Goal: Task Accomplishment & Management: Complete application form

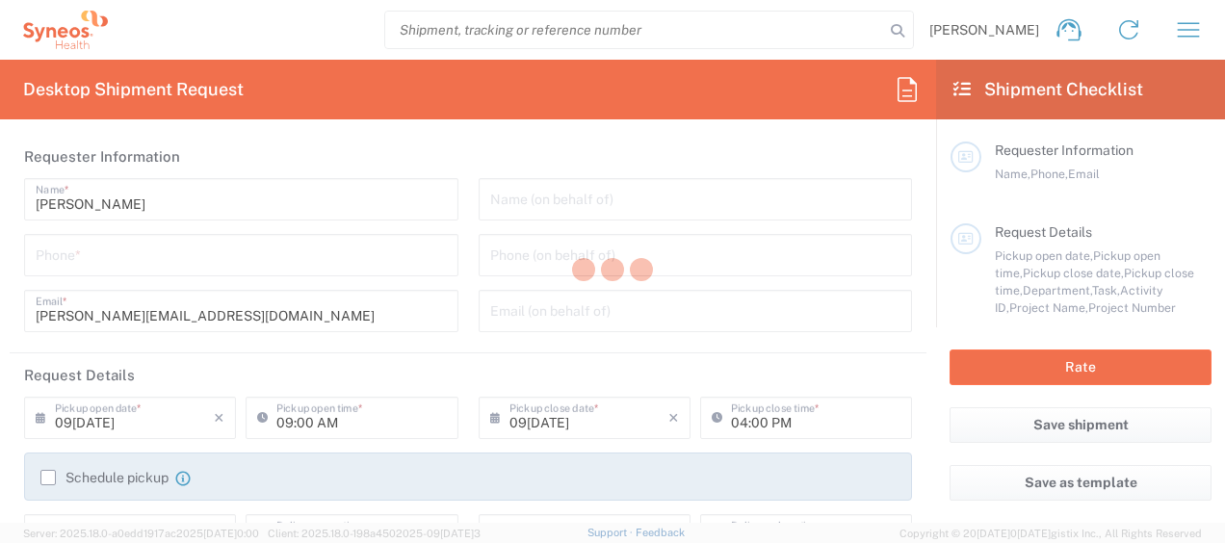
type input "3213"
type input "[US_STATE]"
type input "[GEOGRAPHIC_DATA]"
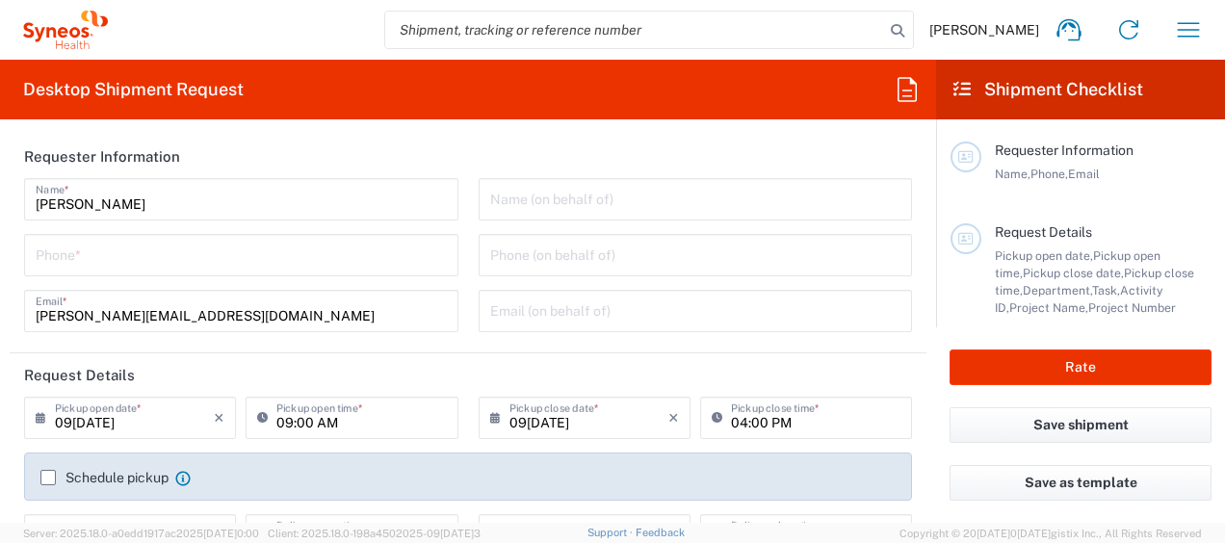
type input "Syneos Health, LLC-[GEOGRAPHIC_DATA] [GEOGRAPHIC_DATA] [GEOGRAPHIC_DATA]"
click at [119, 262] on input "tel" at bounding box center [241, 254] width 411 height 34
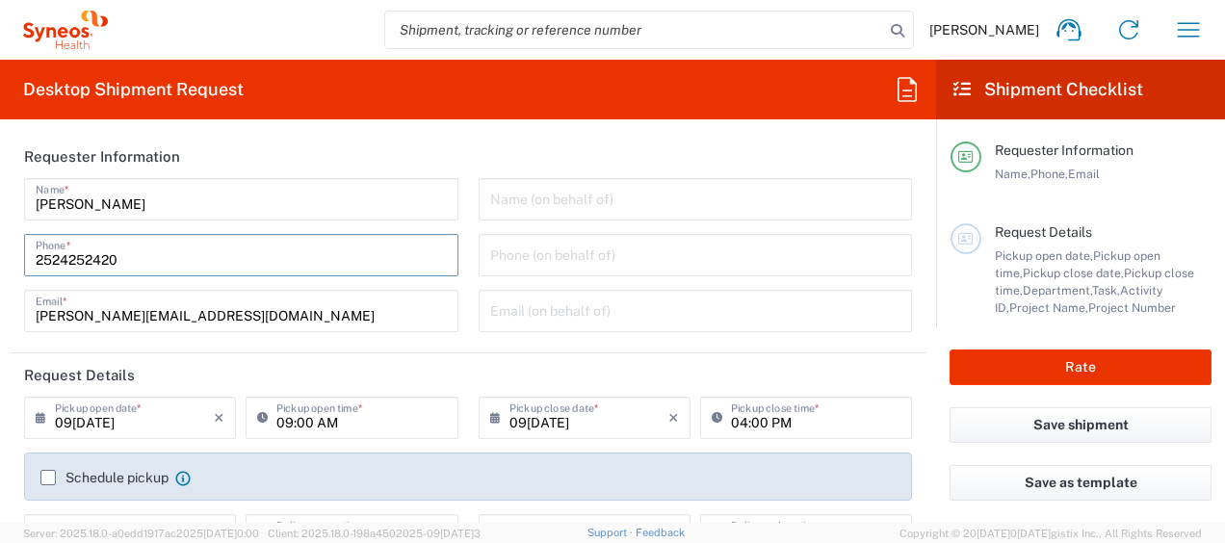
type input "0467332314"
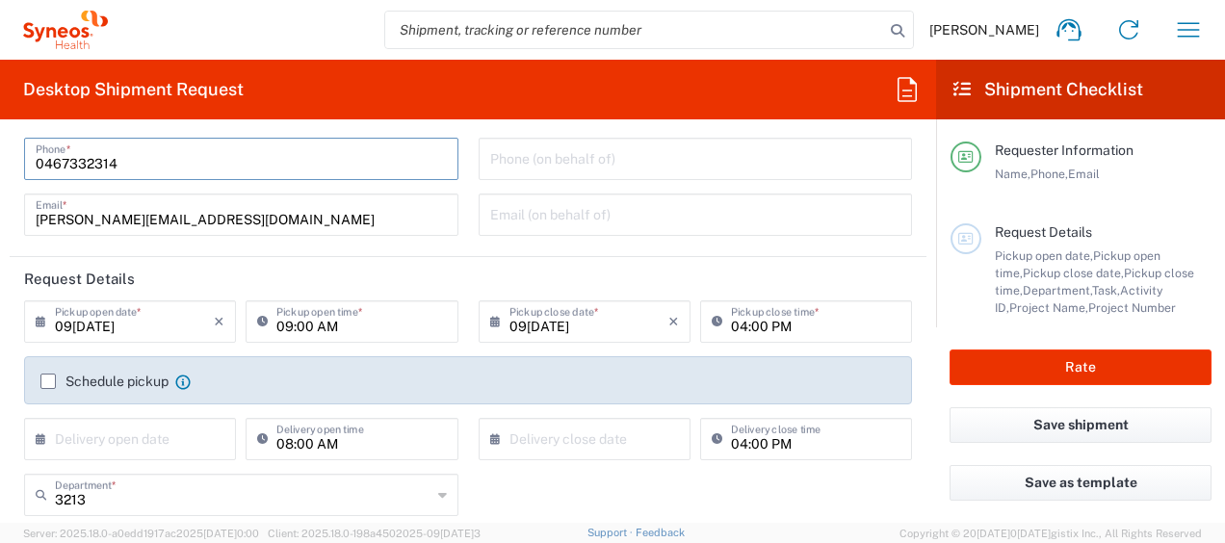
scroll to position [193, 0]
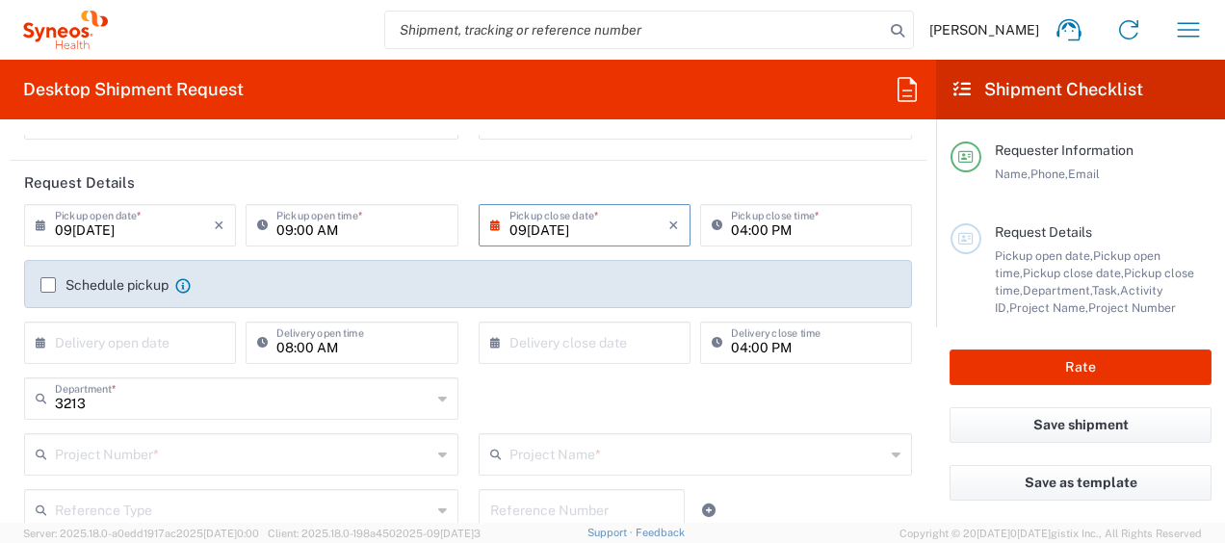
click at [626, 229] on input "09[DATE]" at bounding box center [589, 224] width 159 height 34
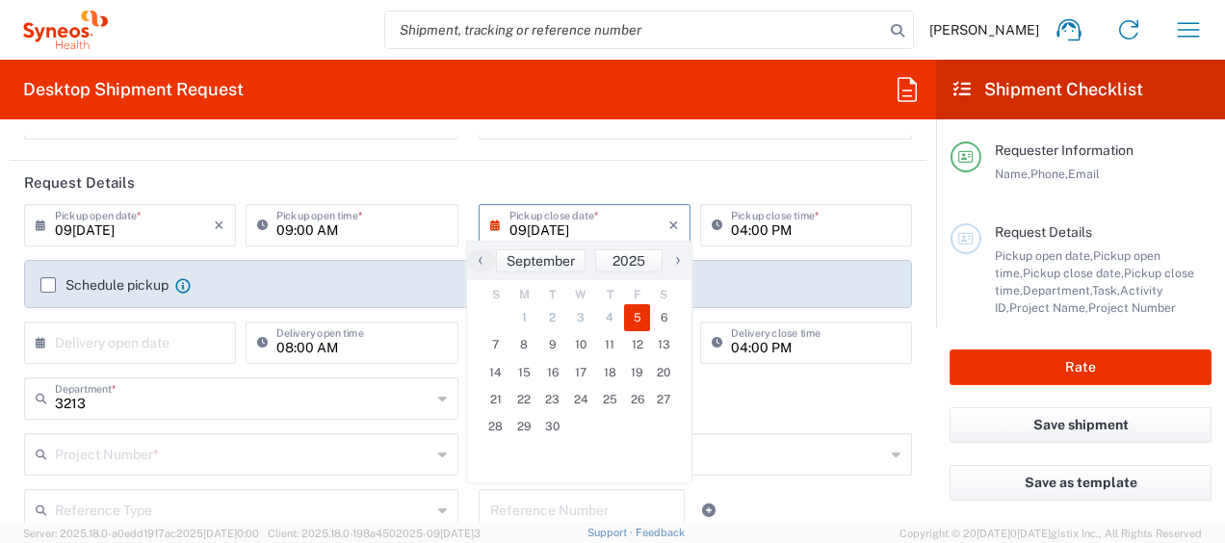
click at [228, 175] on header "Request Details" at bounding box center [468, 182] width 917 height 43
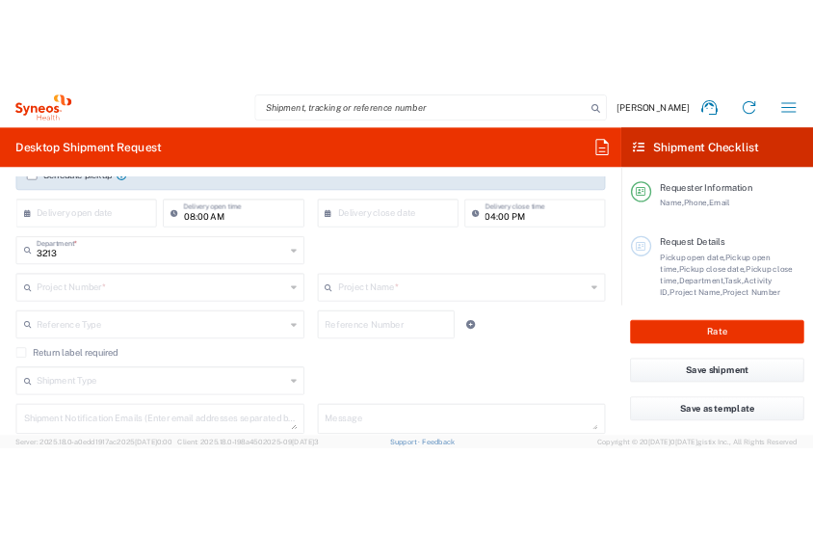
scroll to position [385, 0]
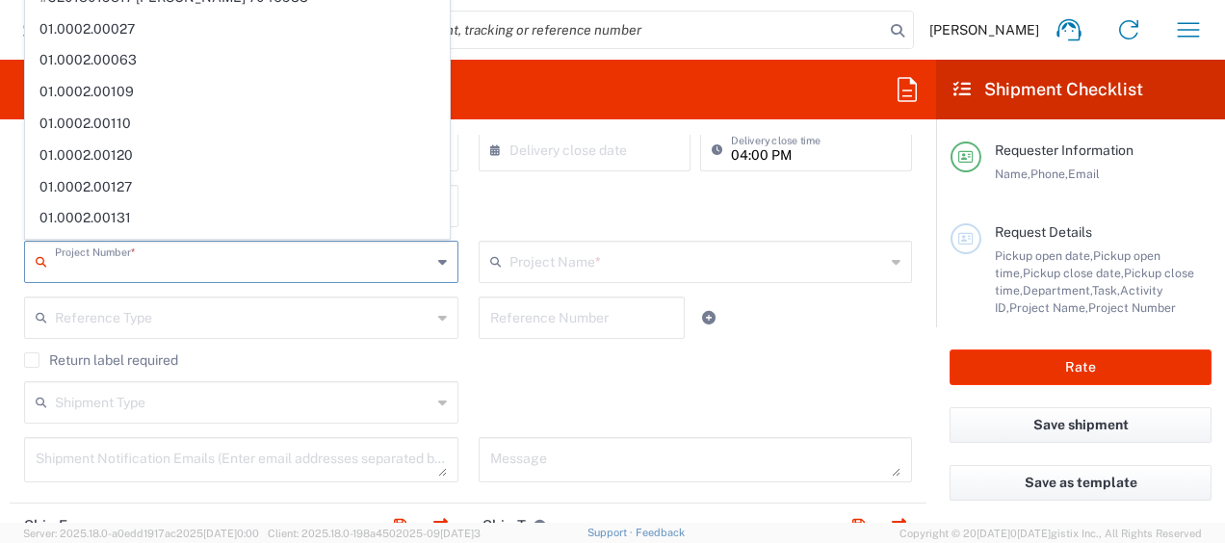
click at [189, 260] on input "text" at bounding box center [243, 261] width 377 height 34
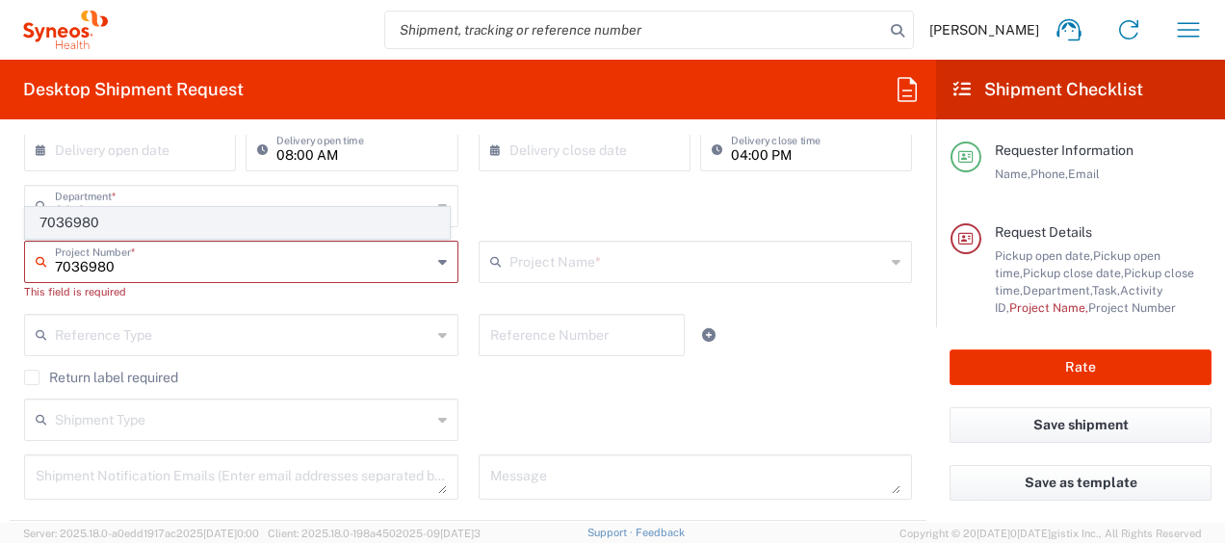
type input "7036980"
click at [92, 214] on span "7036980" at bounding box center [237, 223] width 423 height 30
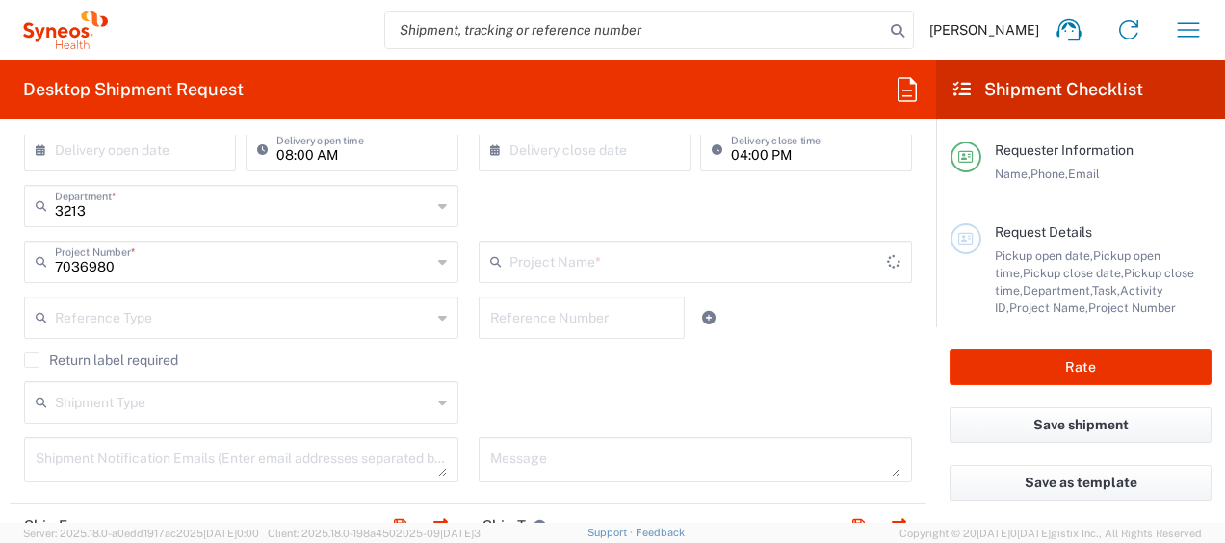
type input "Alexion 7036980"
click at [118, 213] on input "text" at bounding box center [243, 205] width 377 height 34
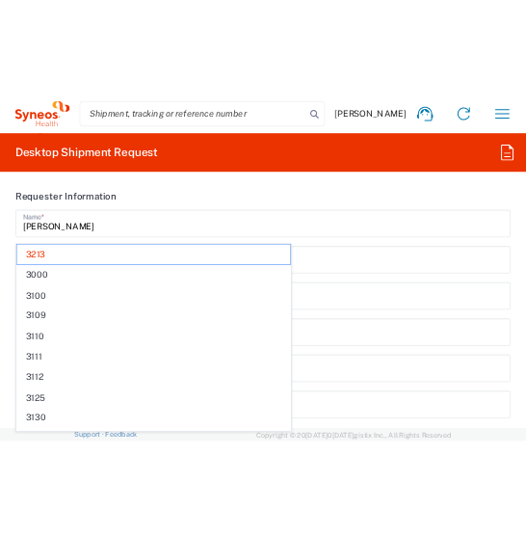
scroll to position [0, 0]
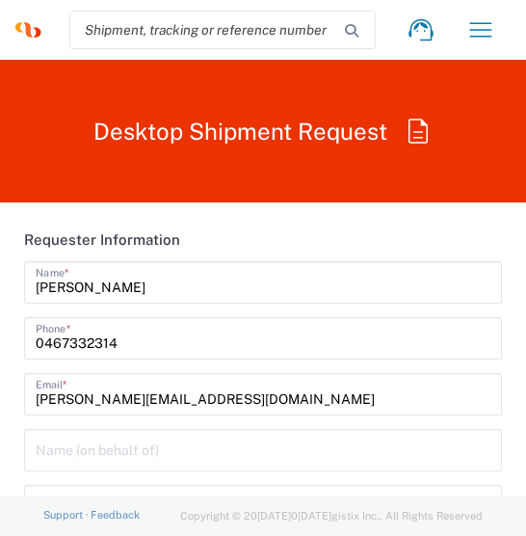
click at [247, 243] on header "Requester Information" at bounding box center [263, 239] width 507 height 43
type input "3213"
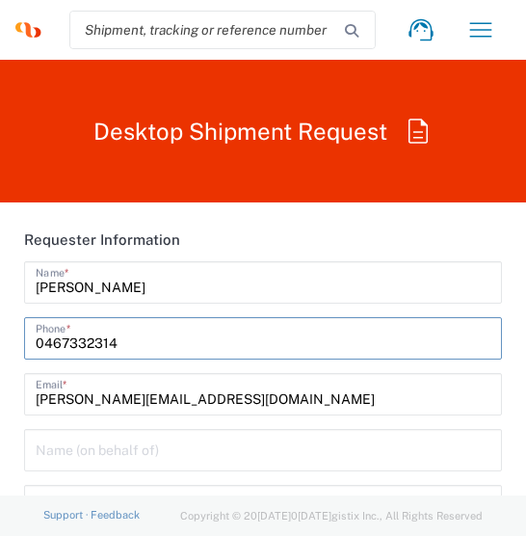
drag, startPoint x: 126, startPoint y: 346, endPoint x: 24, endPoint y: 340, distance: 102.3
click at [24, 340] on div "[PHONE_NUMBER] Phone *" at bounding box center [263, 338] width 478 height 42
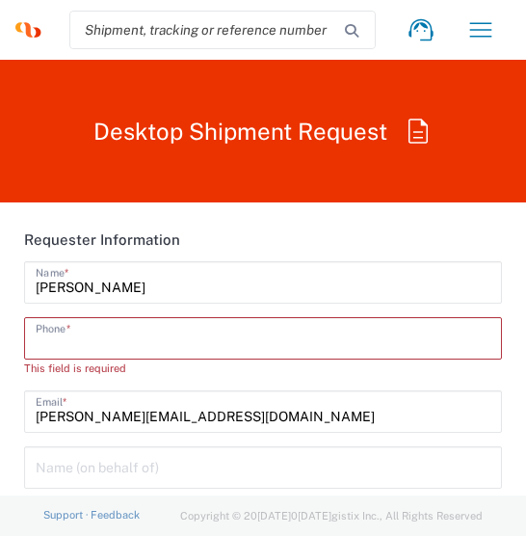
click at [92, 344] on input "tel" at bounding box center [263, 337] width 455 height 34
click at [43, 347] on input "tel" at bounding box center [263, 337] width 455 height 34
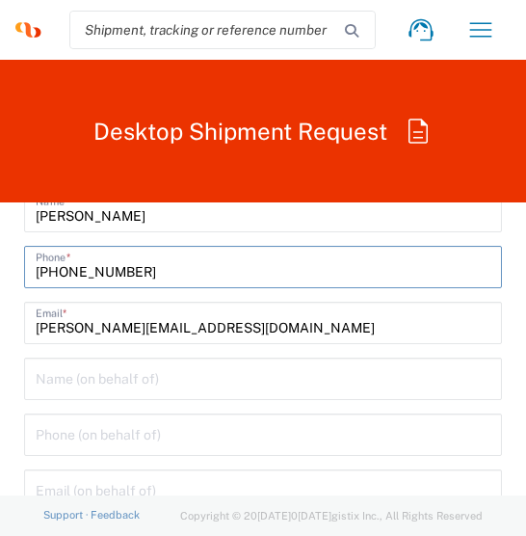
scroll to position [96, 0]
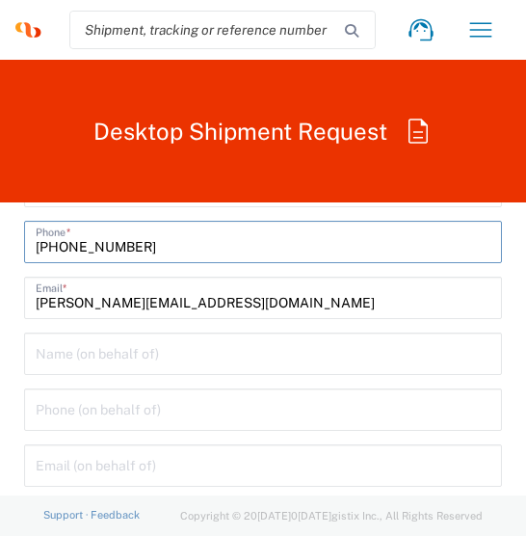
type input "[PHONE_NUMBER]"
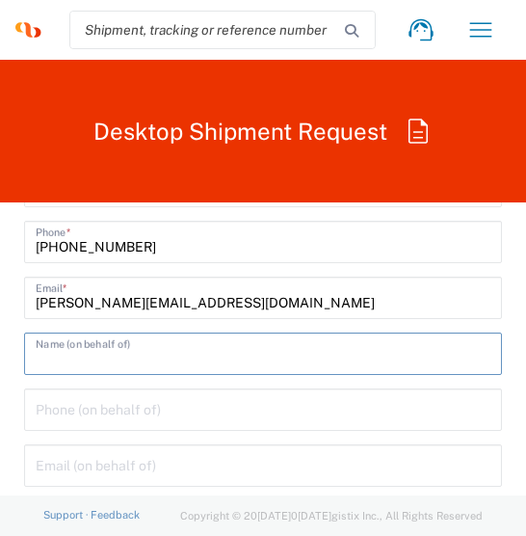
click at [199, 343] on input "text" at bounding box center [263, 352] width 455 height 34
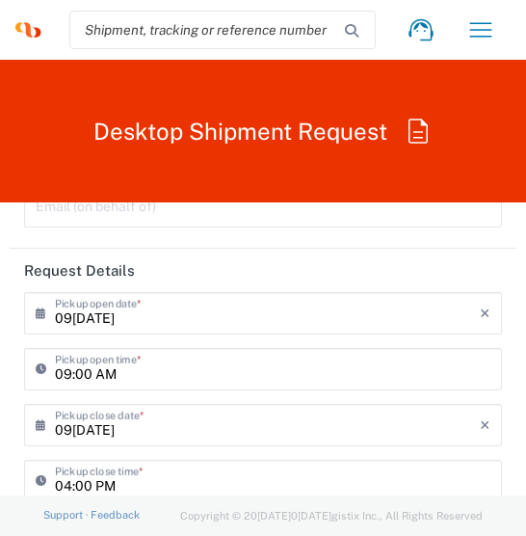
scroll to position [385, 0]
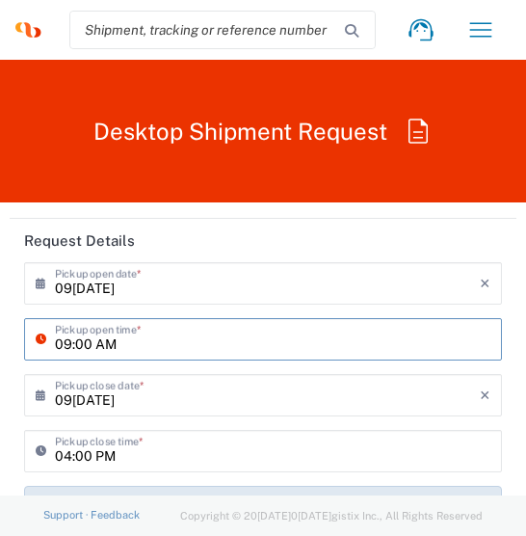
click at [86, 344] on input "09:00 AM" at bounding box center [272, 338] width 435 height 34
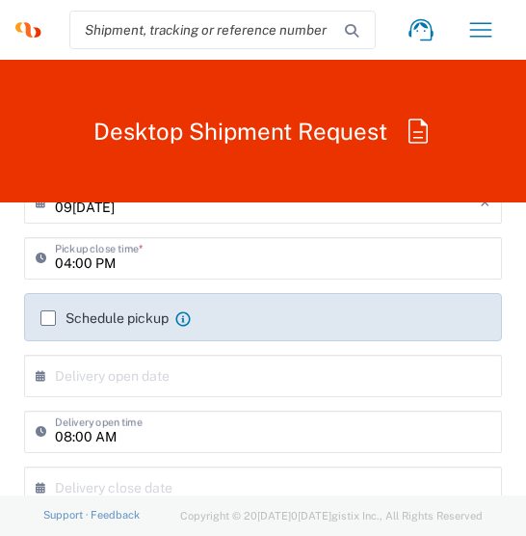
scroll to position [482, 0]
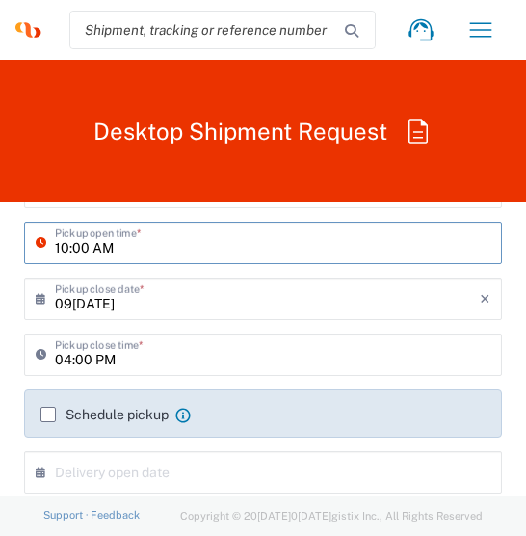
type input "10:00 AM"
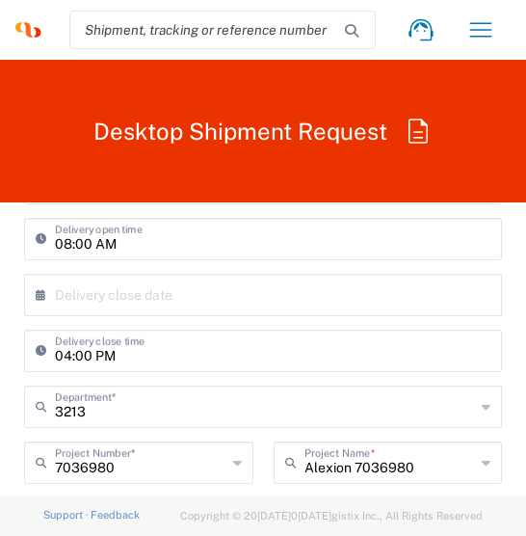
scroll to position [867, 0]
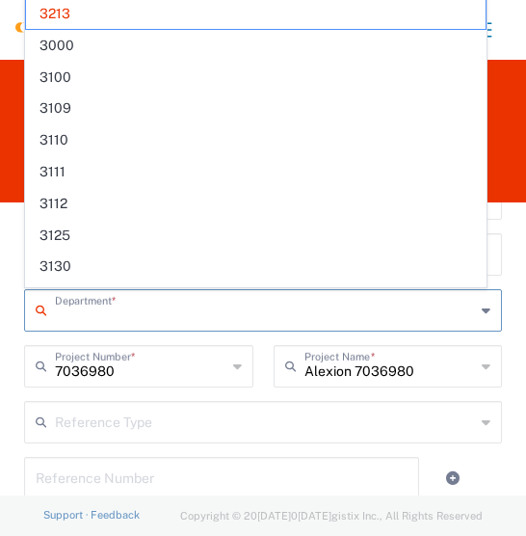
click at [91, 309] on input "text" at bounding box center [265, 309] width 420 height 34
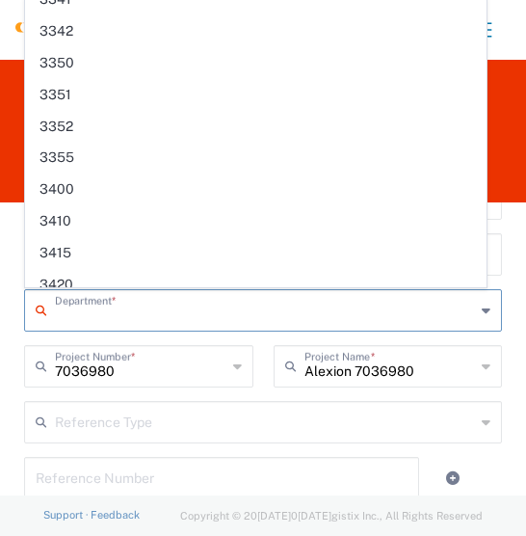
scroll to position [2445, 0]
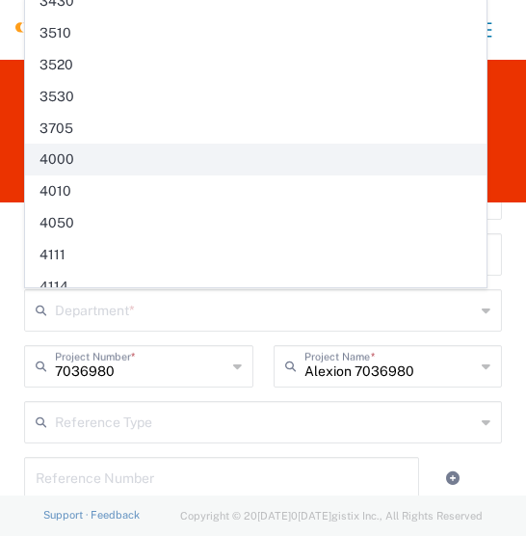
click at [67, 144] on span "4000" at bounding box center [255, 159] width 459 height 30
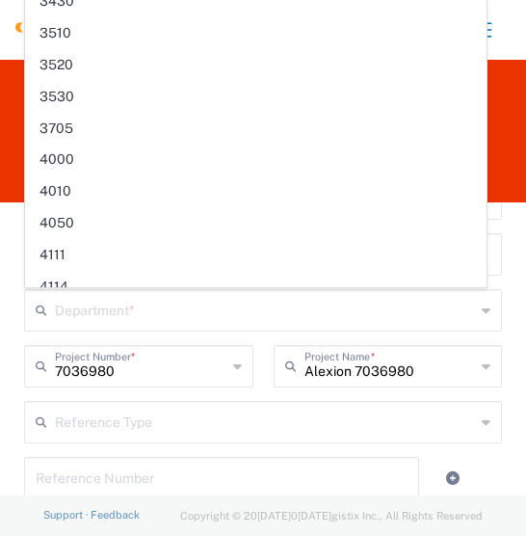
type input "4000"
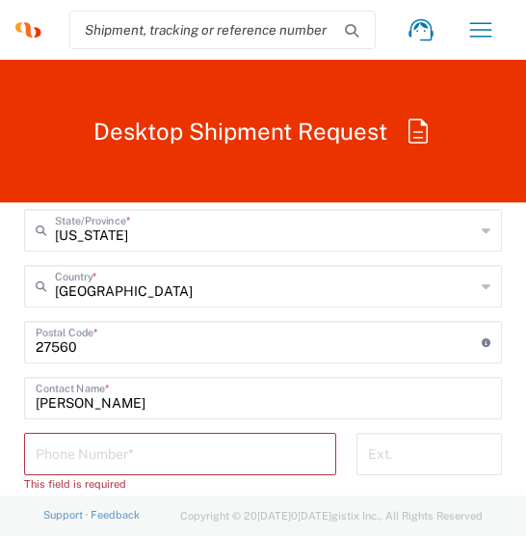
scroll to position [1734, 0]
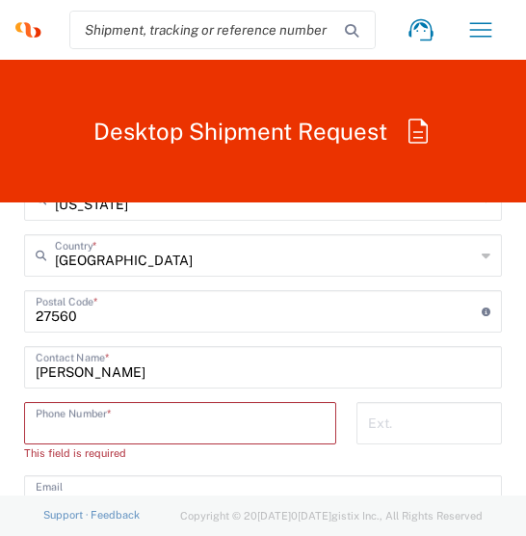
click at [69, 416] on input "tel" at bounding box center [180, 422] width 289 height 34
type input "2524252420"
type input "[PERSON_NAME][EMAIL_ADDRESS][PERSON_NAME][DOMAIN_NAME]"
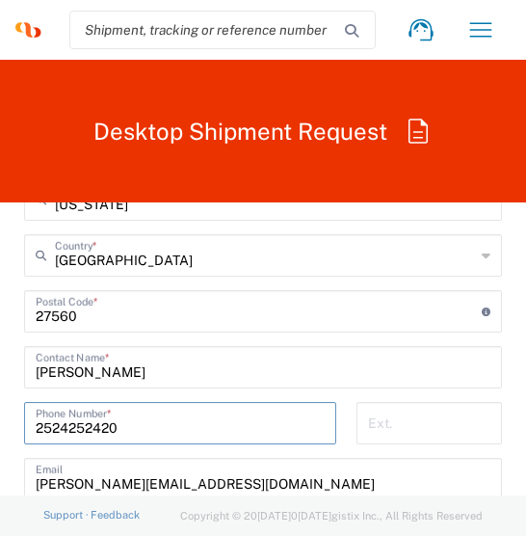
type input "0467332314"
type input "[STREET_ADDRESS][PERSON_NAME]"
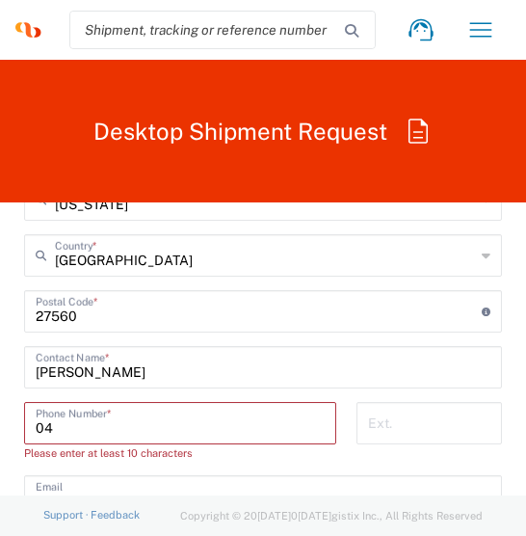
type input "0"
click at [101, 428] on input "tel" at bounding box center [180, 422] width 289 height 34
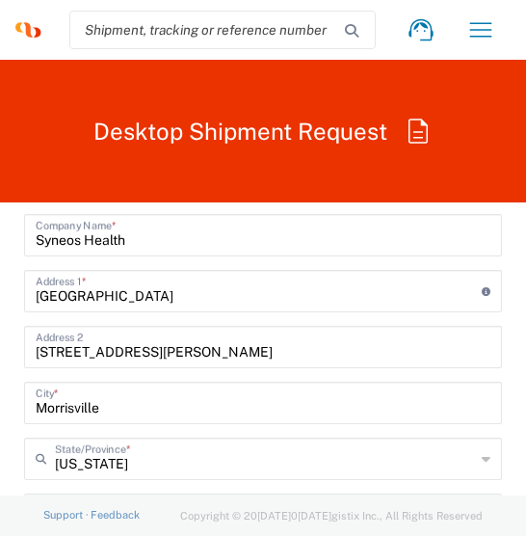
scroll to position [1445, 0]
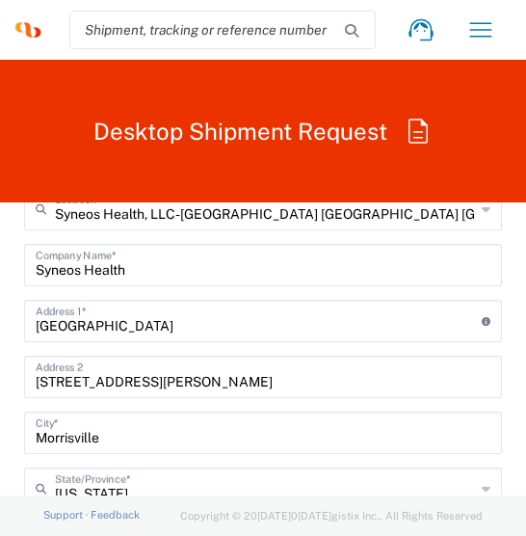
type input "[PHONE_NUMBER]"
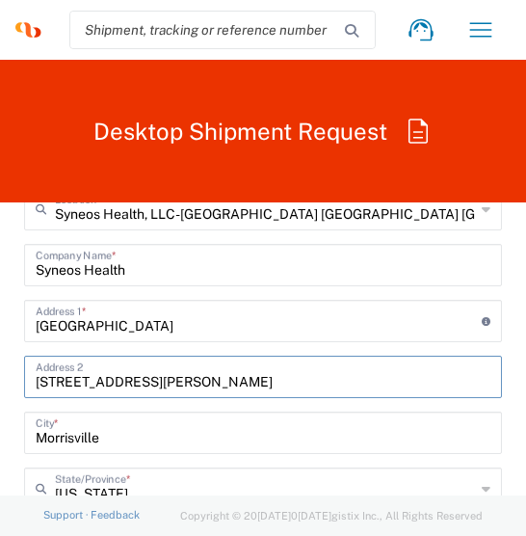
drag, startPoint x: 211, startPoint y: 379, endPoint x: 53, endPoint y: 393, distance: 158.6
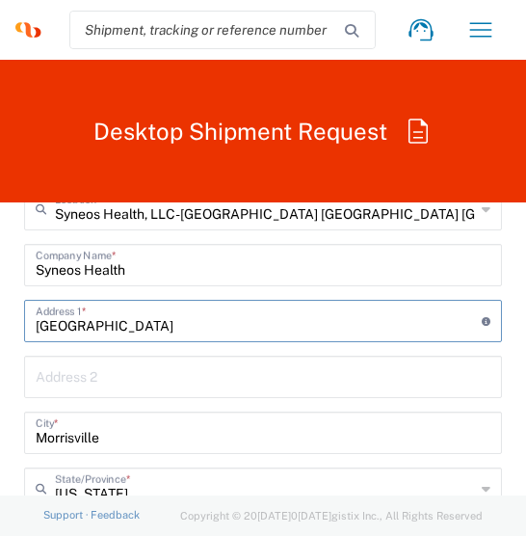
click at [322, 314] on input "[GEOGRAPHIC_DATA]" at bounding box center [259, 319] width 446 height 34
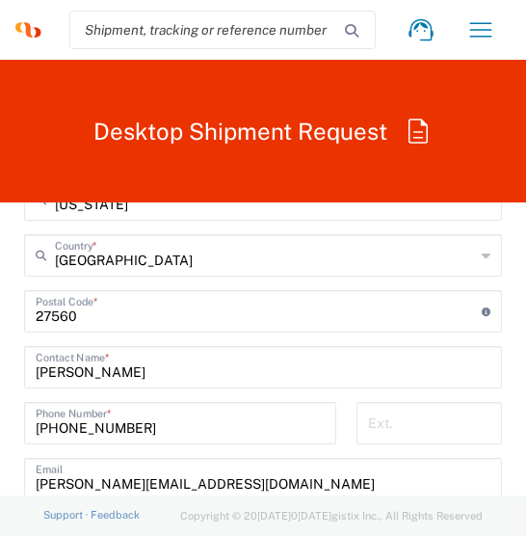
scroll to position [1830, 0]
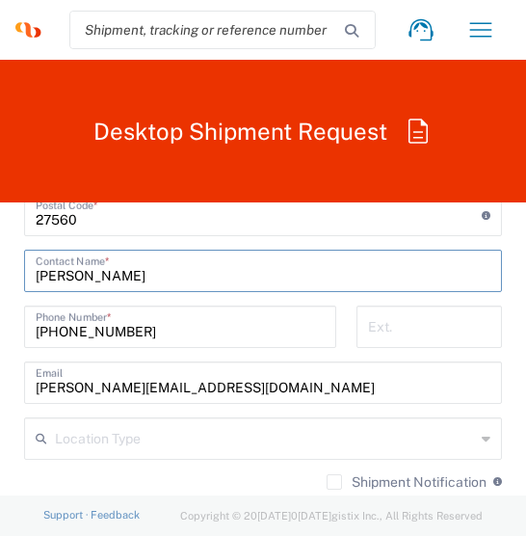
drag, startPoint x: 150, startPoint y: 274, endPoint x: 11, endPoint y: 276, distance: 139.7
click at [11, 276] on main "Syneos Health, LLC-[GEOGRAPHIC_DATA] [GEOGRAPHIC_DATA] [GEOGRAPHIC_DATA] Locati…" at bounding box center [263, 207] width 507 height 809
drag, startPoint x: 106, startPoint y: 273, endPoint x: 25, endPoint y: 271, distance: 80.9
click at [25, 271] on div "[PERSON_NAME] Contact Name *" at bounding box center [263, 270] width 478 height 42
type input "m"
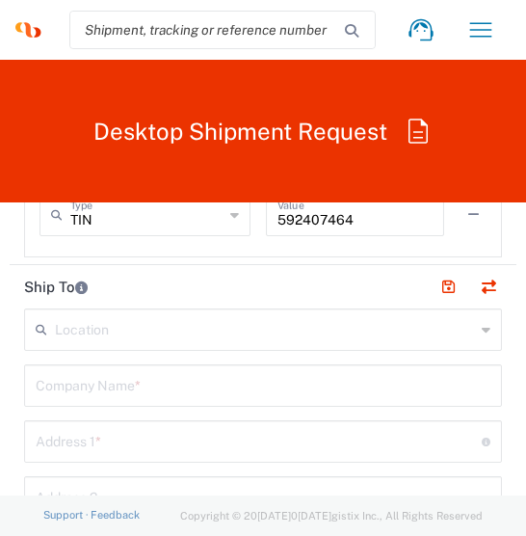
scroll to position [2215, 0]
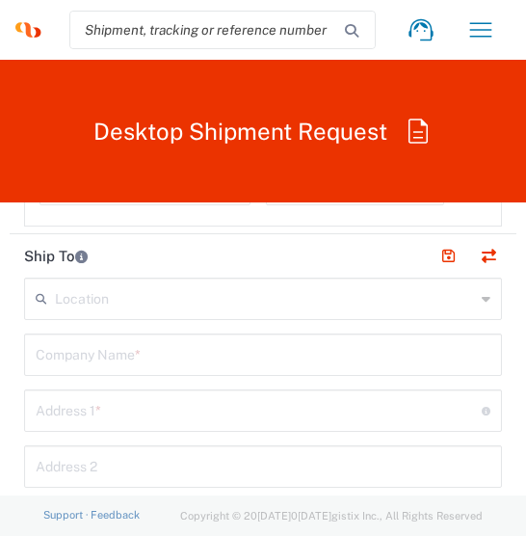
type input "[PERSON_NAME]"
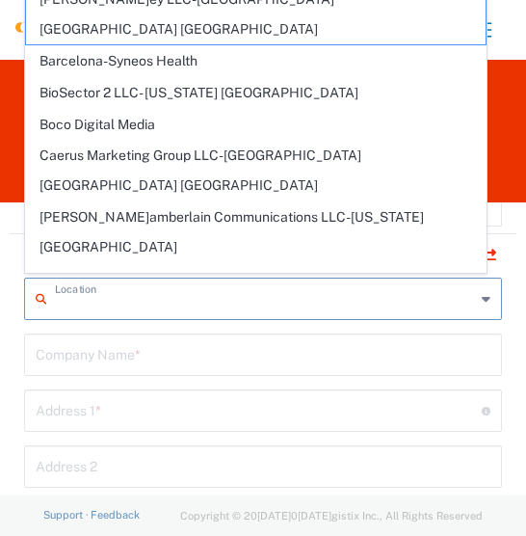
click at [62, 298] on input "text" at bounding box center [265, 297] width 420 height 34
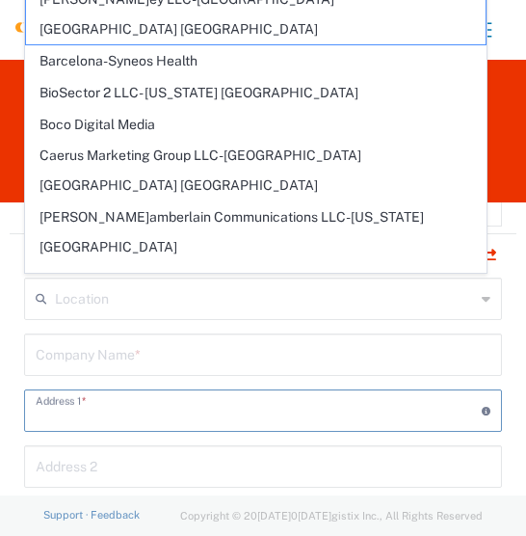
click at [51, 406] on input "text" at bounding box center [259, 409] width 446 height 34
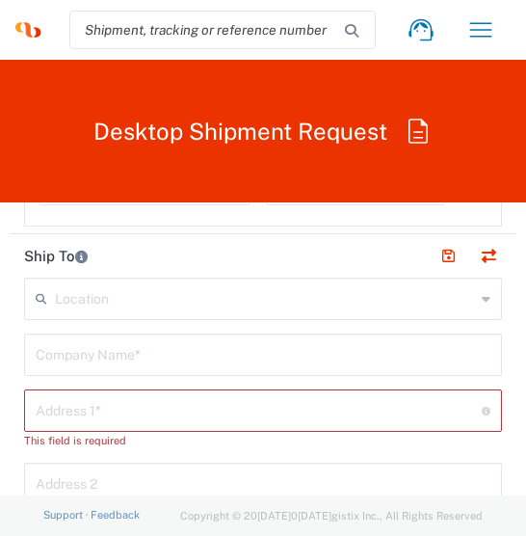
click at [57, 297] on input "text" at bounding box center [265, 297] width 420 height 34
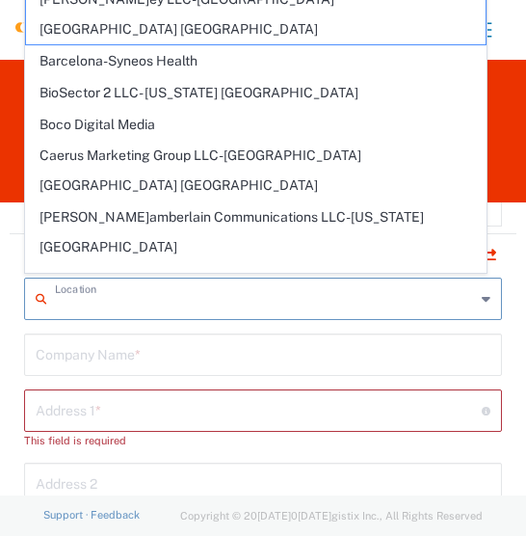
paste input "Hôpital des Enfants [PERSON_NAME]grin [PERSON_NAME]eaux"
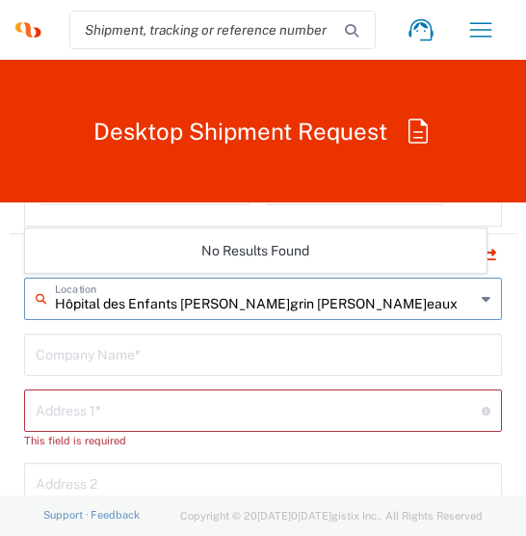
type input "Hôpital des Enfants [PERSON_NAME]grin [PERSON_NAME]eaux"
drag, startPoint x: 370, startPoint y: 307, endPoint x: 48, endPoint y: 294, distance: 322.0
click at [48, 294] on div "Hôpital des Enfants[PERSON_NAME]egrin[PERSON_NAME][GEOGRAPHIC_DATA] Location" at bounding box center [263, 298] width 478 height 42
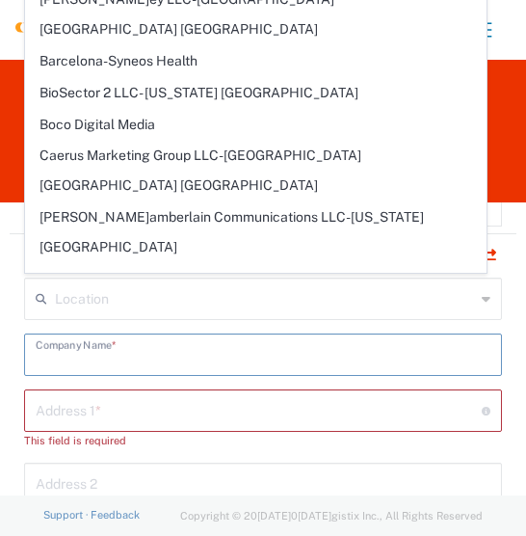
paste input "Hôpital des Enfants [PERSON_NAME]grin [PERSON_NAME]eaux"
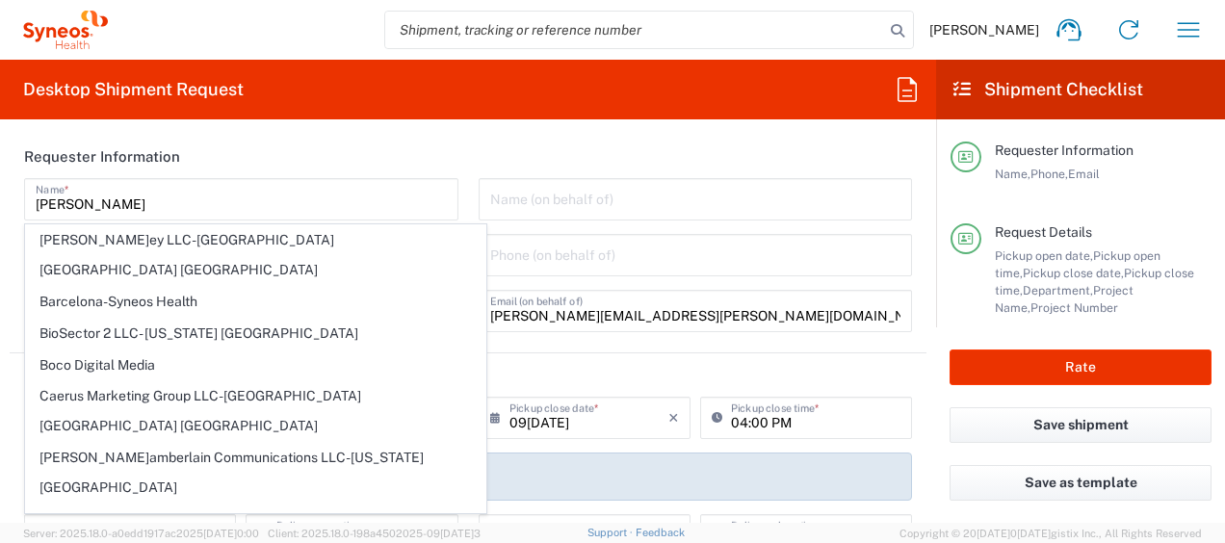
scroll to position [0, 0]
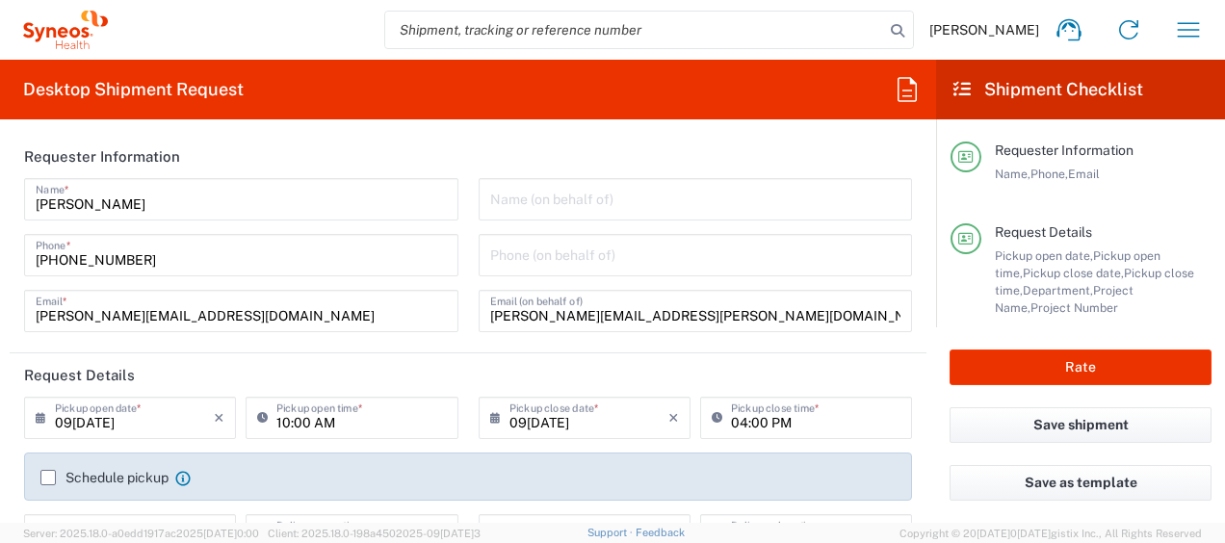
type input "Hôpital des Enfants [PERSON_NAME]grin [PERSON_NAME]eaux"
click at [678, 315] on input "[PERSON_NAME][EMAIL_ADDRESS][PERSON_NAME][DOMAIN_NAME]" at bounding box center [695, 310] width 411 height 34
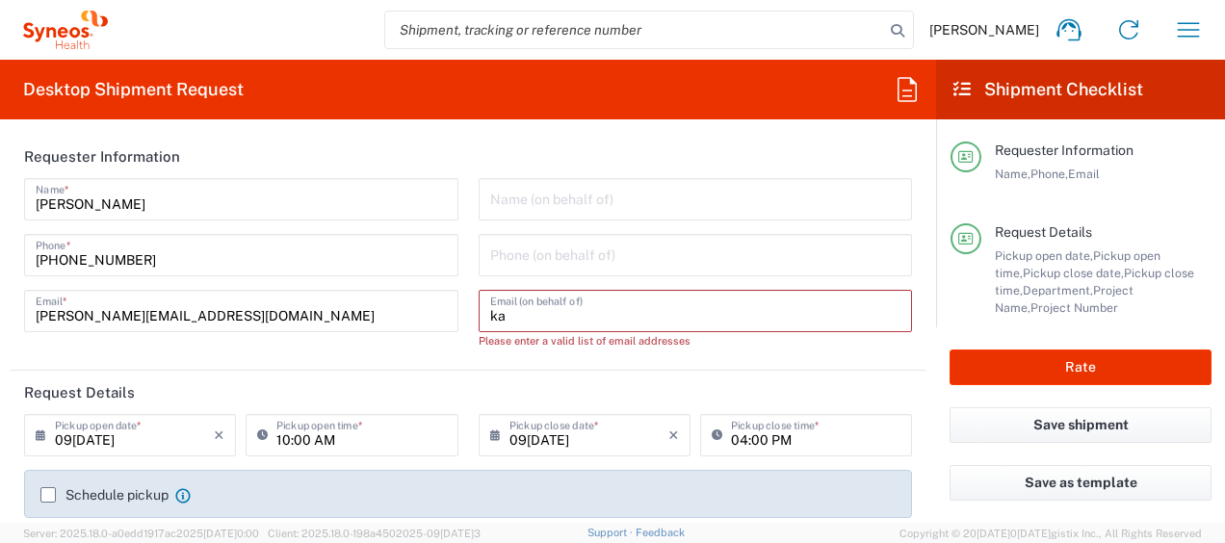
type input "k"
click at [479, 310] on div "Email (on behalf of)" at bounding box center [696, 311] width 434 height 42
click at [624, 314] on div "Email (on behalf of)" at bounding box center [696, 311] width 434 height 42
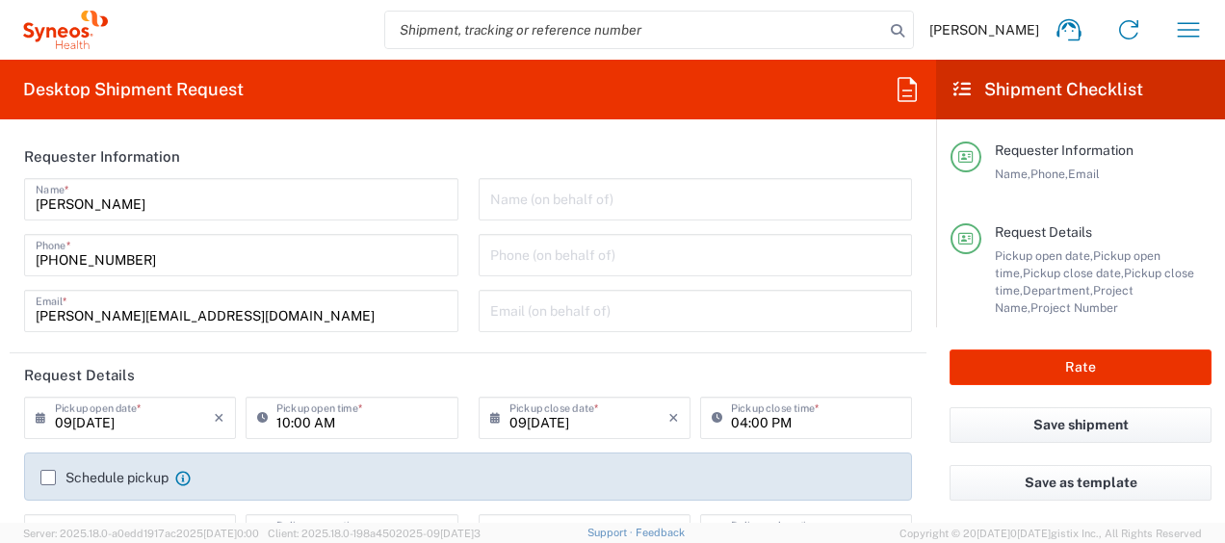
click at [451, 335] on div "[PERSON_NAME] Name * [PHONE_NUMBER] Phone * [PERSON_NAME][EMAIL_ADDRESS][DOMAIN…" at bounding box center [241, 262] width 455 height 168
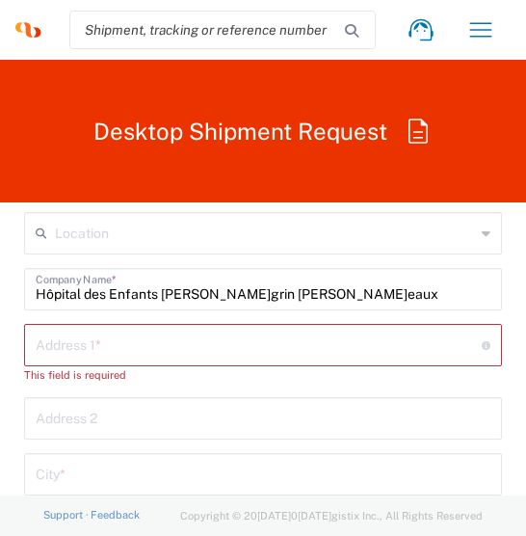
scroll to position [2312, 0]
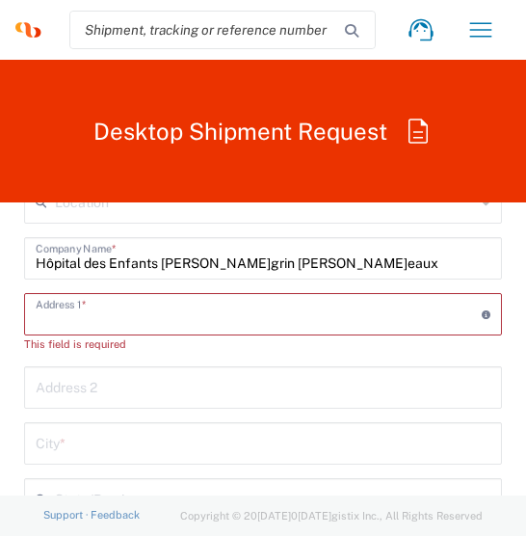
paste input "Centre d’Investigation Clinique (CIC)"
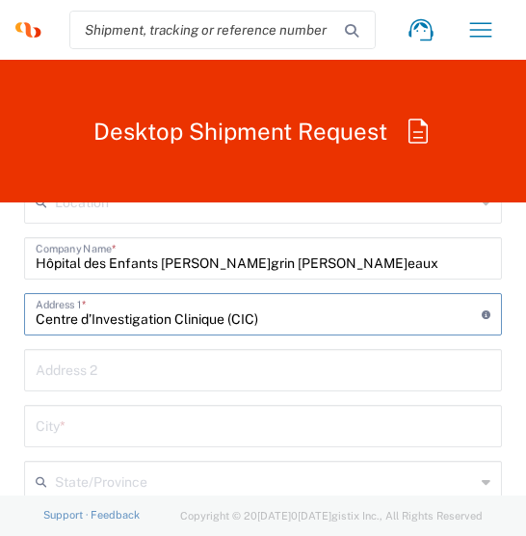
type input "Centre d’Investigation Clinique (CIC)"
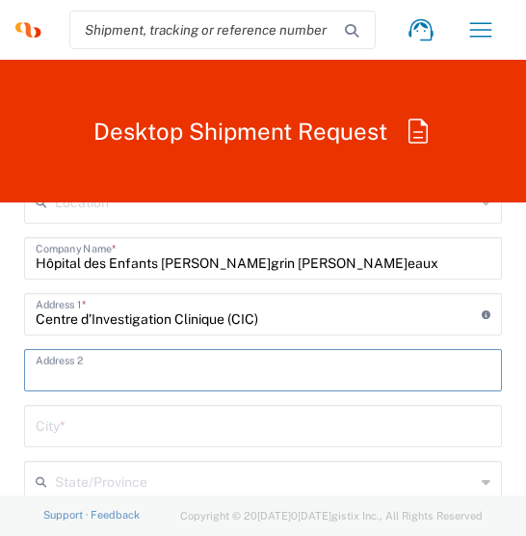
paste input "[PERSON_NAME]"
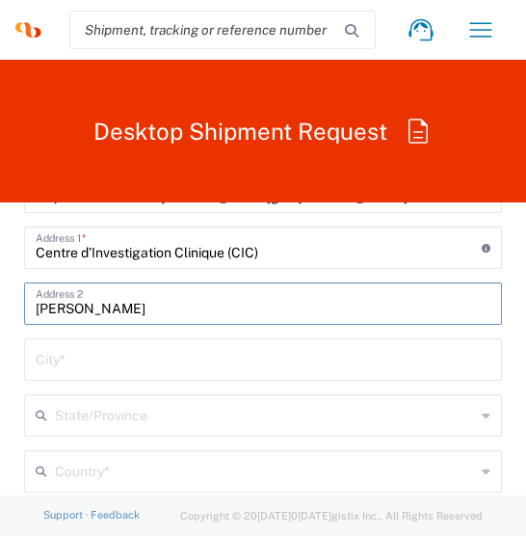
scroll to position [2408, 0]
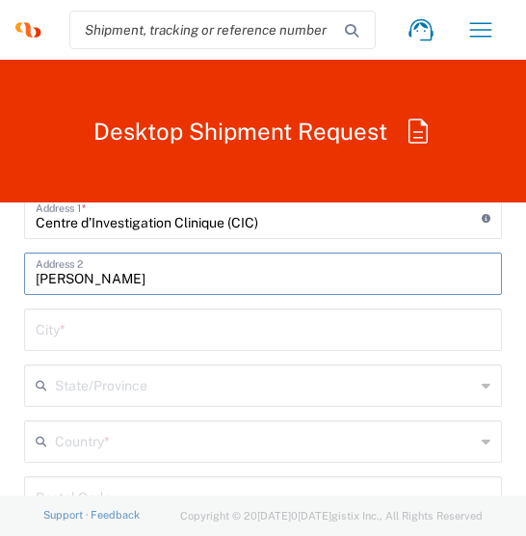
type input "[PERSON_NAME]"
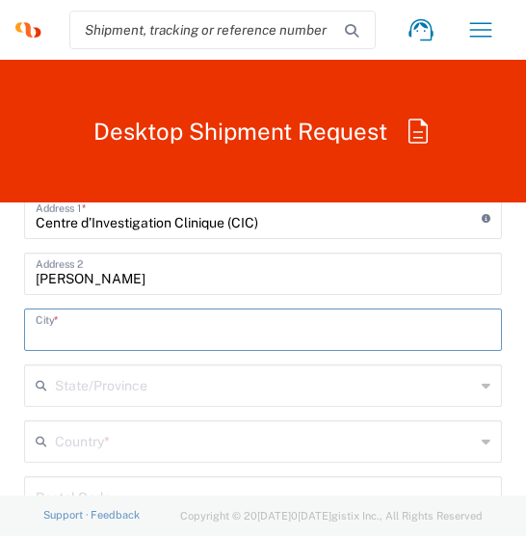
paste input "Bordeaux Cedex"
type input "Bordeaux Cedex"
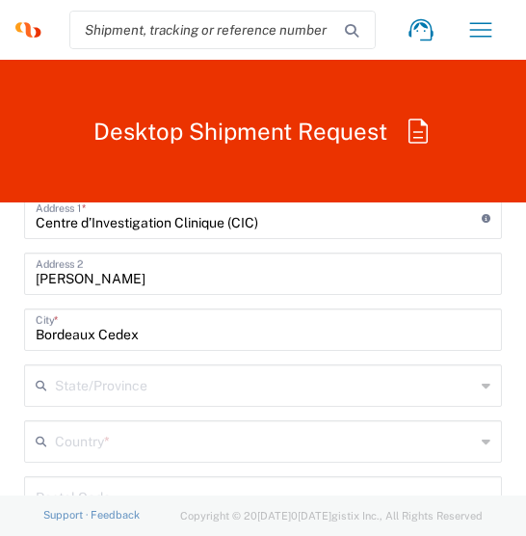
scroll to position [2504, 0]
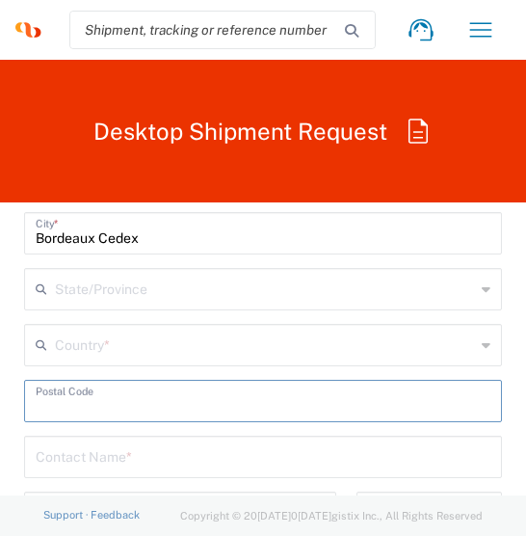
paste input "33076"
type input "33076"
drag, startPoint x: 59, startPoint y: 346, endPoint x: 66, endPoint y: 373, distance: 28.0
click at [60, 346] on input "text" at bounding box center [265, 344] width 420 height 34
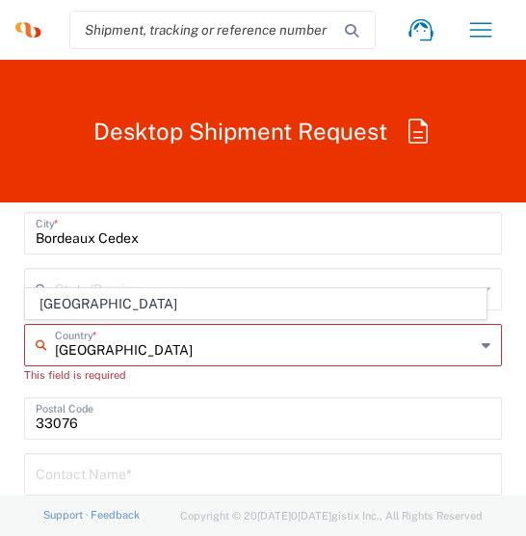
type input "[GEOGRAPHIC_DATA]"
click at [508, 390] on form "Requester Inform[PERSON_NAME] Name * [PHONE_NUMBER] Phone * [EMAIL_ADDRESS][DOM…" at bounding box center [263, 130] width 526 height 4835
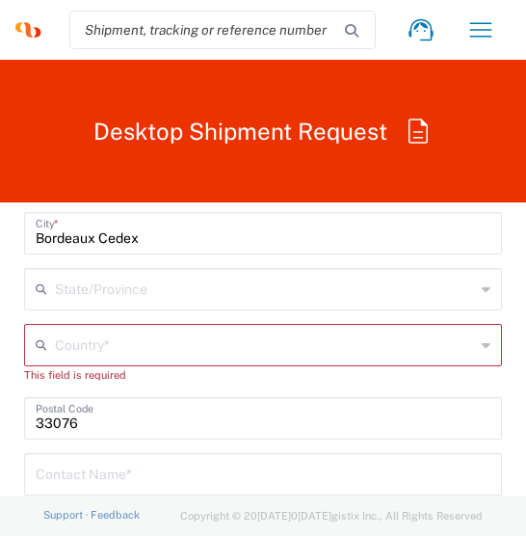
click at [123, 350] on input "text" at bounding box center [265, 344] width 420 height 34
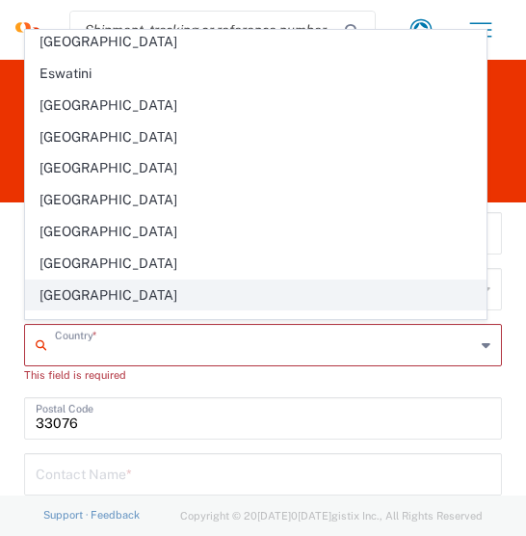
scroll to position [2312, 0]
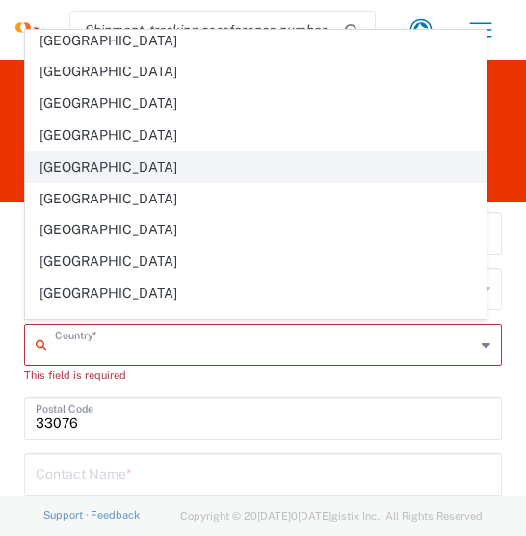
click at [75, 152] on span "[GEOGRAPHIC_DATA]" at bounding box center [255, 167] width 459 height 30
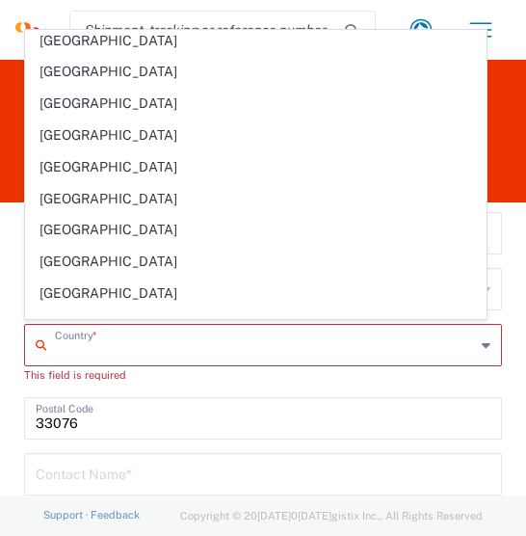
type input "[GEOGRAPHIC_DATA]"
type input "Sender/Shipper"
type input "Delivery Duty Paid"
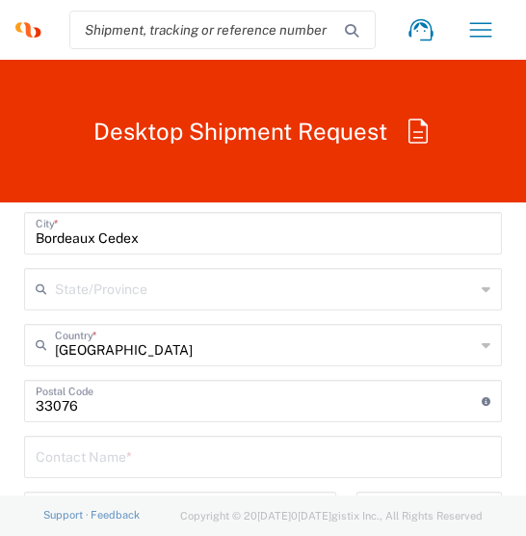
scroll to position [2601, 0]
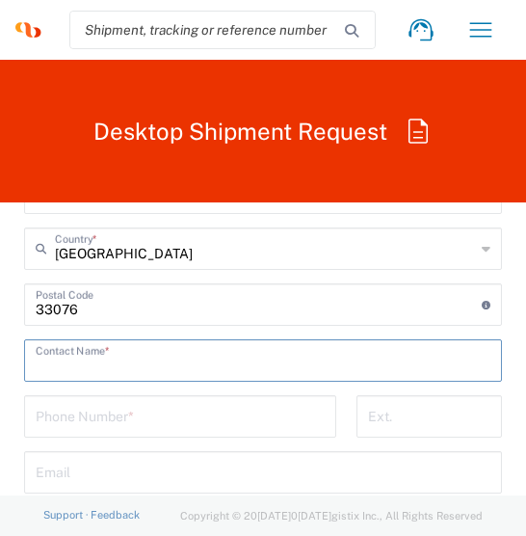
paste input "[PERSON_NAME]"
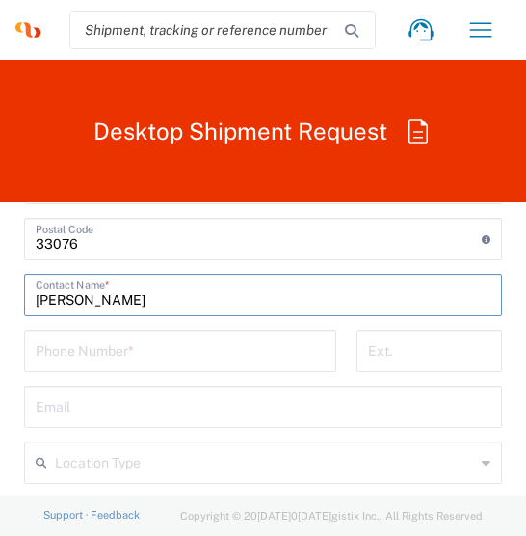
scroll to position [2697, 0]
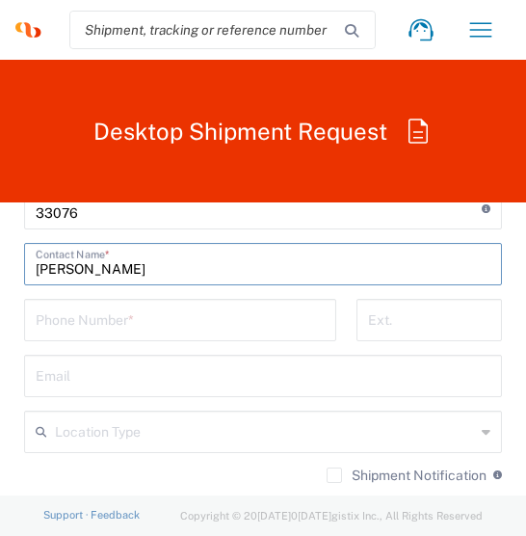
type input "[PERSON_NAME]"
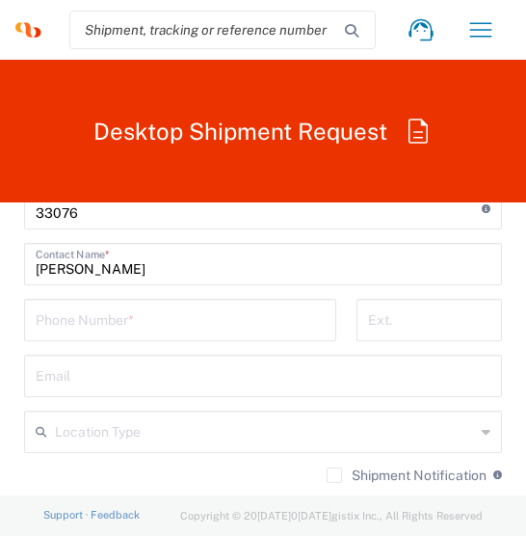
click at [60, 309] on input "tel" at bounding box center [180, 318] width 289 height 34
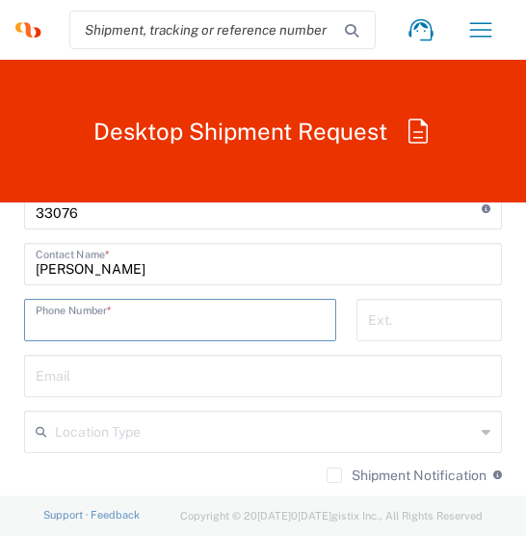
paste input "[PHONE_NUMBER] 04"
type input "[PHONE_NUMBER] 04"
click at [368, 313] on input "tel" at bounding box center [429, 318] width 122 height 34
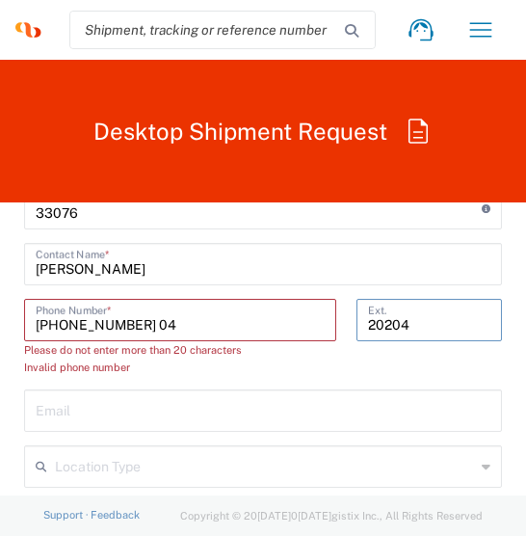
type input "20204"
click at [157, 326] on input "[PHONE_NUMBER] 04" at bounding box center [180, 318] width 289 height 34
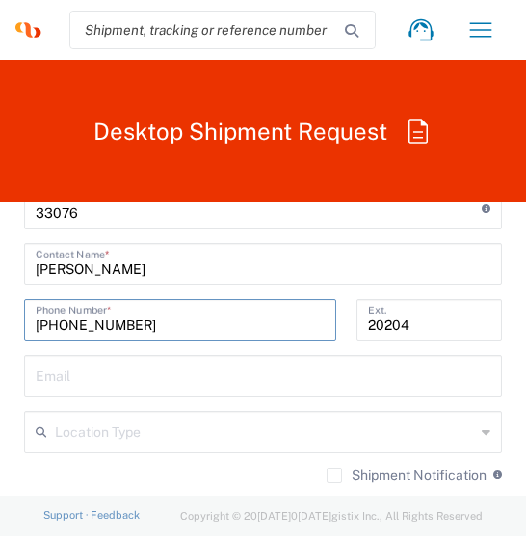
click at [140, 320] on input "[PHONE_NUMBER]" at bounding box center [180, 318] width 289 height 34
click at [122, 319] on input "[PHONE_NUMBER]" at bounding box center [180, 318] width 289 height 34
click at [100, 318] on input "[PHONE_NUMBER]" at bounding box center [180, 318] width 289 height 34
click at [71, 322] on input "[PHONE_NUMBER]" at bounding box center [180, 318] width 289 height 34
type input "[PHONE_NUMBER]"
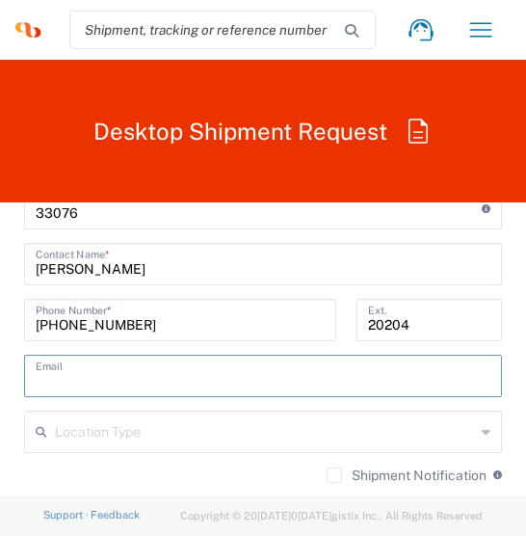
paste input "[EMAIL_ADDRESS][DOMAIN_NAME]"
type input "[EMAIL_ADDRESS][DOMAIN_NAME]"
click at [500, 316] on main "L[PERSON_NAME]n Whitney LLC-[GEOGRAPHIC_DATA] [GEOGRAPHIC_DATA] [GEOGRAPHIC_DAT…" at bounding box center [263, 209] width 507 height 826
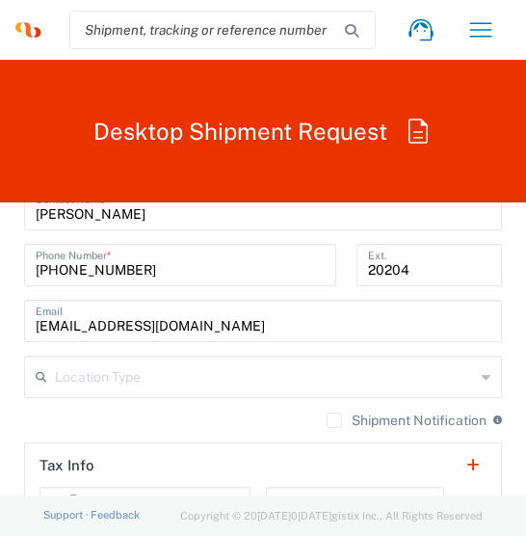
scroll to position [2793, 0]
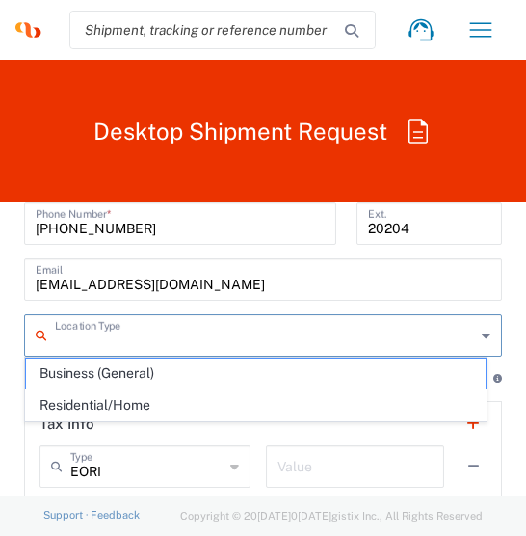
click at [249, 332] on input "text" at bounding box center [265, 334] width 420 height 34
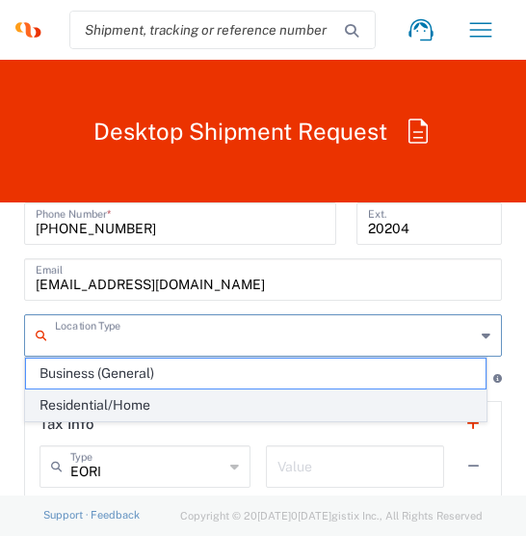
click at [177, 404] on span "Residential/Home" at bounding box center [255, 405] width 459 height 30
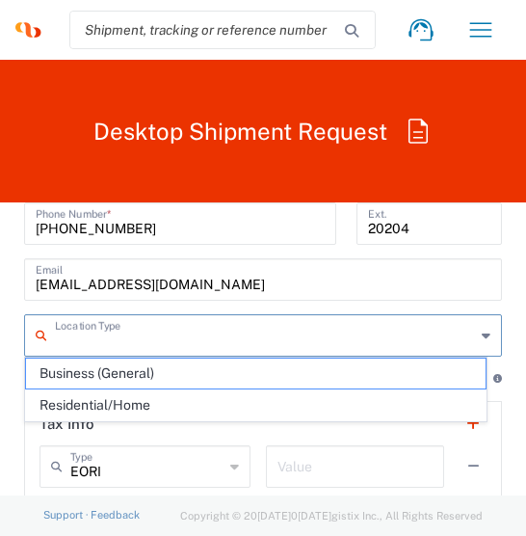
type input "Residential/Home"
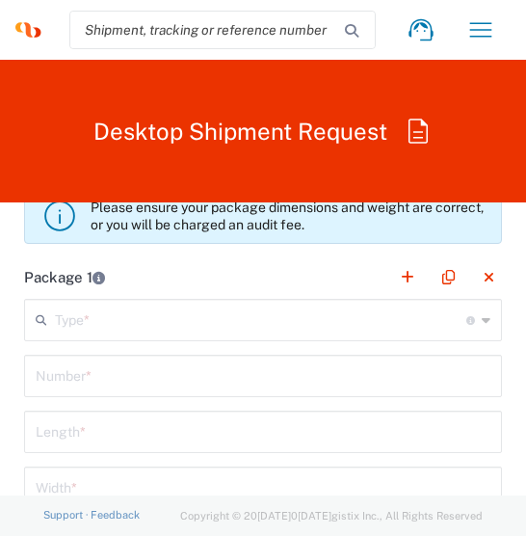
scroll to position [3179, 0]
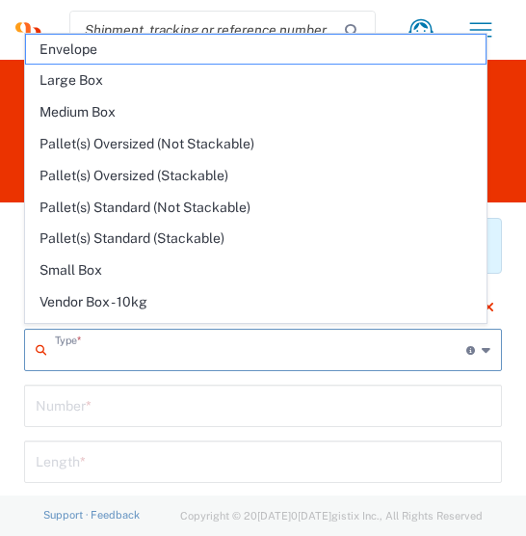
click at [123, 348] on input "text" at bounding box center [260, 348] width 411 height 34
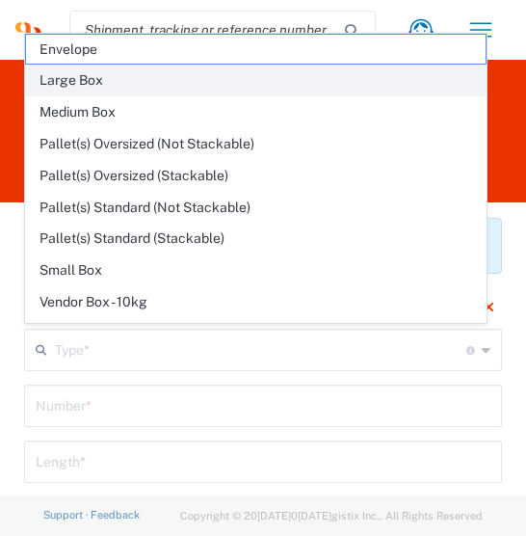
click at [103, 85] on span "Large Box" at bounding box center [255, 80] width 459 height 30
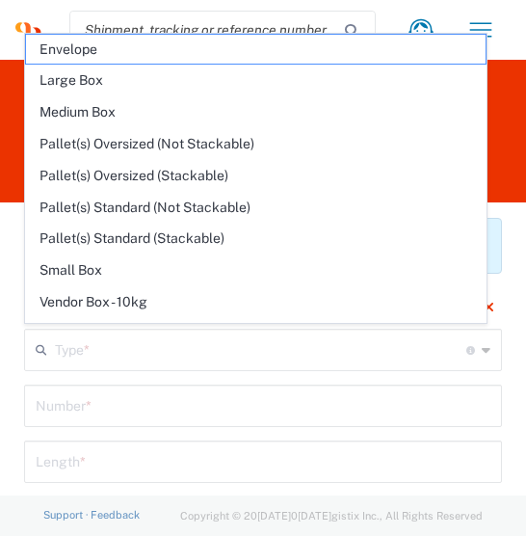
type input "Large Box"
type input "17.5"
type input "12.5"
type input "3"
type input "in"
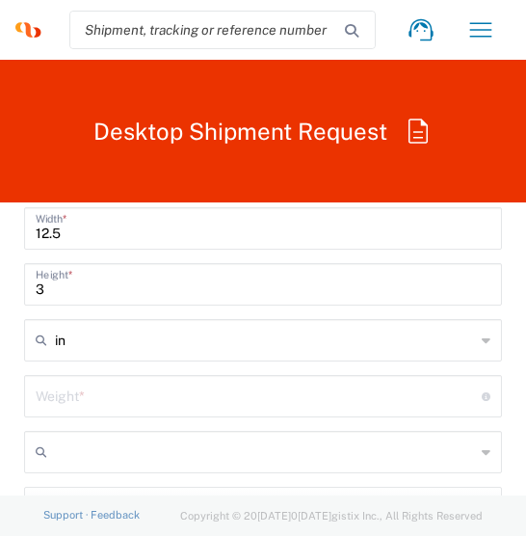
scroll to position [3564, 0]
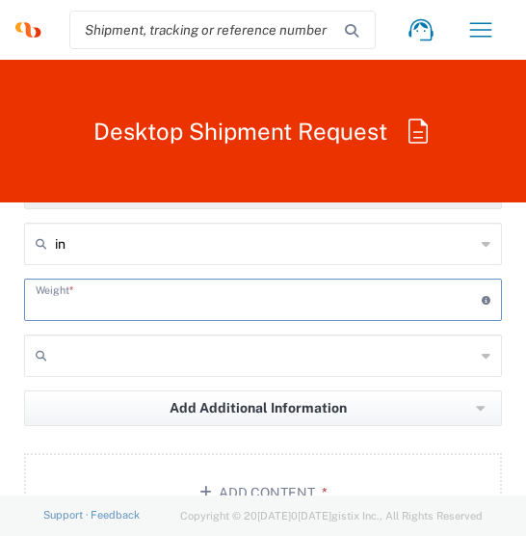
click at [107, 297] on input "number" at bounding box center [259, 298] width 446 height 34
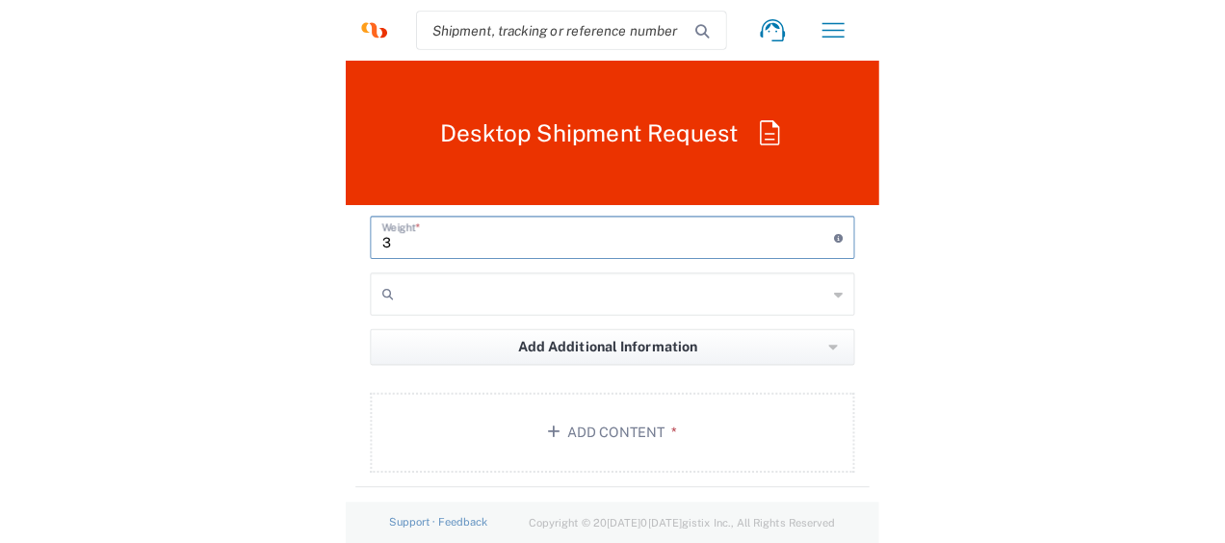
scroll to position [3660, 0]
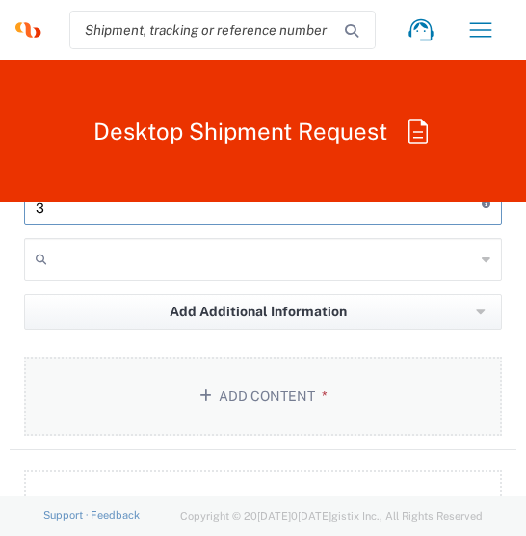
type input "3"
click at [263, 393] on button "Add Content *" at bounding box center [263, 395] width 478 height 79
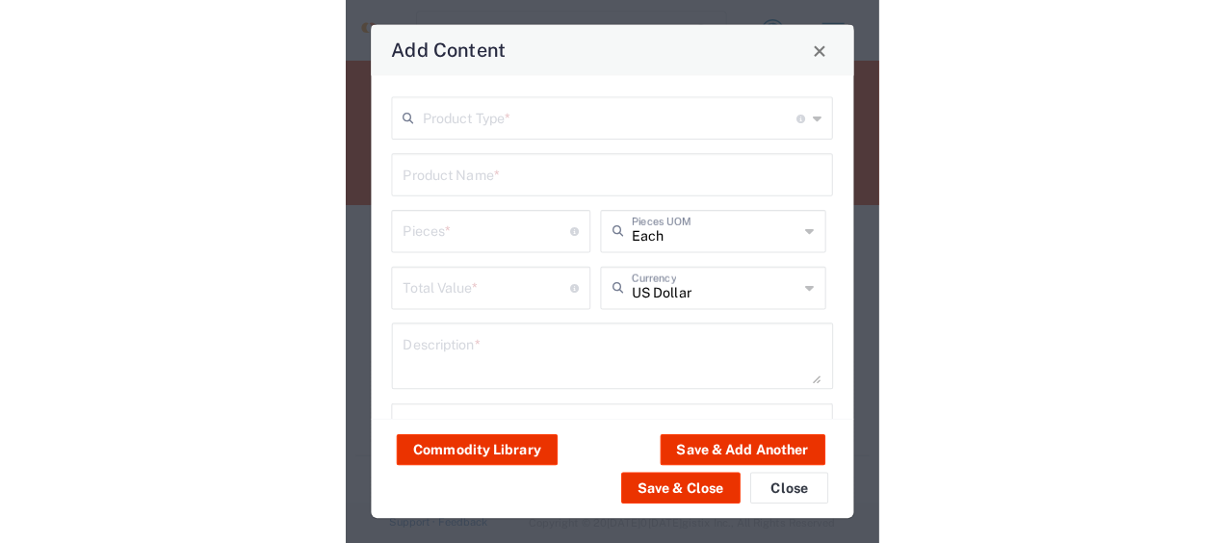
scroll to position [0, 0]
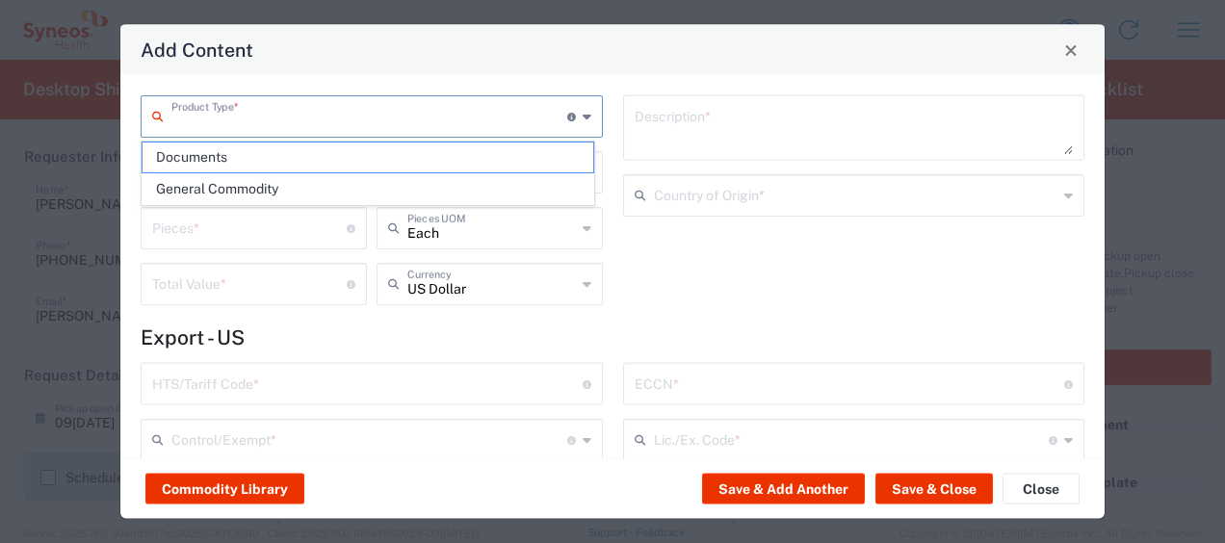
click at [262, 118] on input "text" at bounding box center [369, 115] width 396 height 34
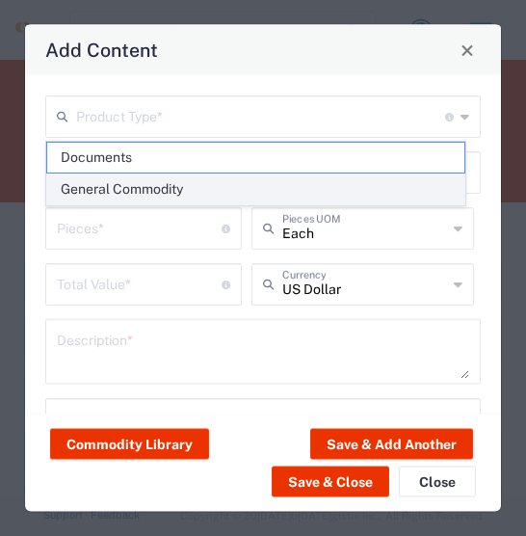
click at [181, 184] on span "General Commodity" at bounding box center [255, 189] width 417 height 30
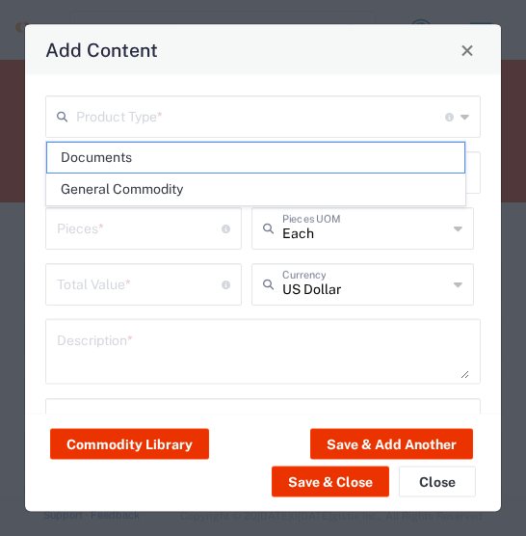
type input "General Commodity"
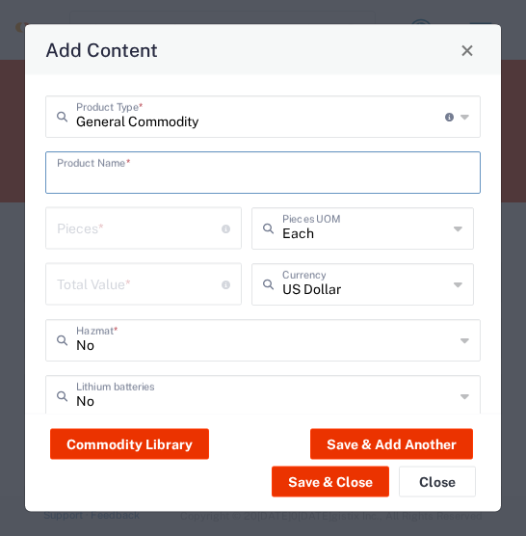
click at [358, 176] on input "text" at bounding box center [263, 171] width 412 height 34
type input "LEA chart"
click at [105, 232] on input "number" at bounding box center [139, 227] width 165 height 34
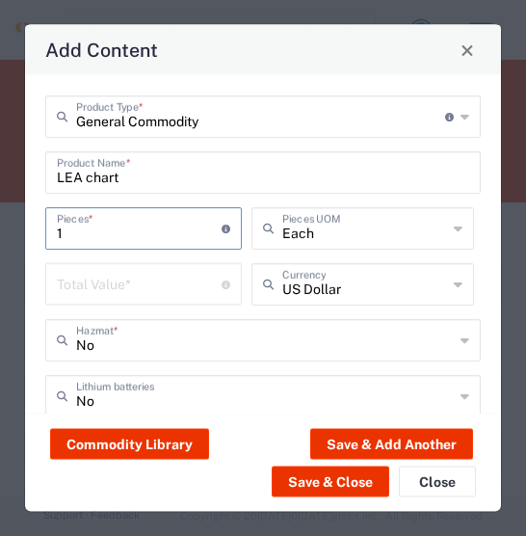
type input "1"
click at [454, 244] on icon at bounding box center [458, 228] width 9 height 31
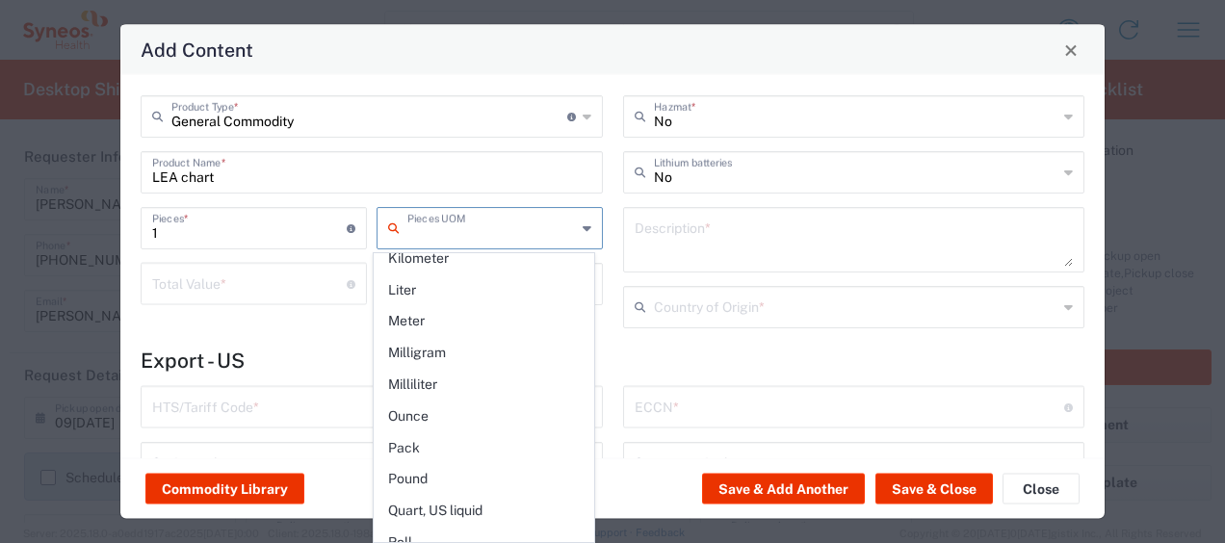
scroll to position [771, 0]
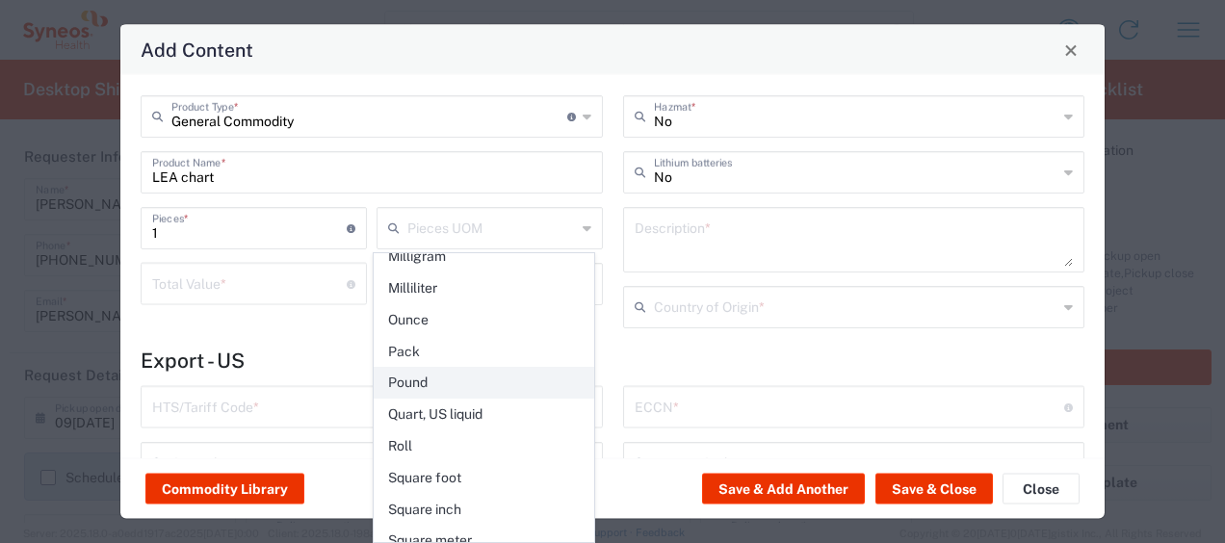
click at [432, 368] on span "Pound" at bounding box center [484, 383] width 219 height 30
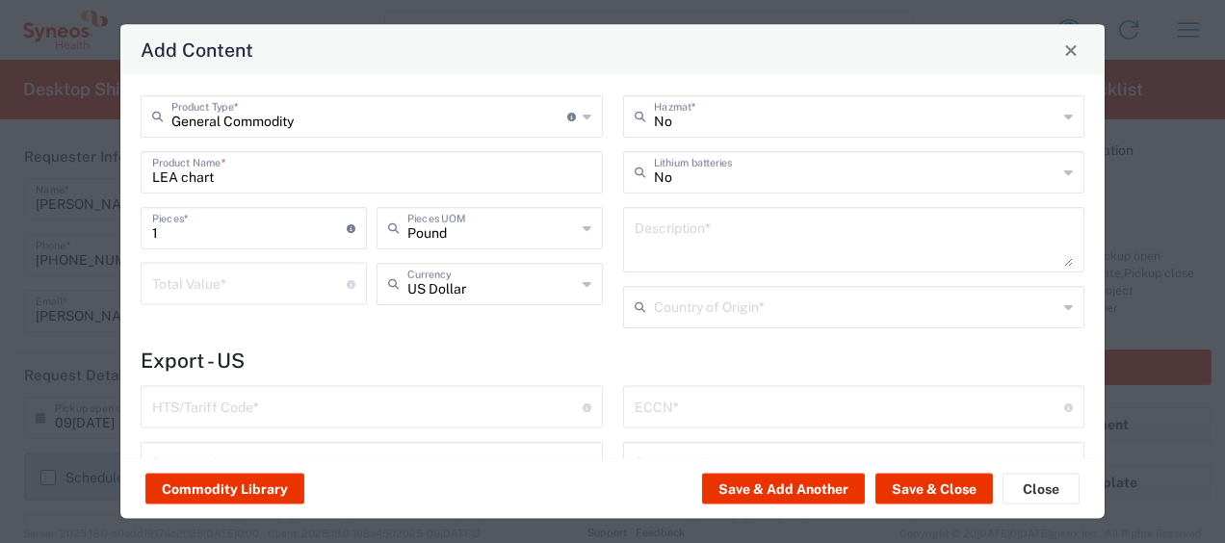
click at [583, 227] on icon at bounding box center [587, 228] width 9 height 31
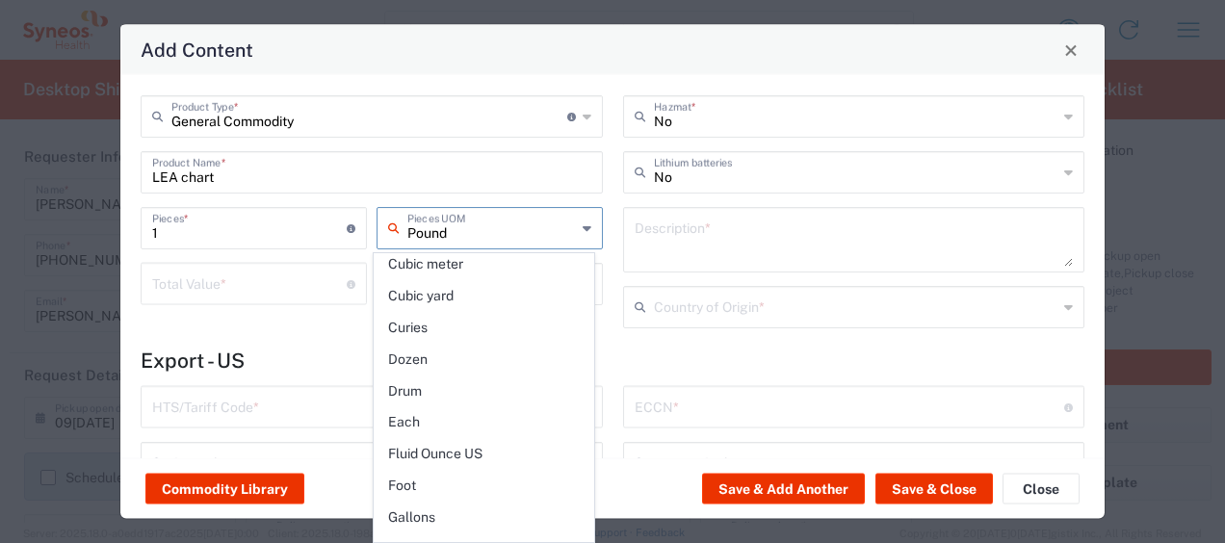
scroll to position [385, 0]
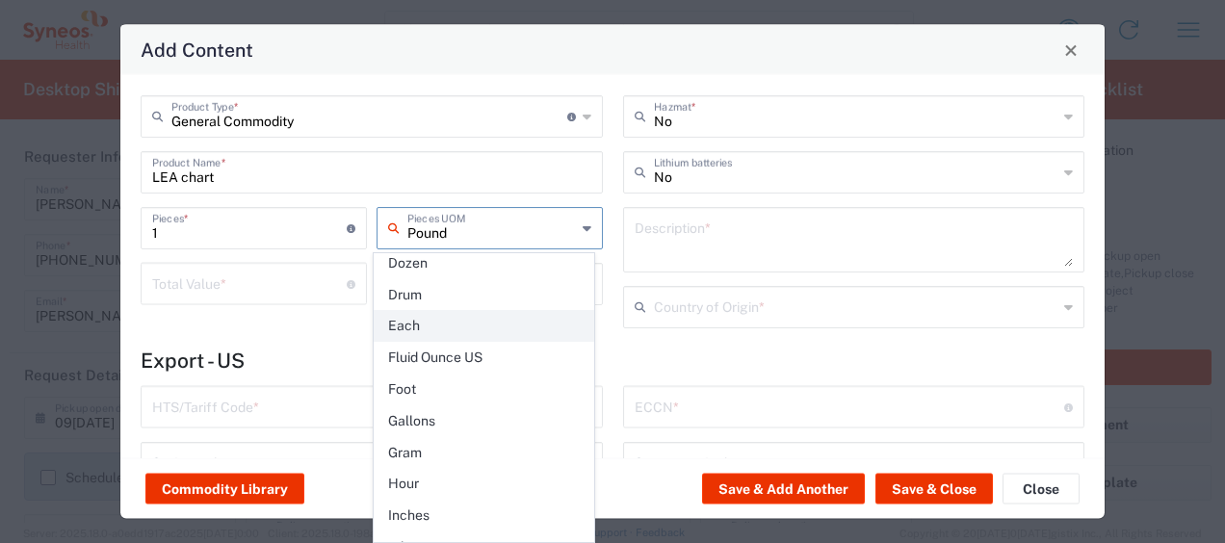
click at [413, 315] on span "Each" at bounding box center [484, 326] width 219 height 30
type input "Each"
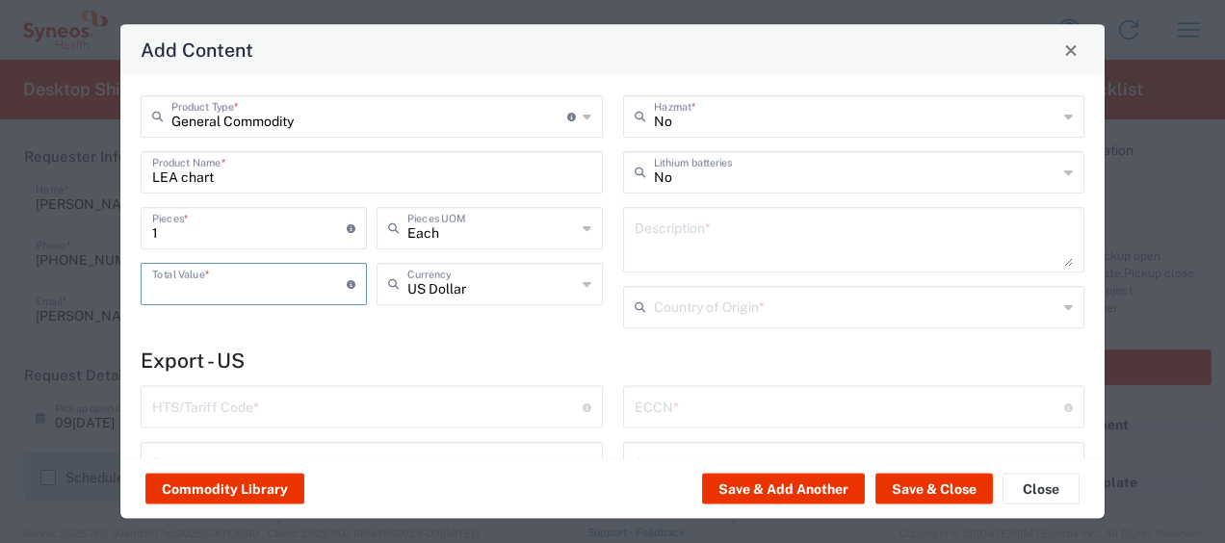
click at [191, 282] on input "number" at bounding box center [249, 283] width 195 height 34
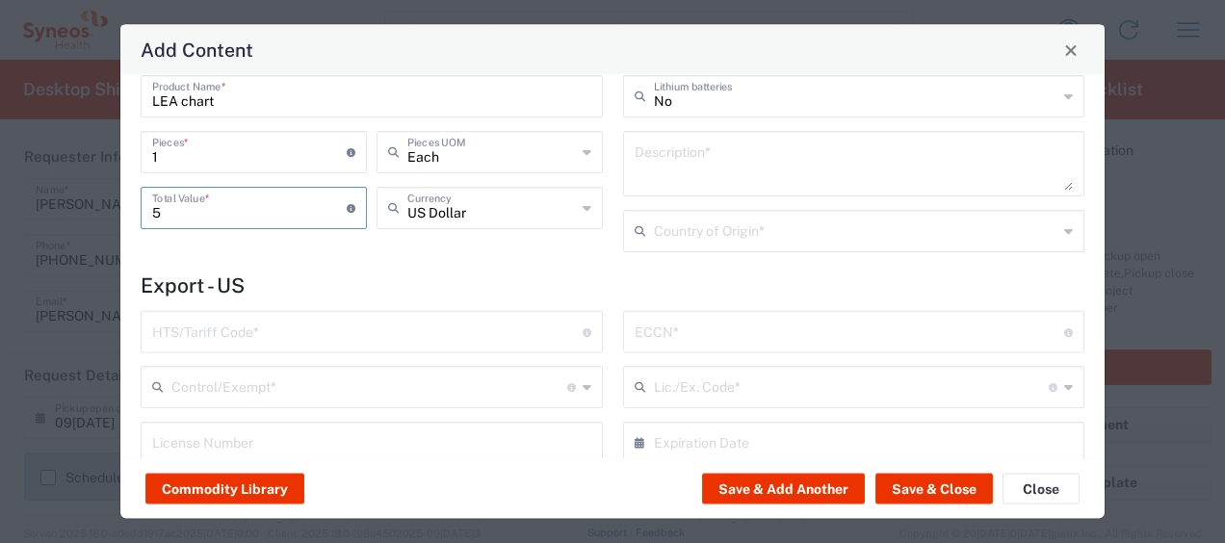
scroll to position [0, 0]
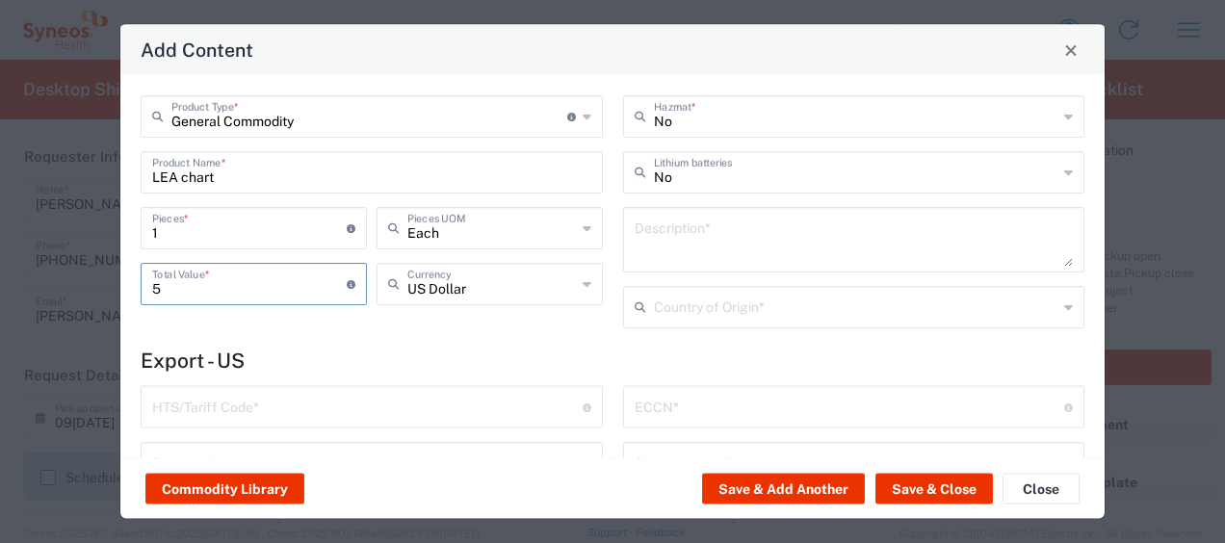
type input "5"
click at [665, 229] on textarea at bounding box center [854, 240] width 439 height 54
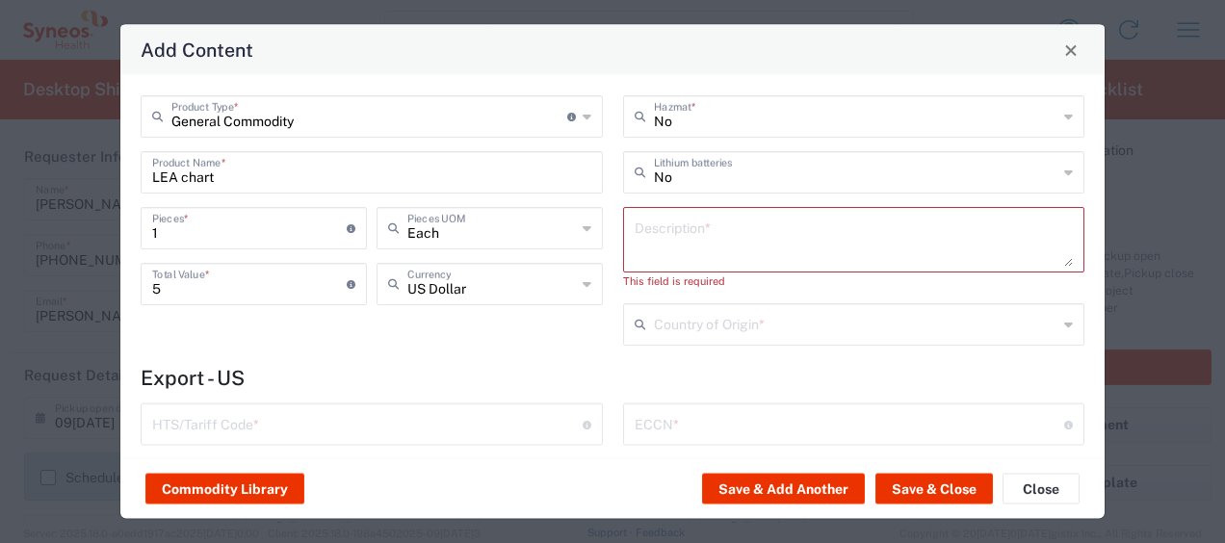
click at [370, 353] on div "General Commodity Product Type * Document: Paper document generated internally …" at bounding box center [372, 227] width 483 height 264
click at [659, 227] on textarea at bounding box center [854, 240] width 439 height 54
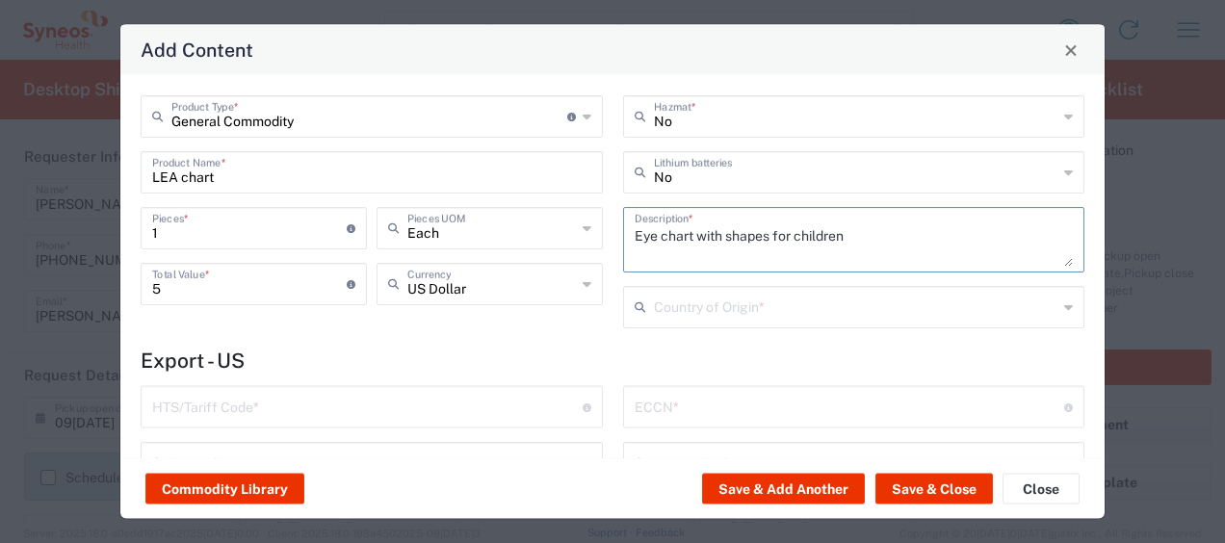
type textarea "Eye chart with shapes for children"
click at [1064, 310] on icon at bounding box center [1068, 307] width 9 height 31
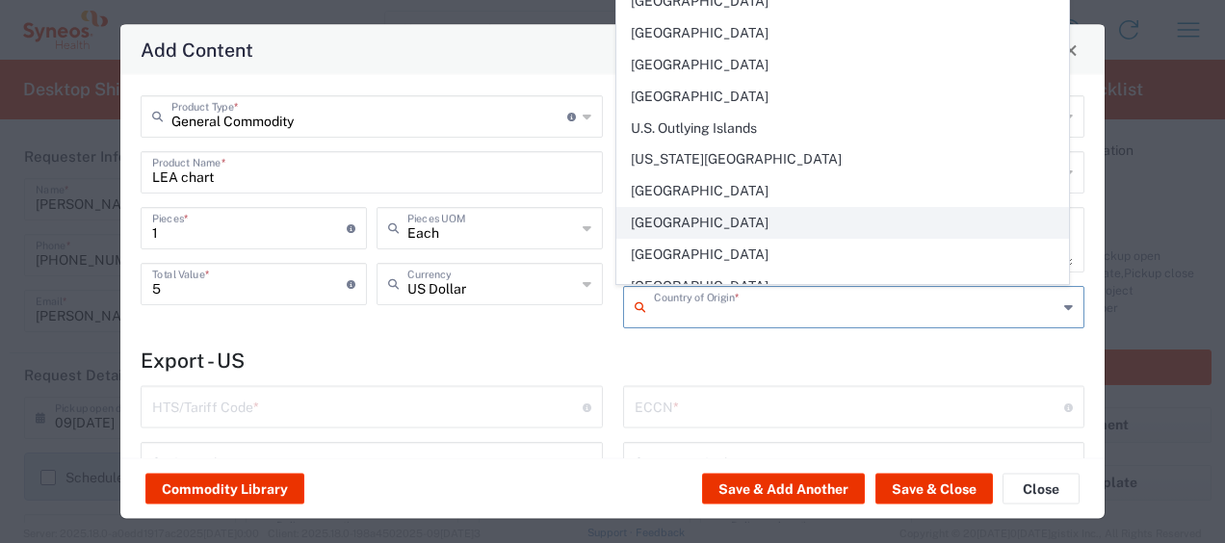
scroll to position [7224, 0]
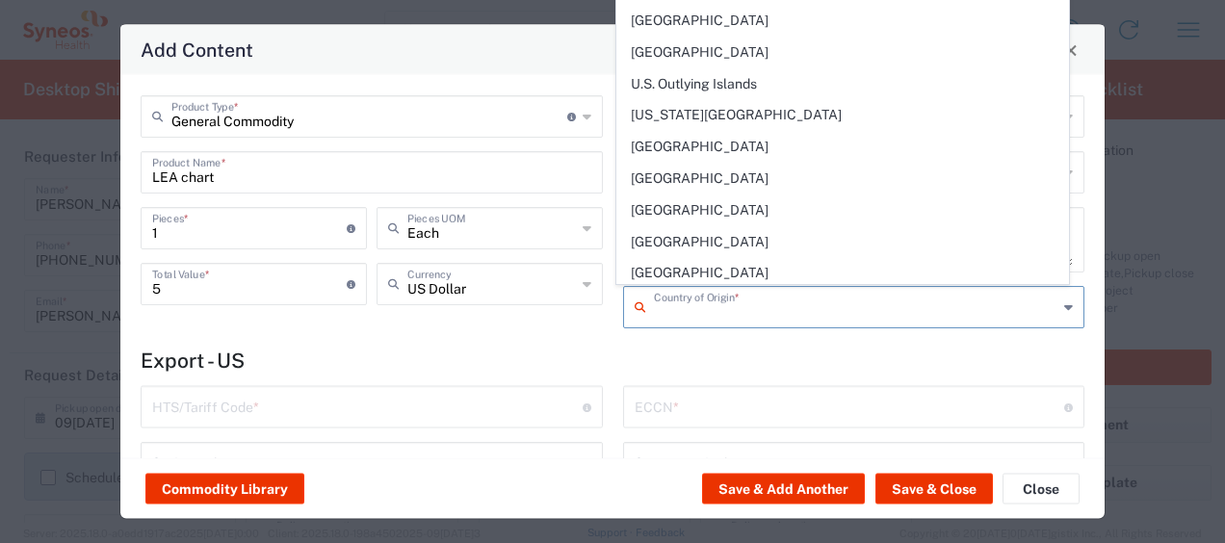
drag, startPoint x: 693, startPoint y: 121, endPoint x: 805, endPoint y: 323, distance: 230.7
click at [693, 258] on span "[GEOGRAPHIC_DATA]" at bounding box center [842, 273] width 451 height 30
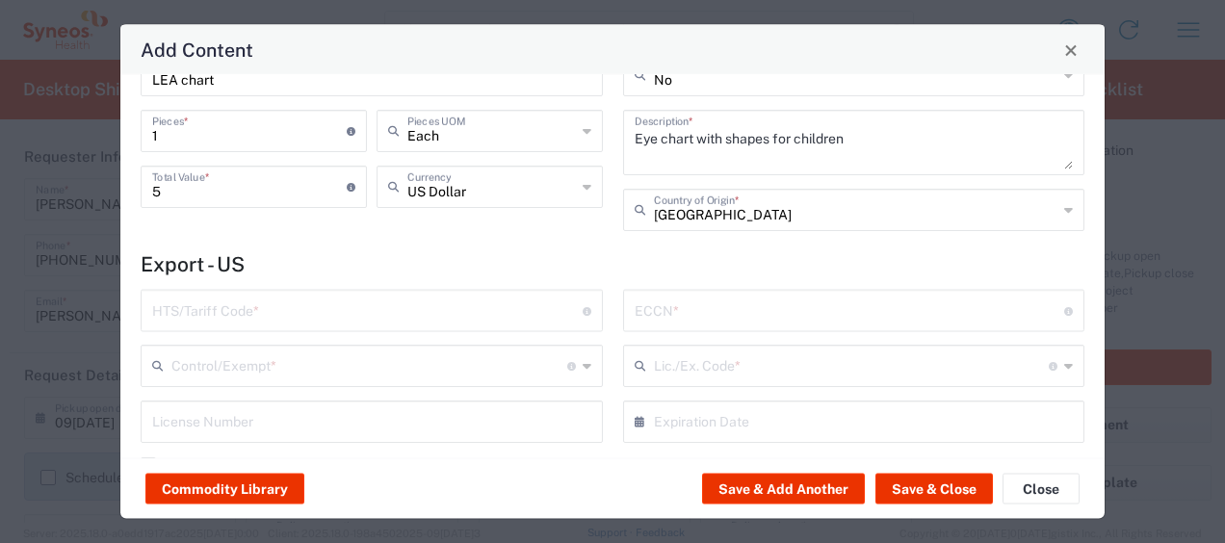
scroll to position [193, 0]
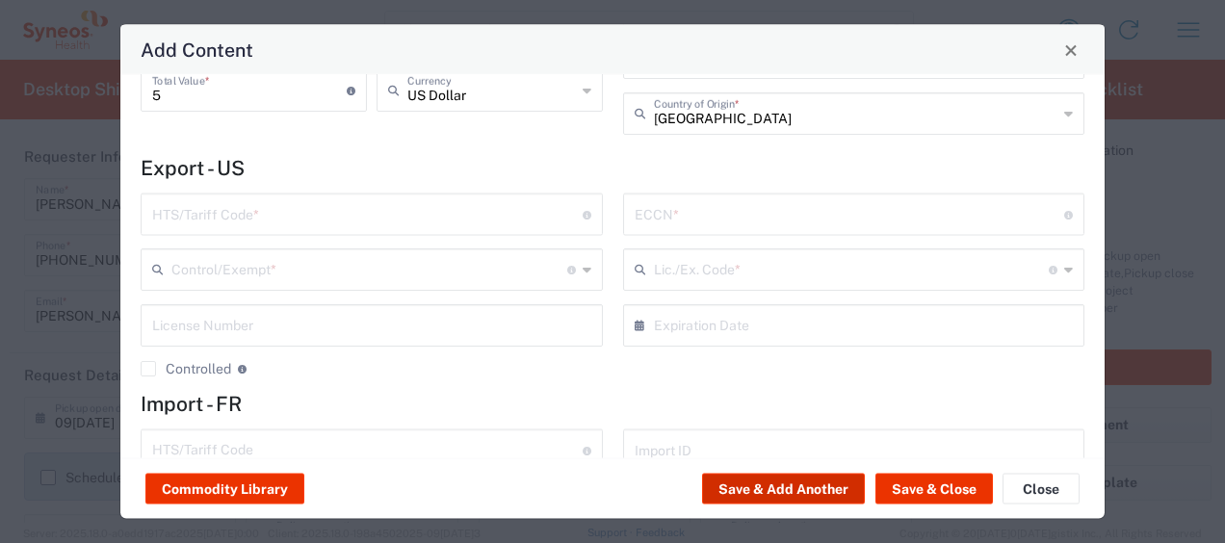
click at [804, 486] on button "Save & Add Another" at bounding box center [783, 489] width 163 height 31
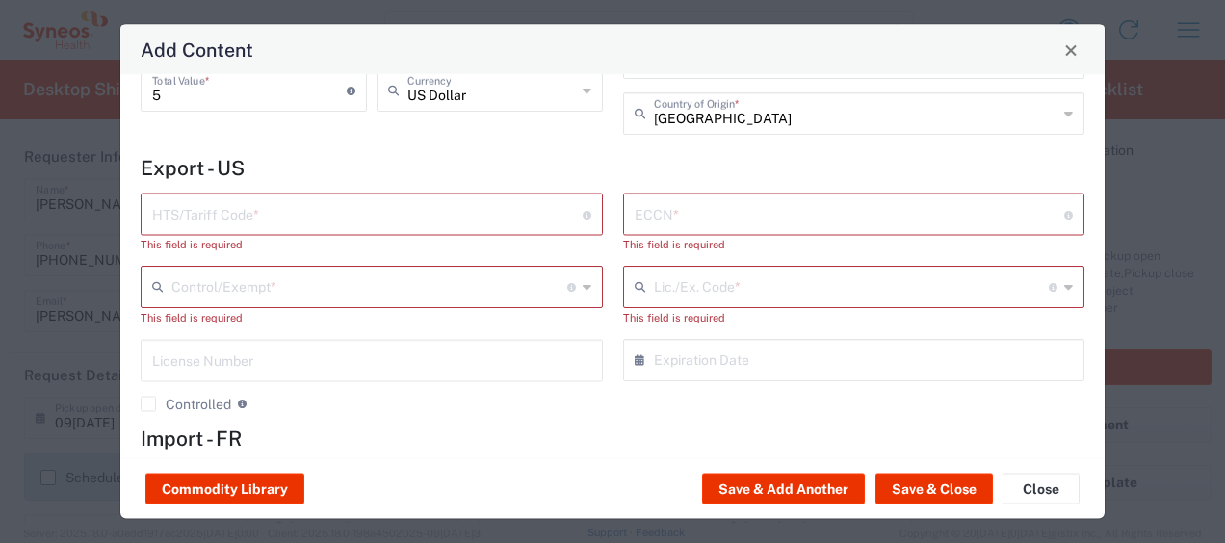
drag, startPoint x: 301, startPoint y: 146, endPoint x: 317, endPoint y: 145, distance: 16.4
click at [301, 146] on div "General Commodity Product Type * Document: Paper document generated internally …" at bounding box center [372, 26] width 483 height 247
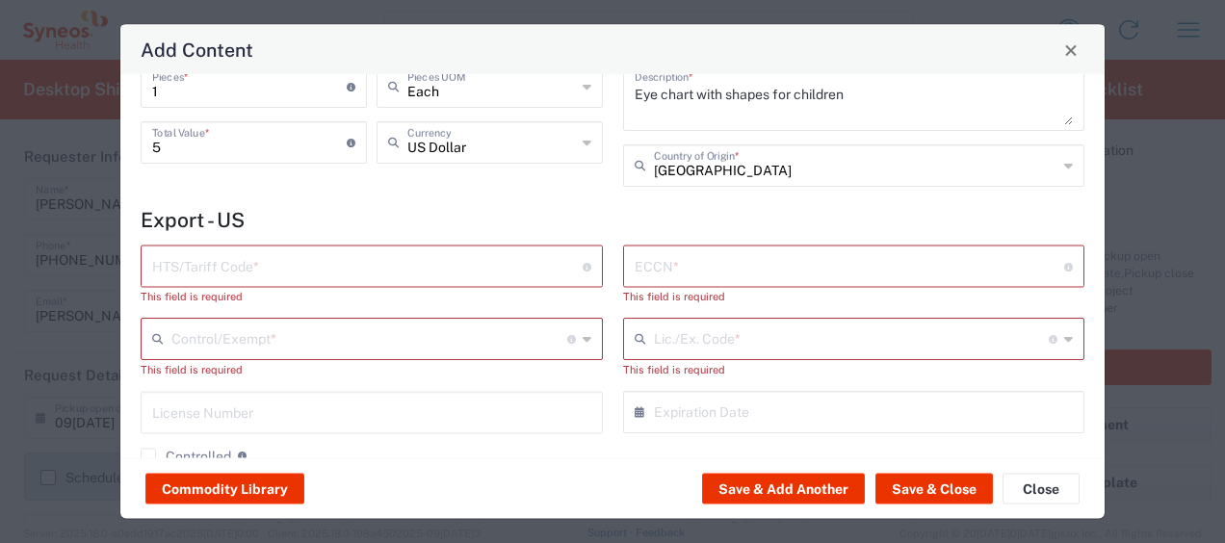
scroll to position [96, 0]
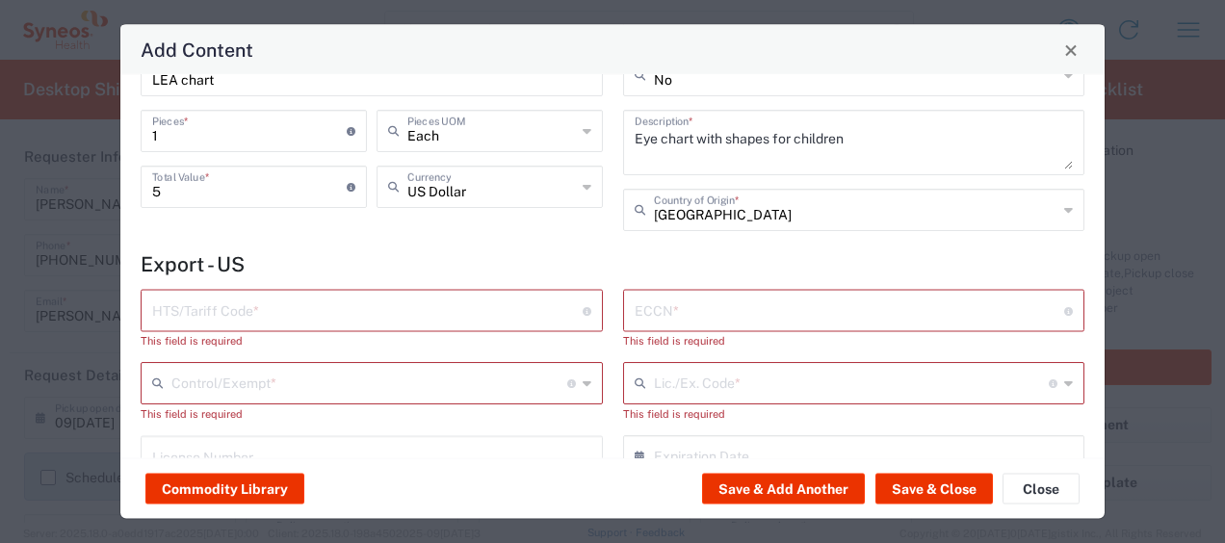
type input "[GEOGRAPHIC_DATA]"
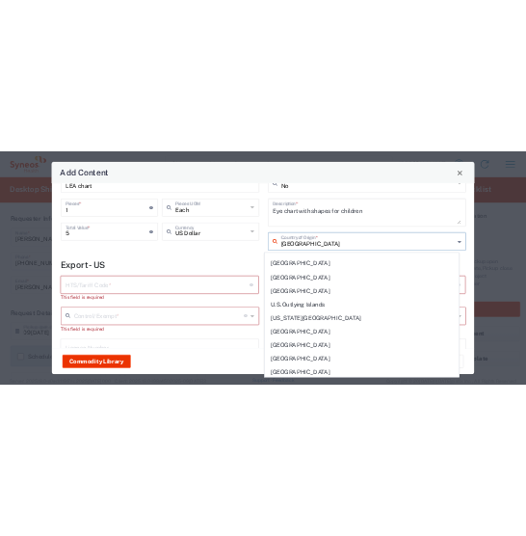
scroll to position [0, 0]
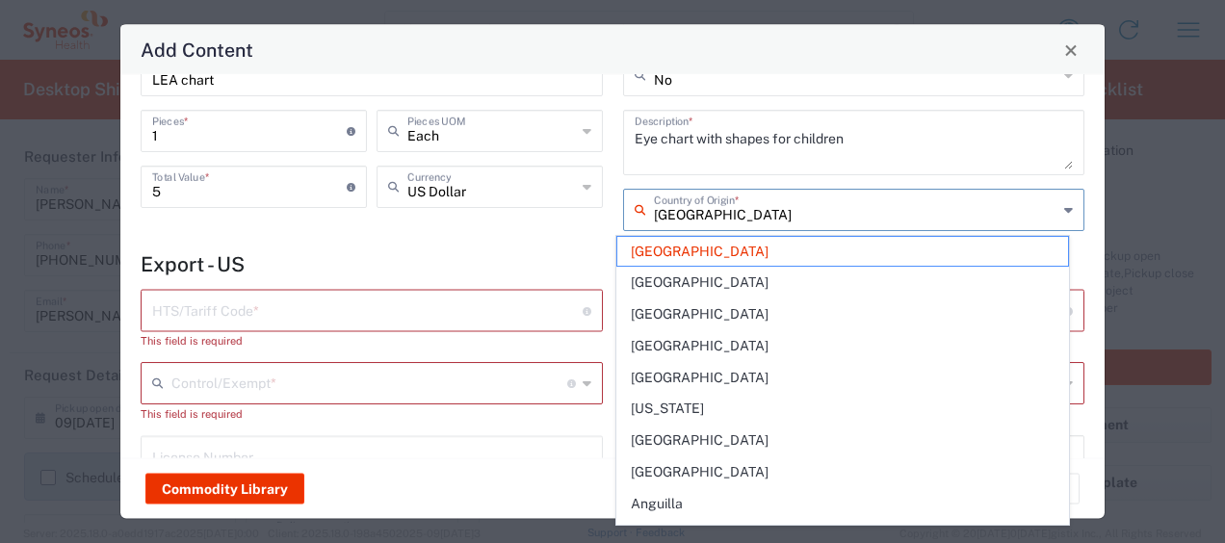
drag, startPoint x: 647, startPoint y: 196, endPoint x: 638, endPoint y: 204, distance: 12.3
click at [636, 204] on div "United States Country of Origin *" at bounding box center [854, 211] width 462 height 42
click at [564, 223] on div "General Commodity Product Type * Document: Paper document generated internally …" at bounding box center [372, 122] width 483 height 247
type input "[GEOGRAPHIC_DATA]"
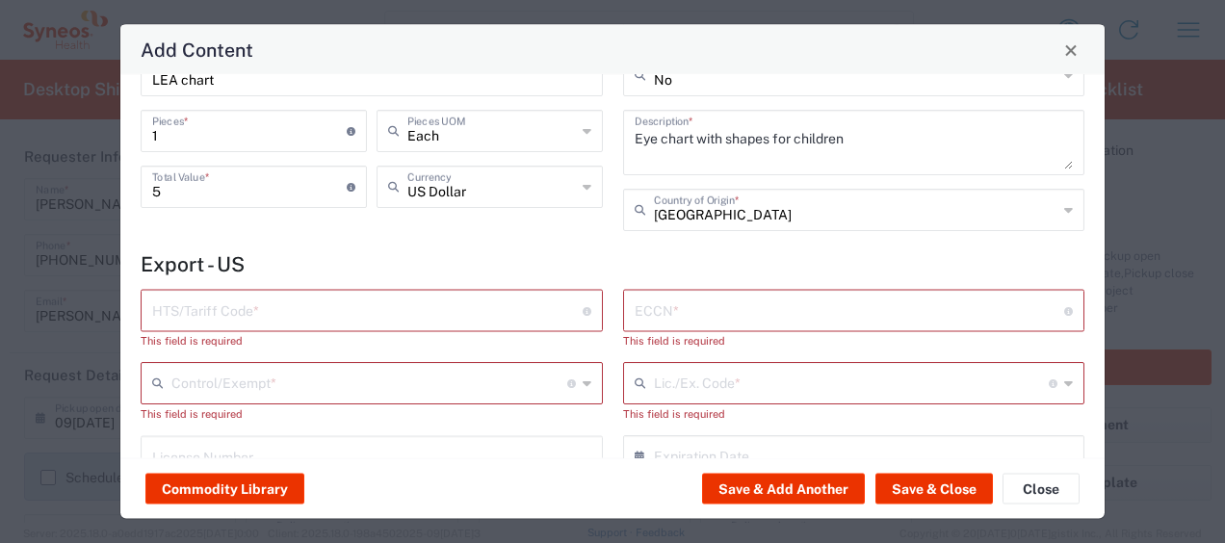
click at [615, 235] on div "No Hazmat * No Lithium batteries Eye chart with shapes for children Description…" at bounding box center [854, 122] width 483 height 247
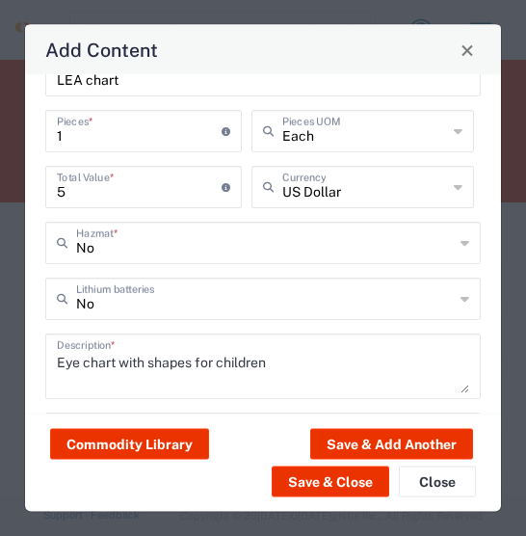
click at [288, 167] on div "1 Pieces * Number of pieces inside all the packages Each Pieces UOM" at bounding box center [262, 139] width 445 height 56
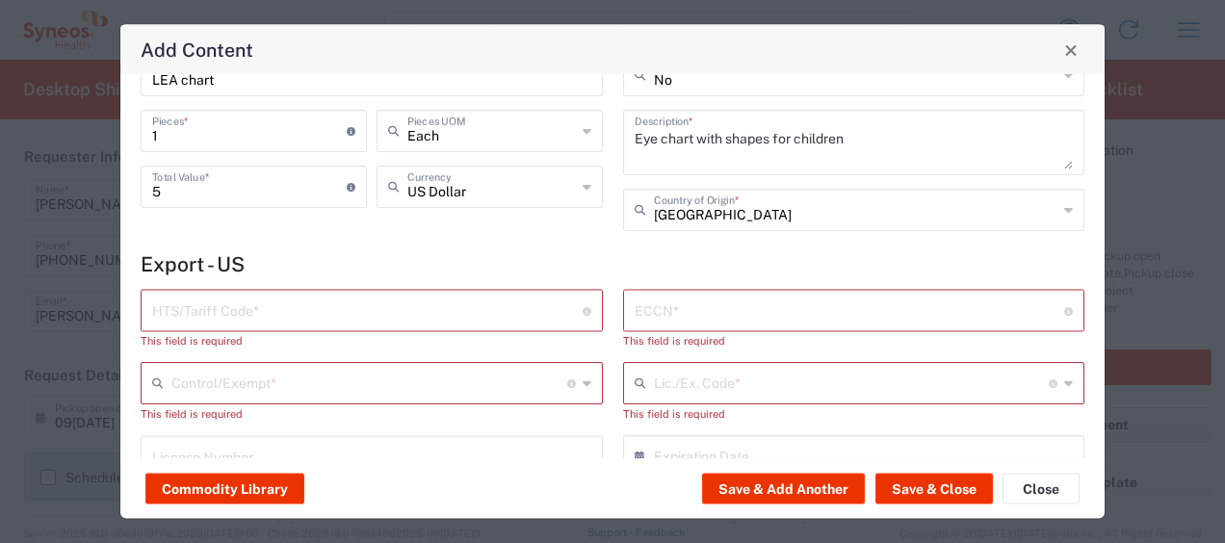
scroll to position [302, 0]
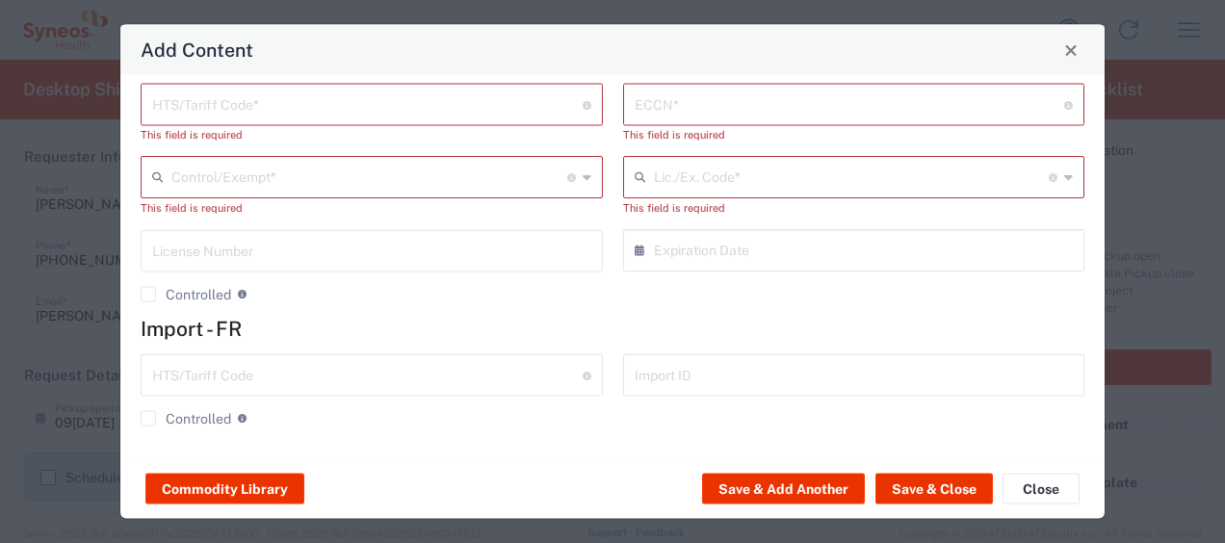
click at [319, 319] on h4 "Import - FR" at bounding box center [613, 329] width 944 height 24
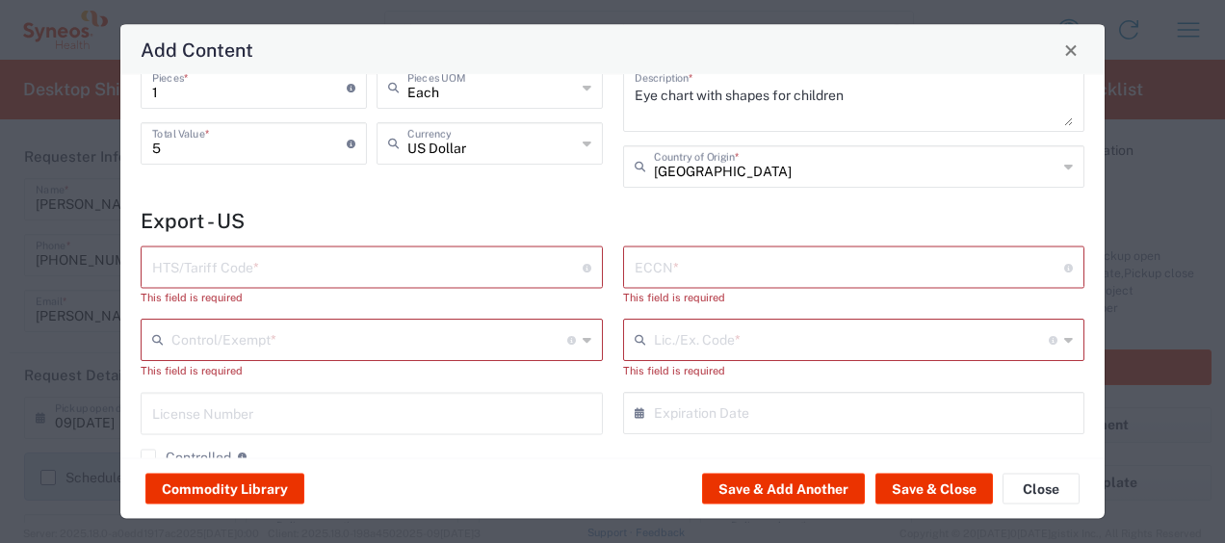
scroll to position [110, 0]
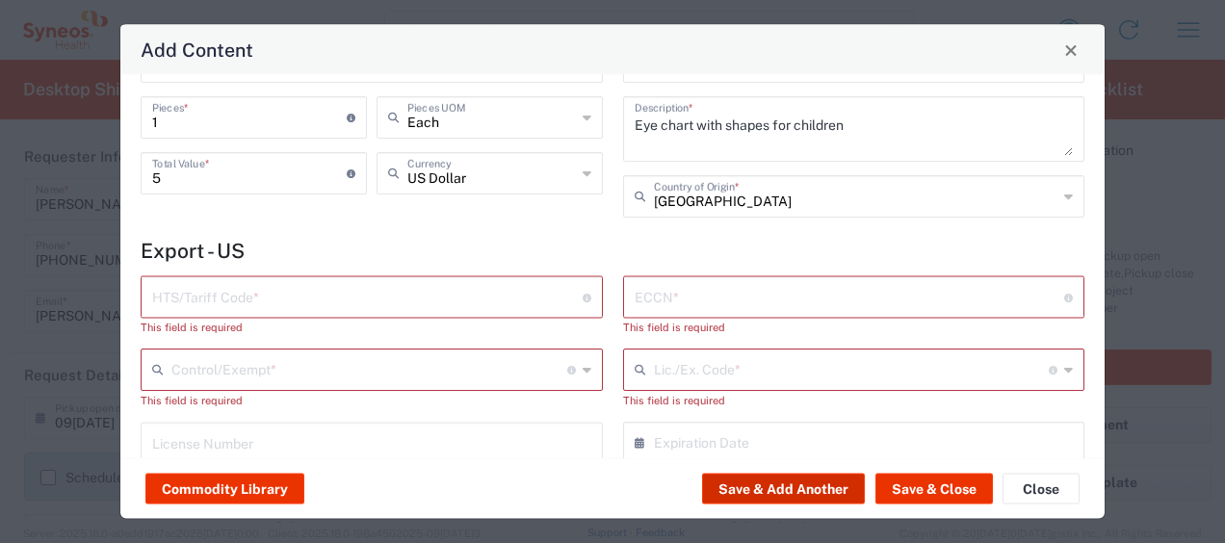
click at [818, 485] on button "Save & Add Another" at bounding box center [783, 489] width 163 height 31
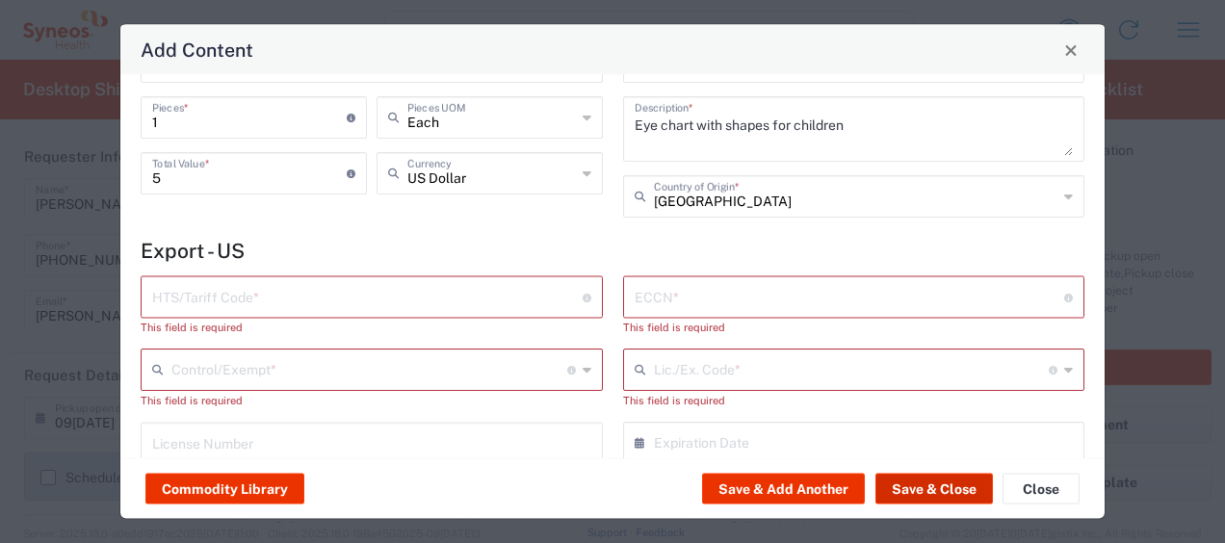
click at [928, 489] on button "Save & Close" at bounding box center [935, 489] width 118 height 31
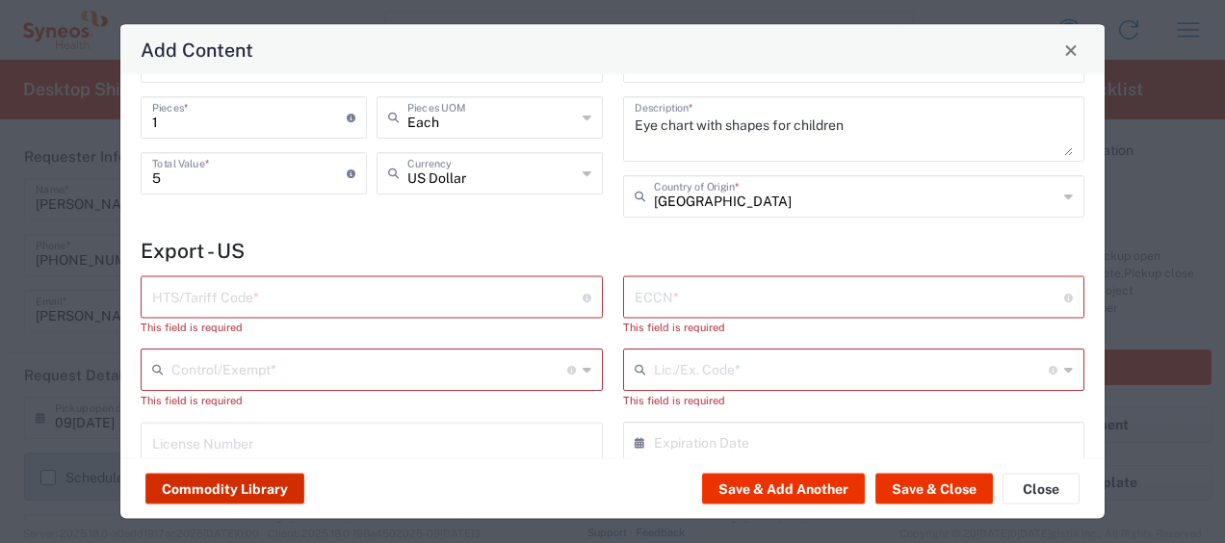
click at [237, 486] on button "Commodity Library" at bounding box center [224, 489] width 159 height 31
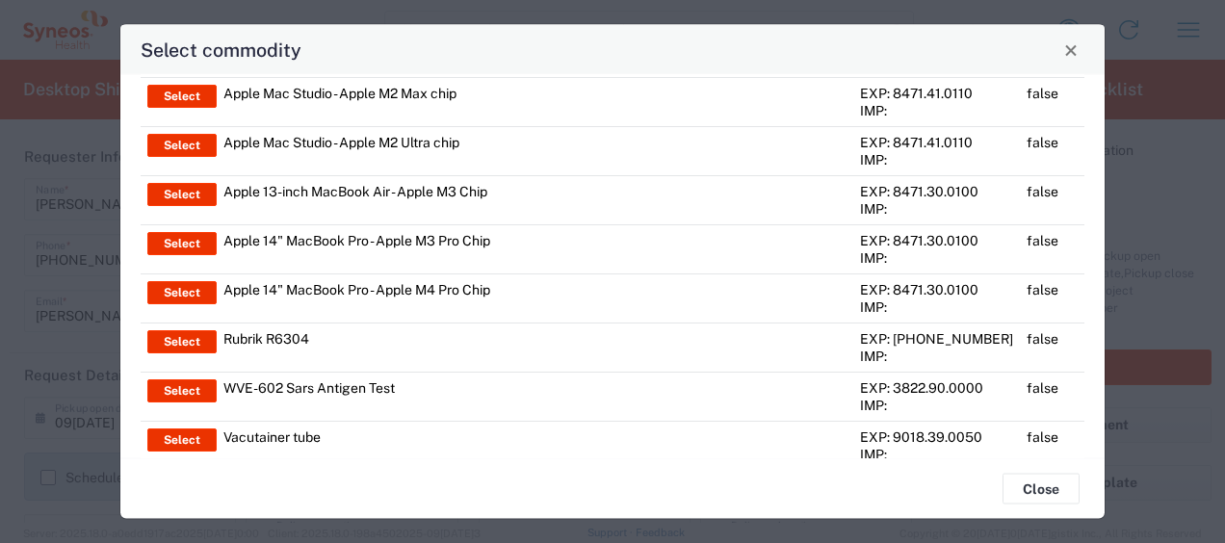
scroll to position [4703, 0]
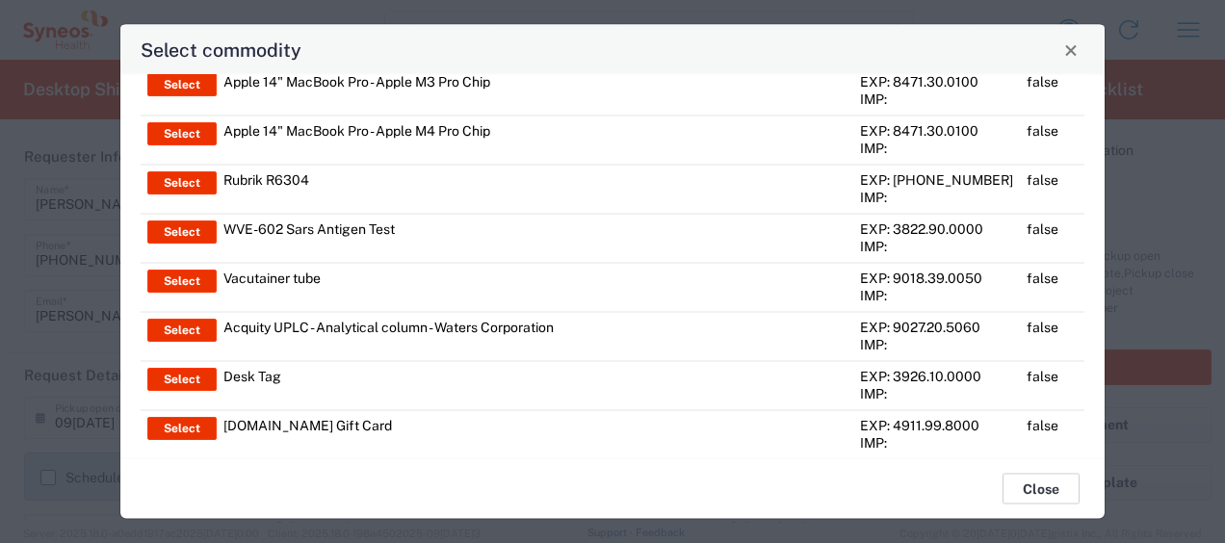
click at [1057, 492] on button "Close" at bounding box center [1041, 489] width 77 height 31
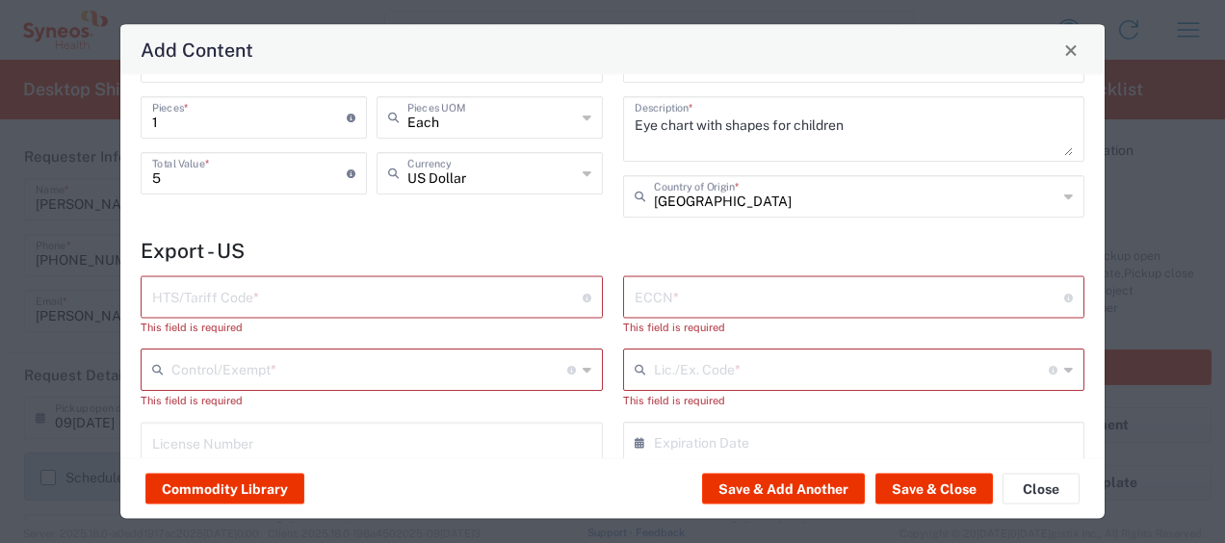
click at [408, 222] on div "General Commodity Product Type * Document: Paper document generated internally …" at bounding box center [372, 109] width 483 height 247
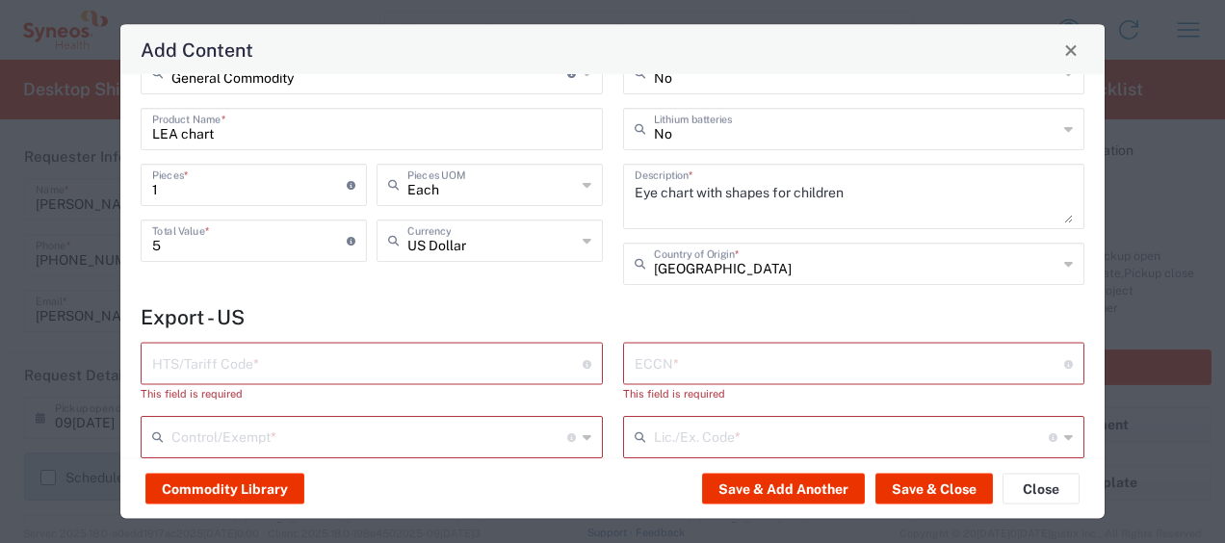
scroll to position [0, 0]
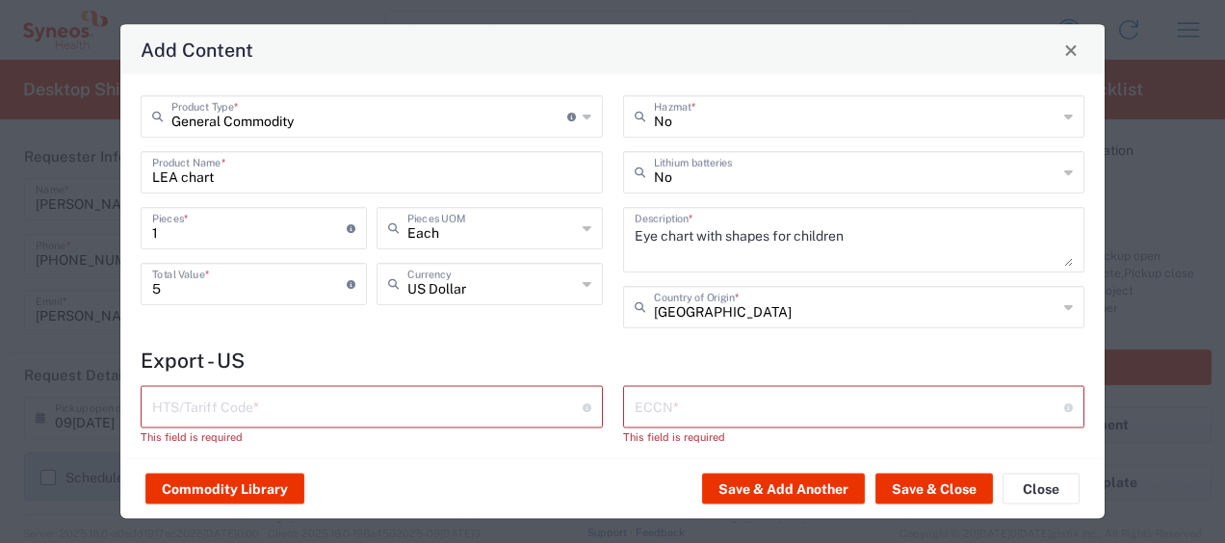
click at [325, 122] on input "General Commodity" at bounding box center [369, 115] width 396 height 34
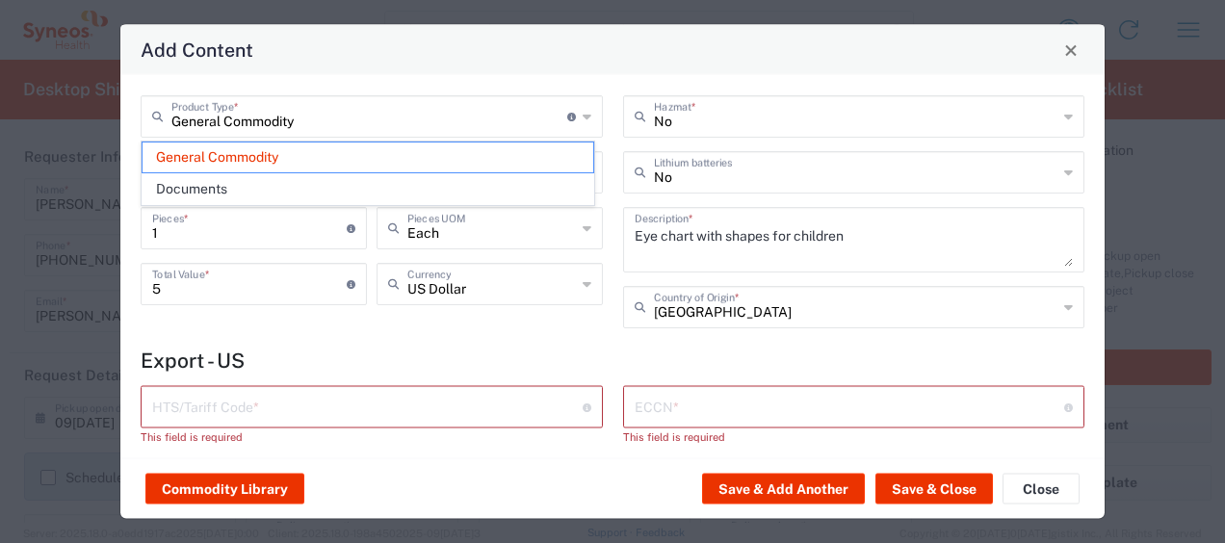
click at [583, 117] on icon at bounding box center [587, 116] width 9 height 31
click at [574, 116] on div "General Commodity Product Type * Document: Paper document generated internally …" at bounding box center [372, 116] width 462 height 42
click at [266, 187] on span "Documents" at bounding box center [368, 189] width 451 height 30
type input "Documents"
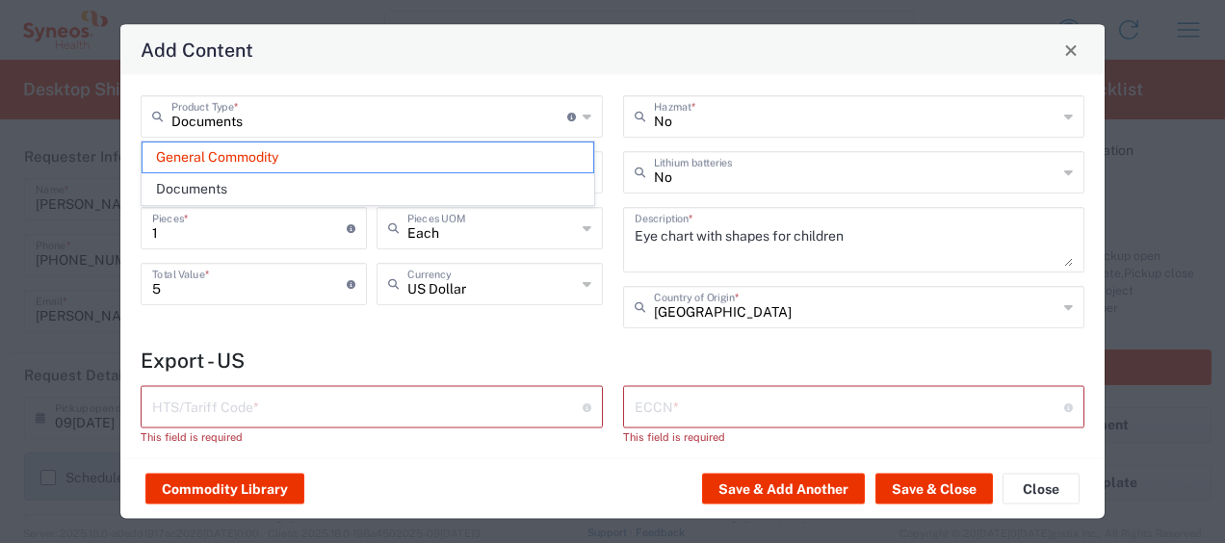
type input "1"
type textarea "Documents"
type input "0000.00.0000"
type input "FTR Exemption"
type input "0000"
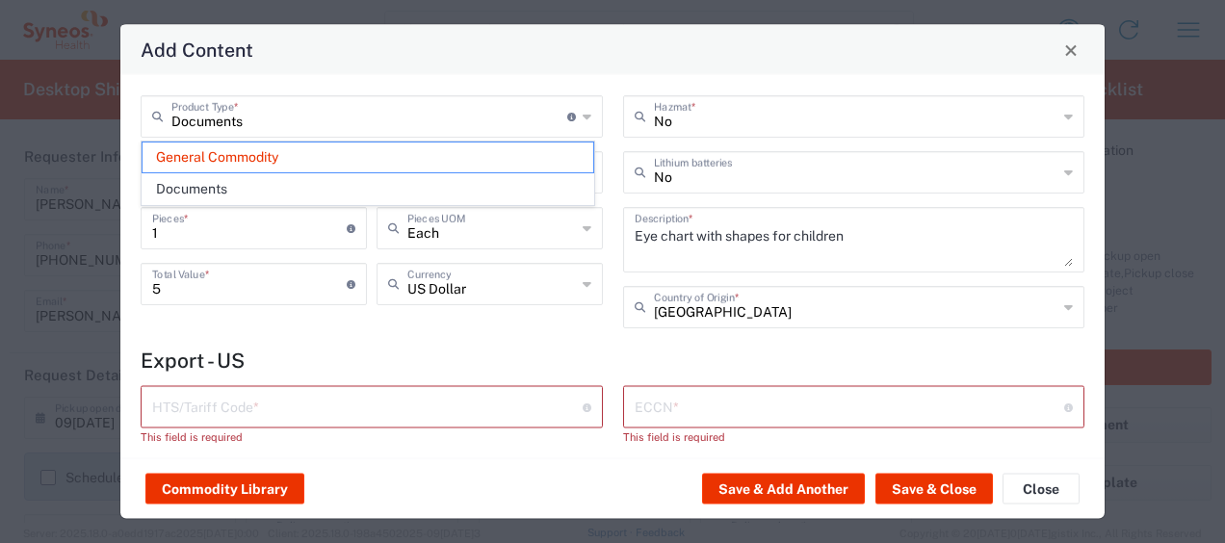
type input "0000.00.0000"
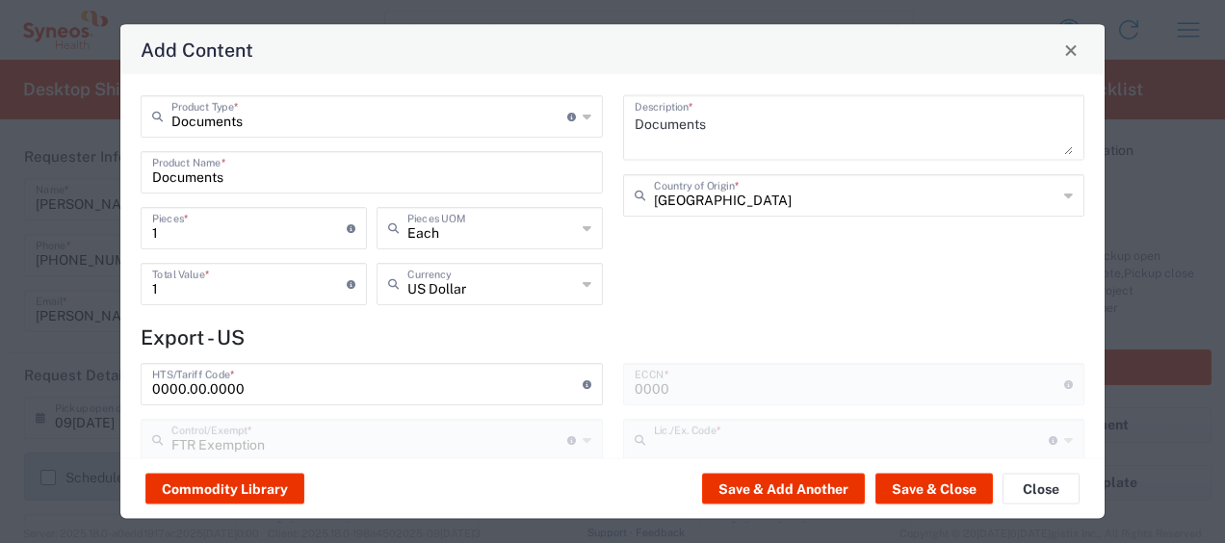
type input "30.37(a)"
click at [772, 491] on button "Save & Add Another" at bounding box center [783, 489] width 163 height 31
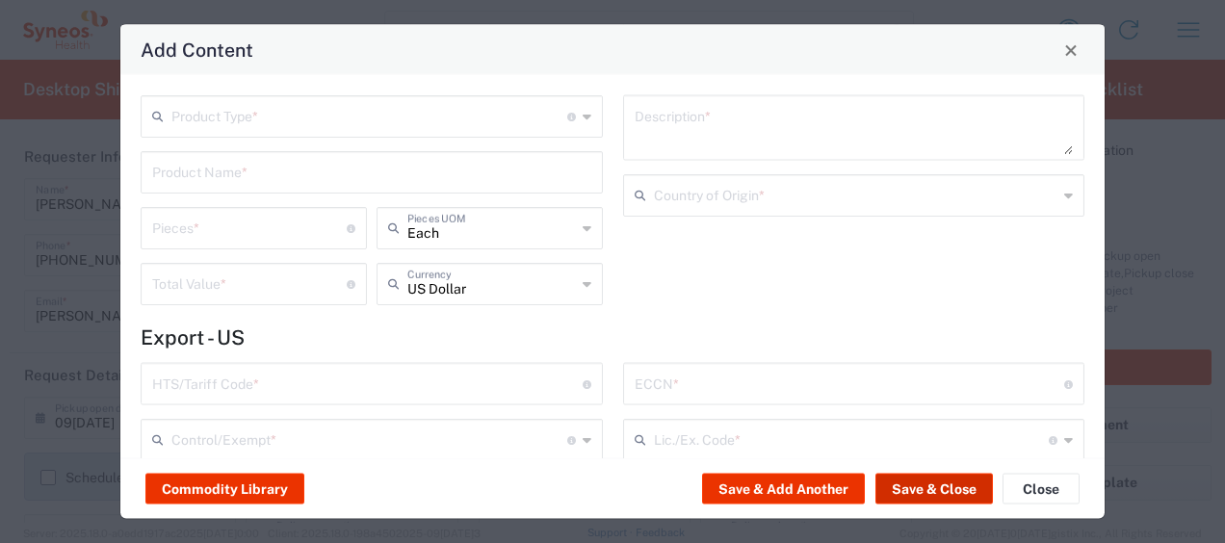
click at [940, 495] on button "Save & Close" at bounding box center [935, 489] width 118 height 31
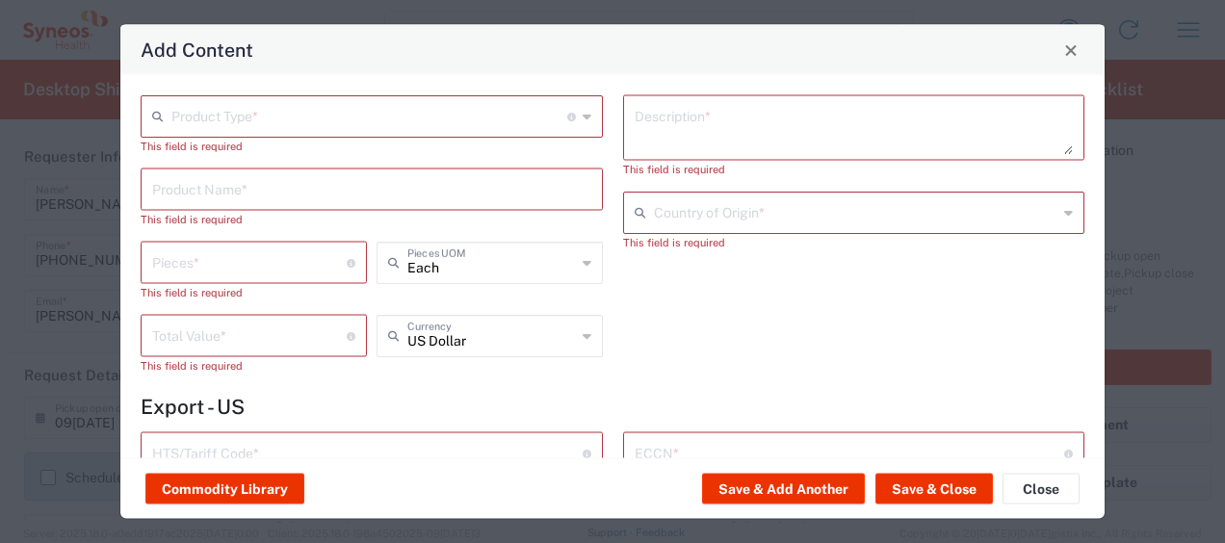
click at [710, 349] on div "Description * This field is required Country of Origin * This field is required" at bounding box center [854, 241] width 483 height 293
click at [1072, 48] on span "Close" at bounding box center [1070, 49] width 13 height 13
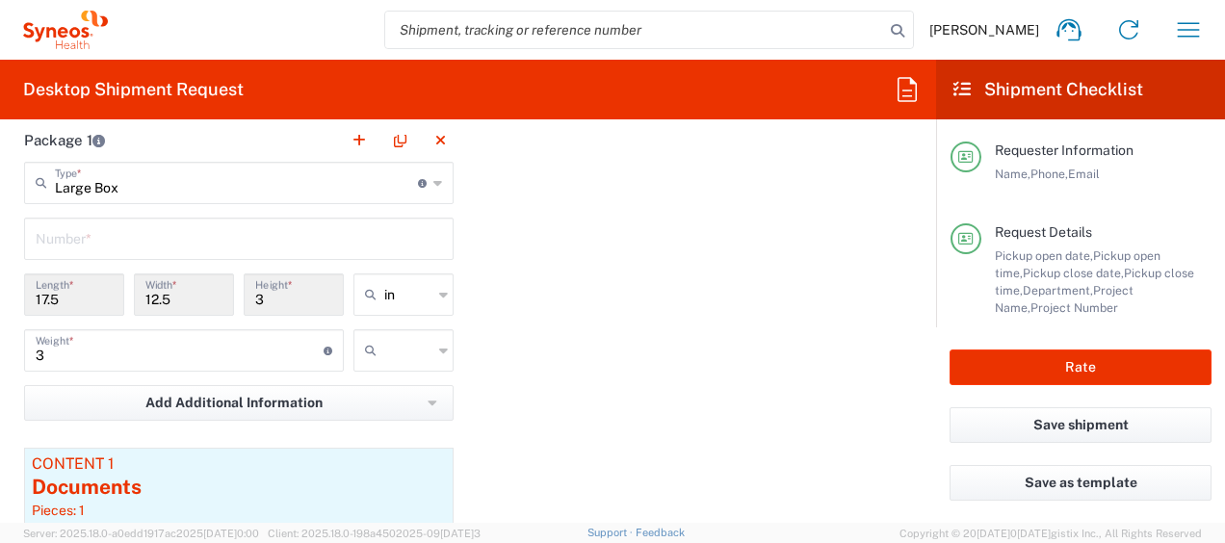
scroll to position [1926, 0]
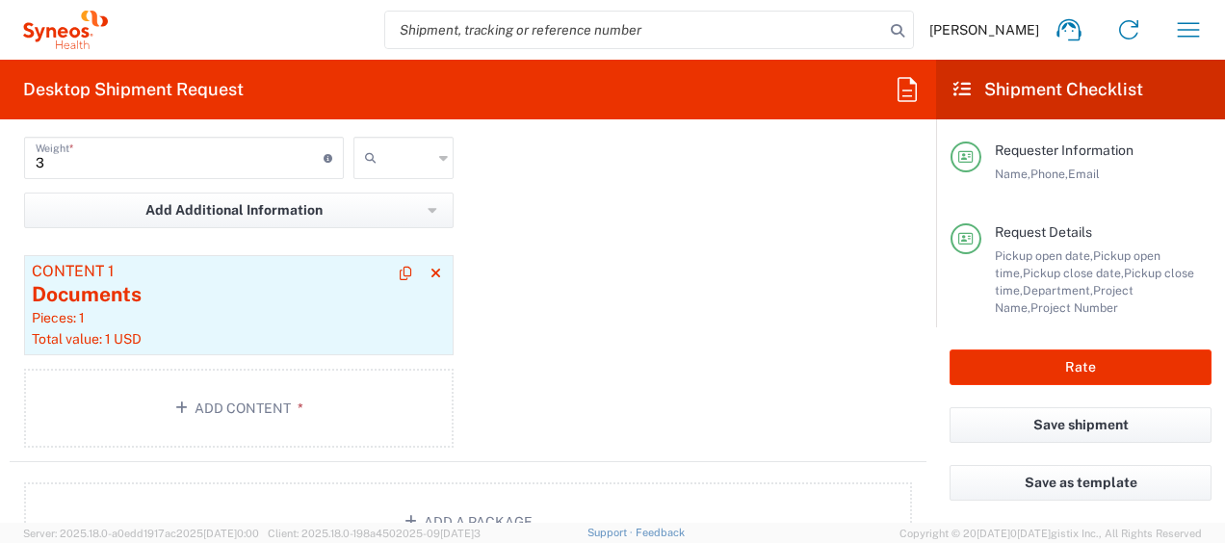
click at [223, 291] on div "Documents" at bounding box center [239, 294] width 414 height 29
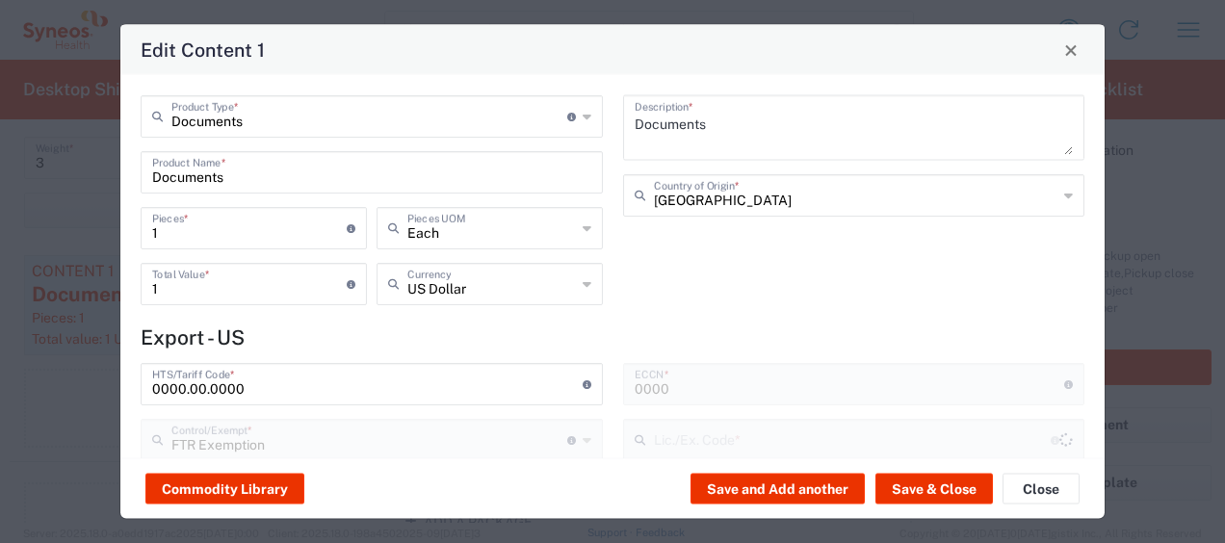
type input "30.37(a)"
drag, startPoint x: 170, startPoint y: 229, endPoint x: 146, endPoint y: 233, distance: 23.4
click at [149, 231] on div "1 Pieces * Number of pieces inside all the packages" at bounding box center [254, 228] width 226 height 42
type input "5"
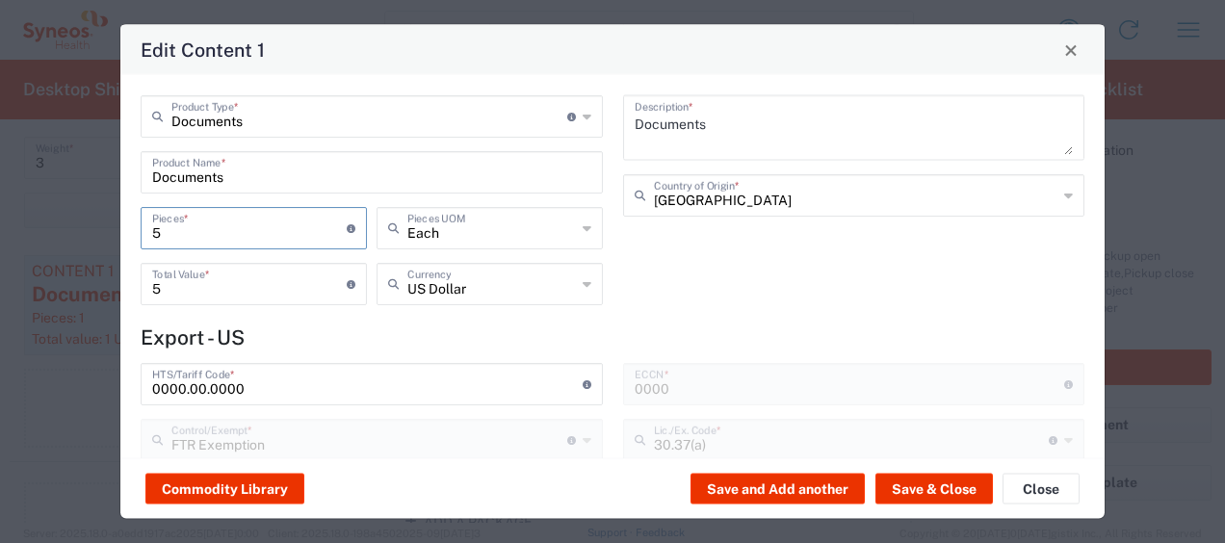
type input "5"
drag, startPoint x: 401, startPoint y: 141, endPoint x: 624, endPoint y: 225, distance: 239.0
click at [401, 141] on div "Documents Product Type * Document: Paper document generated internally by Syneo…" at bounding box center [372, 206] width 483 height 223
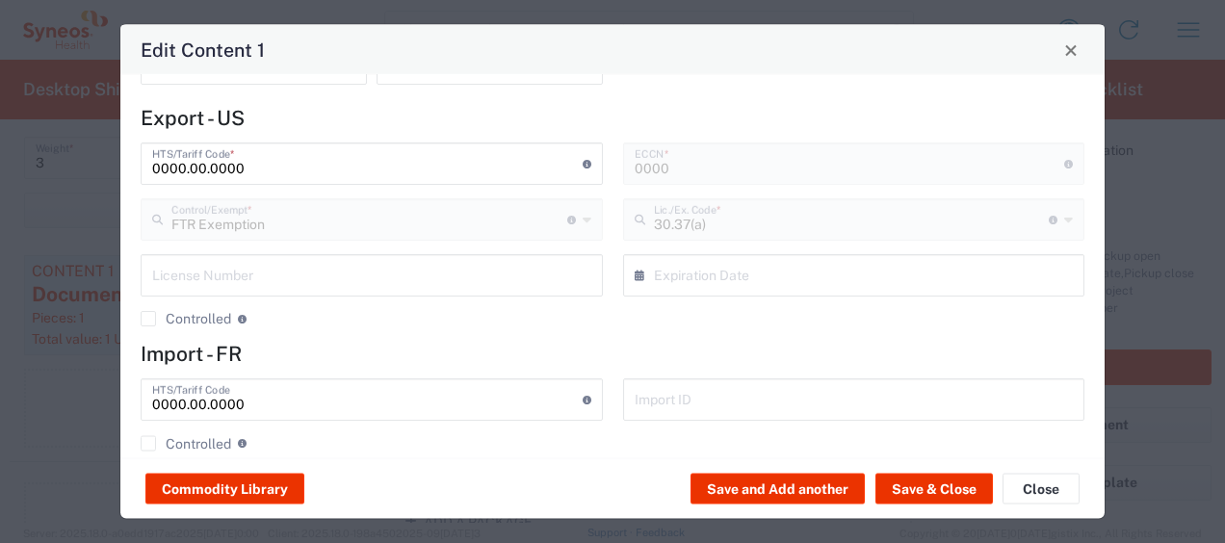
scroll to position [246, 0]
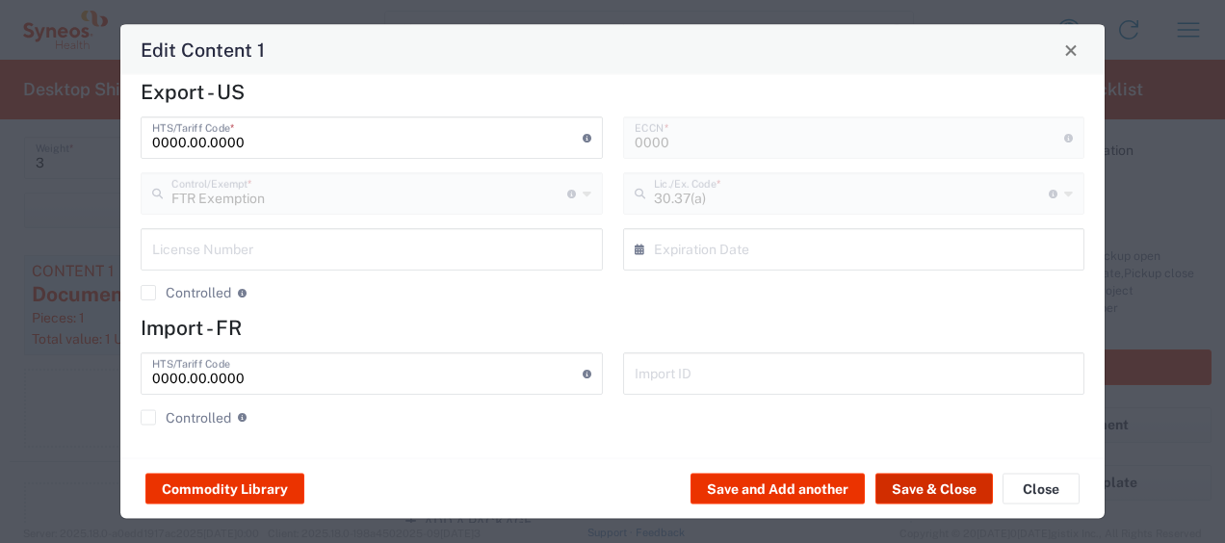
click at [917, 484] on button "Save & Close" at bounding box center [935, 489] width 118 height 31
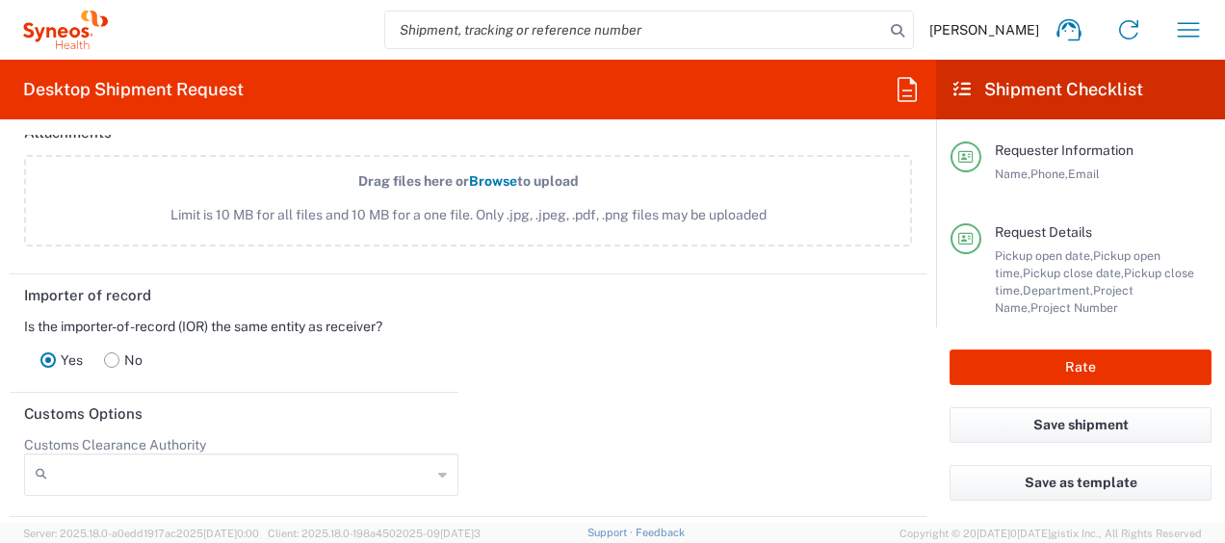
scroll to position [2408, 0]
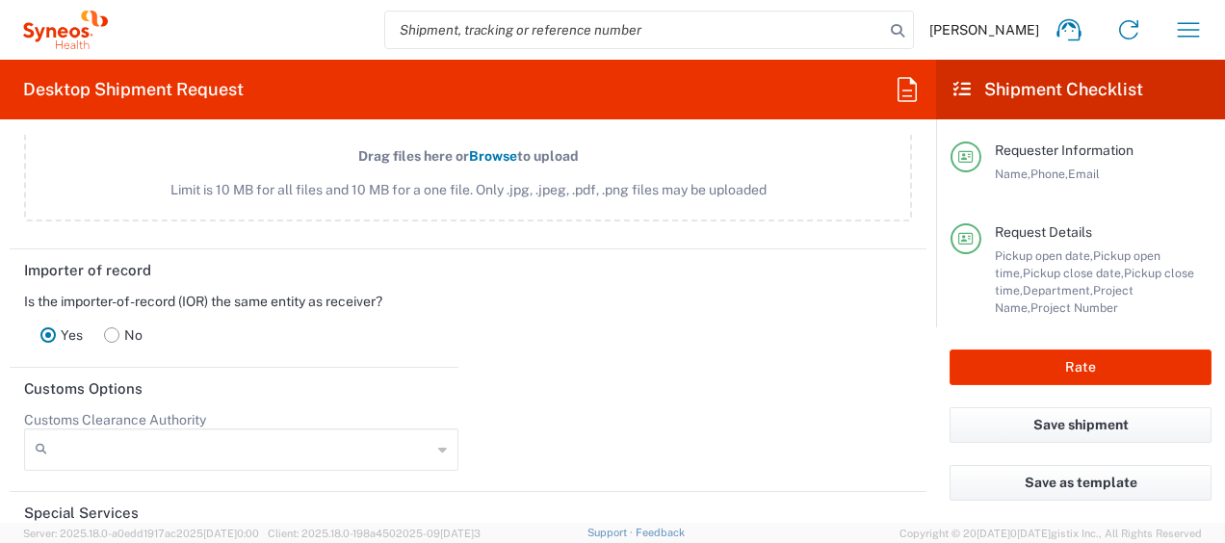
click at [113, 330] on rect at bounding box center [112, 334] width 14 height 14
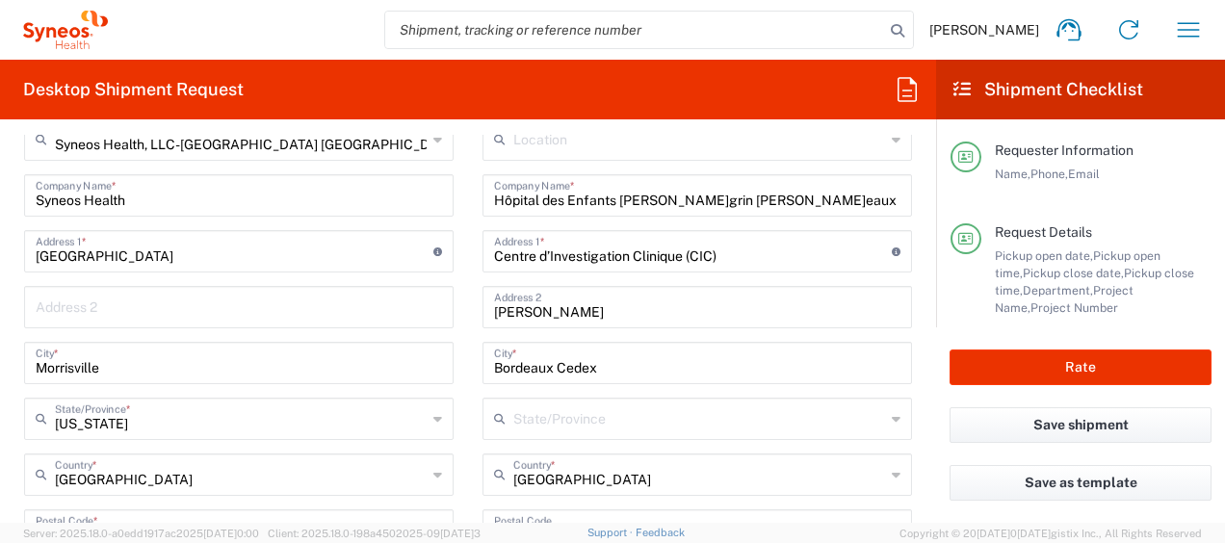
scroll to position [771, 0]
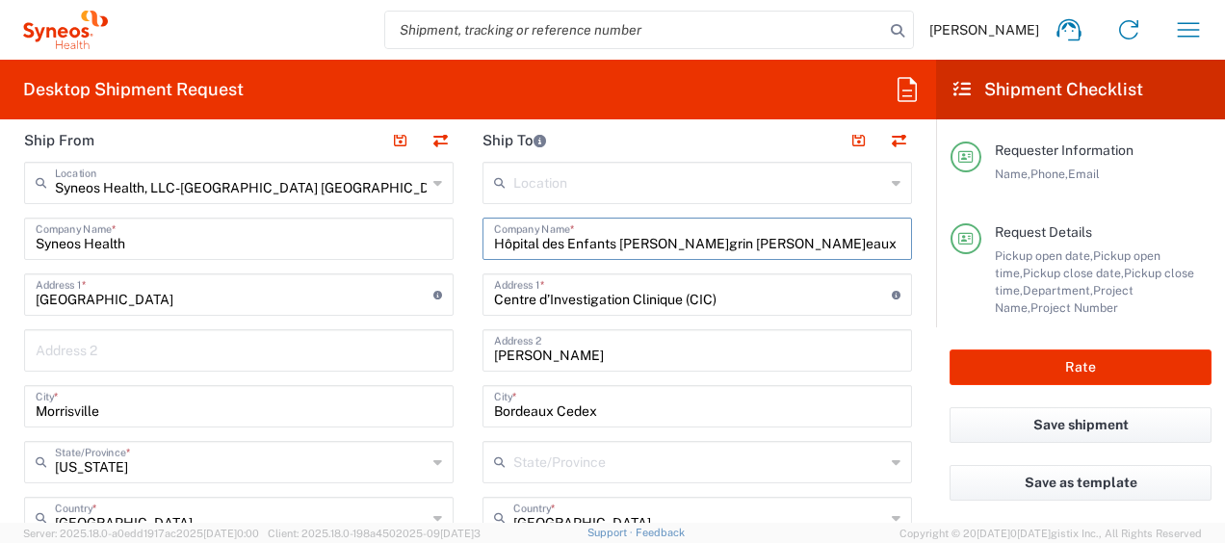
drag, startPoint x: 487, startPoint y: 242, endPoint x: 772, endPoint y: 241, distance: 285.1
click at [828, 239] on input "Hôpital des Enfants [PERSON_NAME]grin [PERSON_NAME]eaux" at bounding box center [697, 238] width 406 height 34
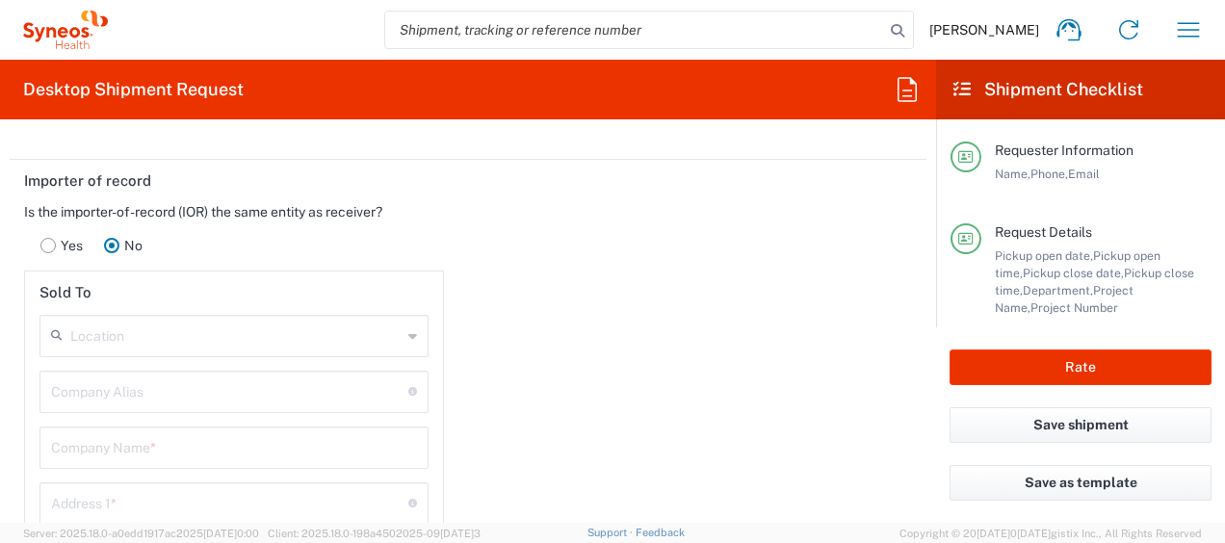
scroll to position [2504, 0]
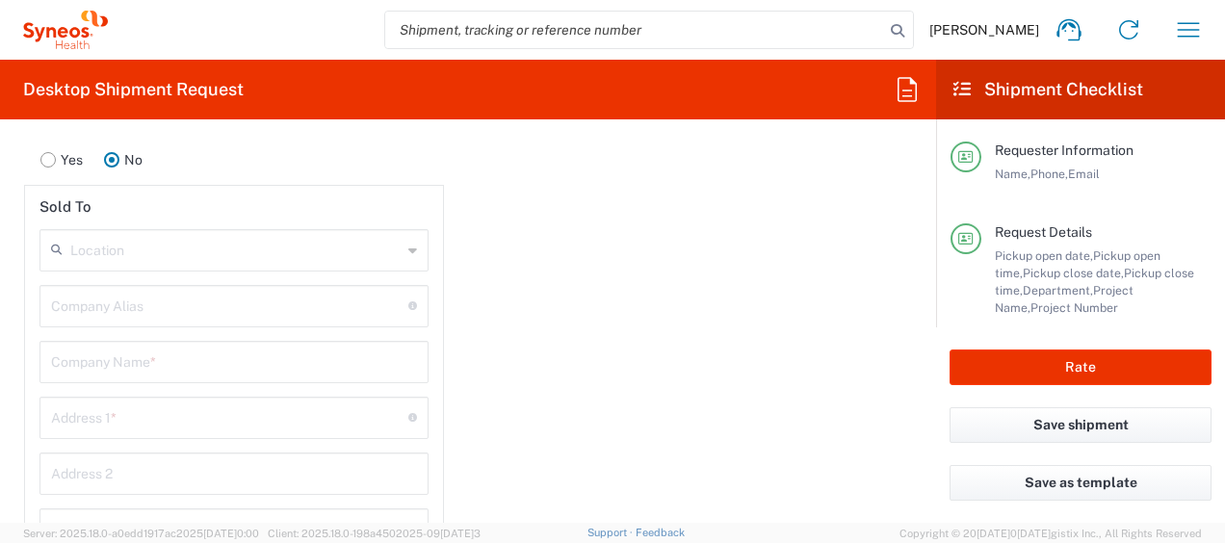
scroll to position [2601, 0]
paste input "Hôpital des Enfants [PERSON_NAME]grin [PERSON_NAME]eaux"
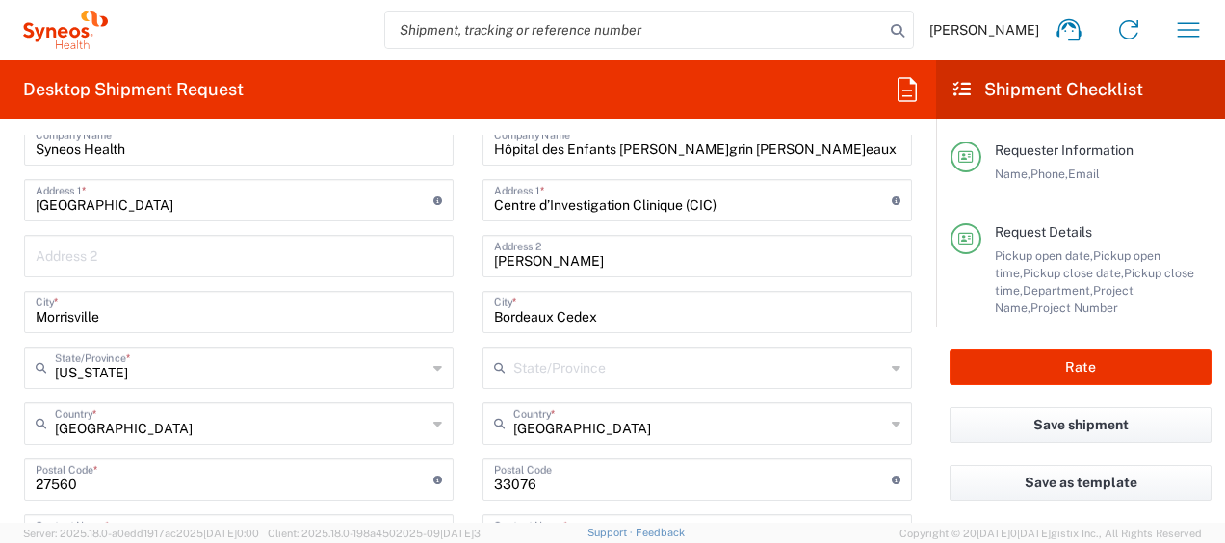
scroll to position [771, 0]
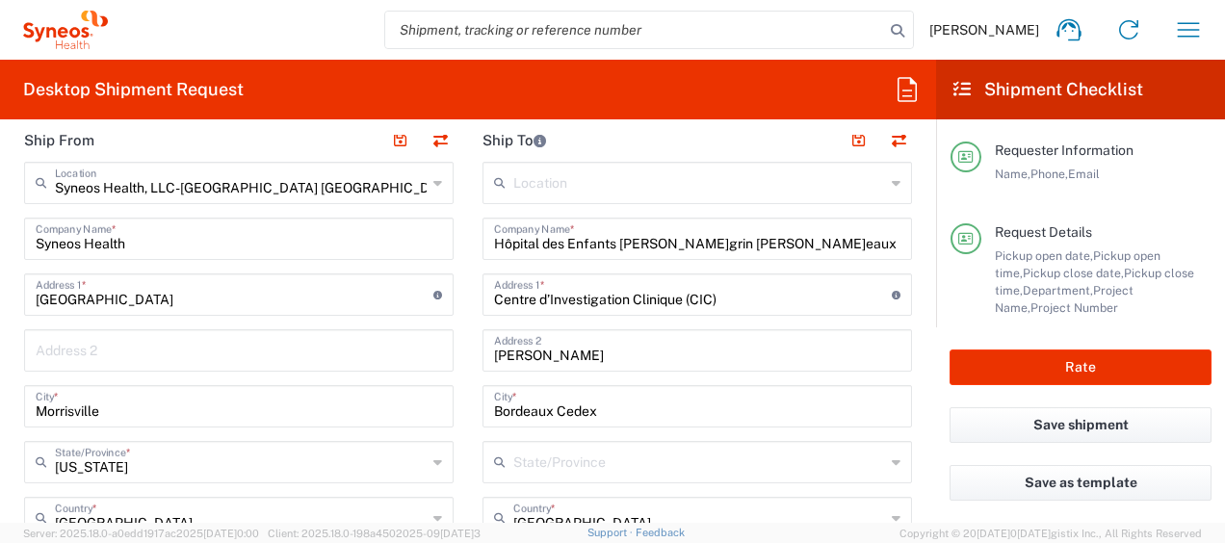
type input "Hôpital des Enfants [PERSON_NAME]grin [PERSON_NAME]eaux"
drag, startPoint x: 485, startPoint y: 297, endPoint x: 722, endPoint y: 307, distance: 237.2
click at [722, 307] on input "Centre d’Investigation Clinique (CIC)" at bounding box center [693, 293] width 398 height 34
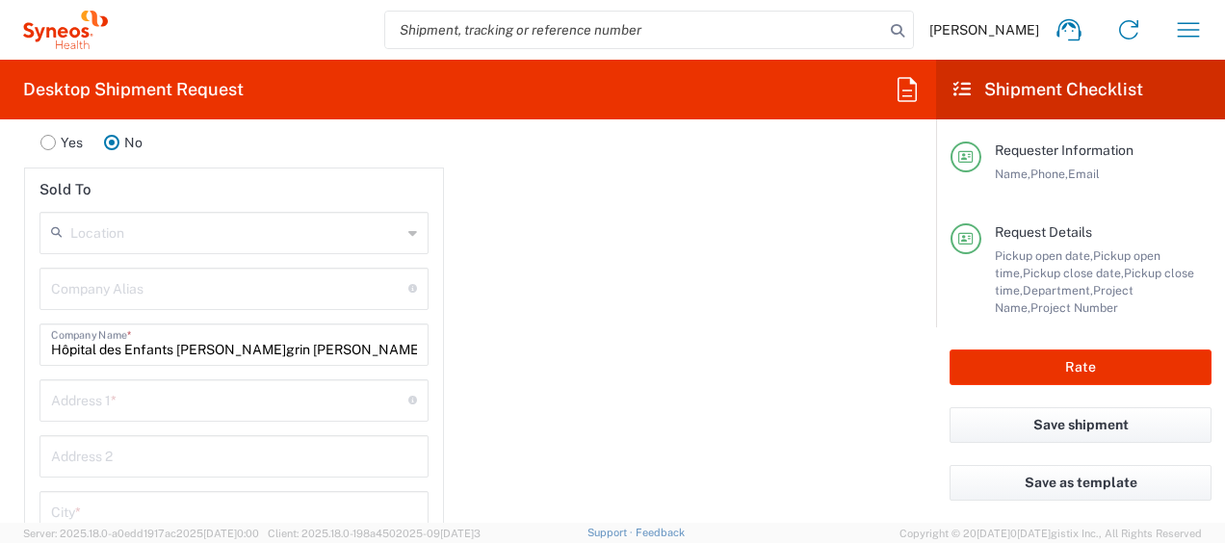
scroll to position [2601, 0]
paste input "Centre d’Investigation Clinique (CIC)"
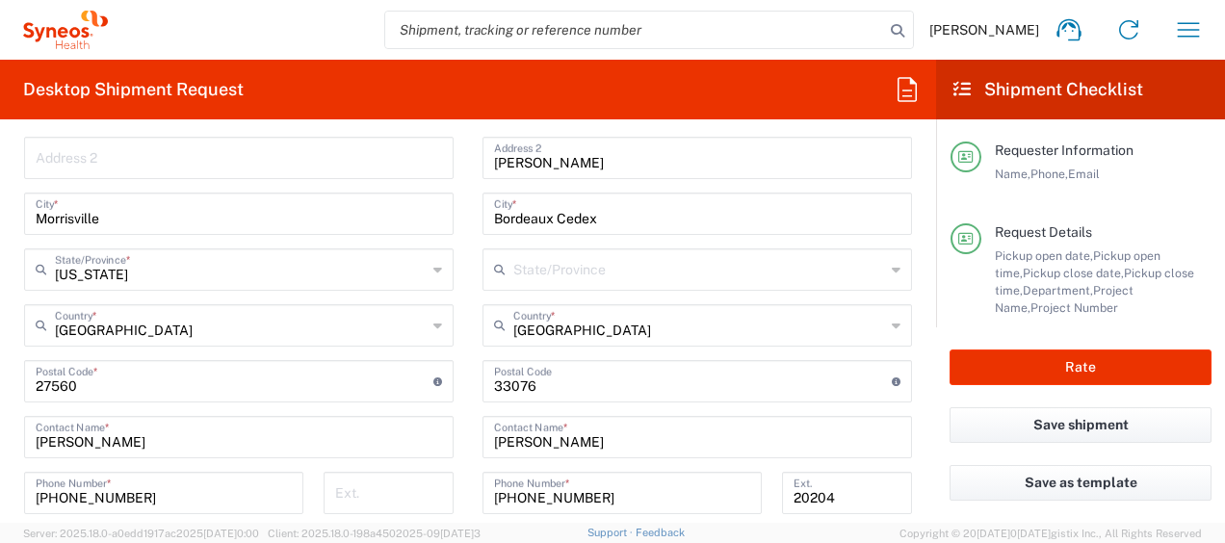
scroll to position [867, 0]
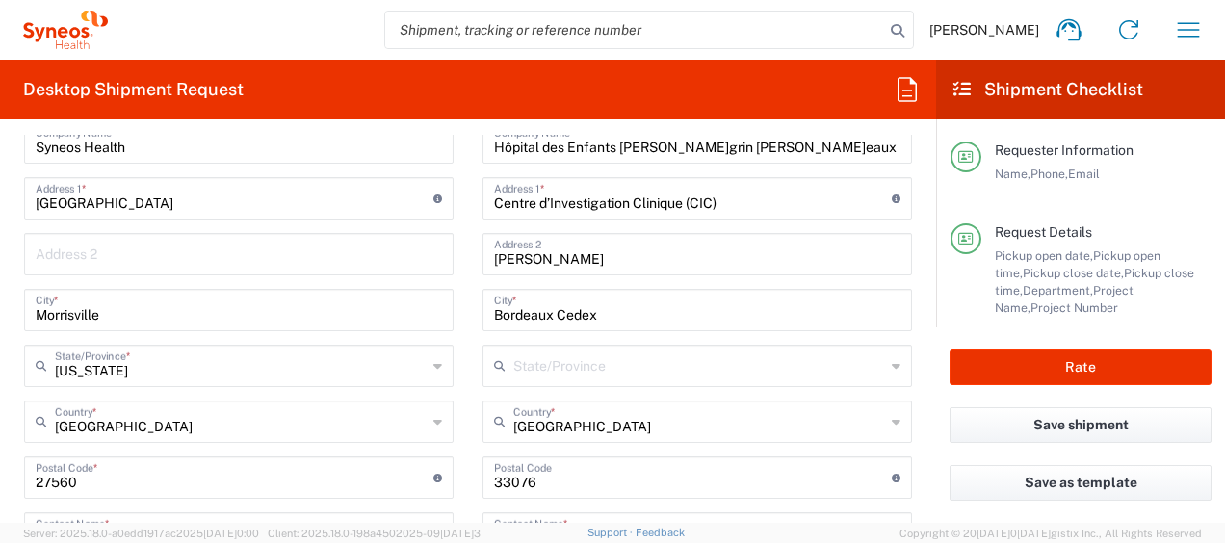
type input "Centre d’Investigation Clinique (CIC)"
drag, startPoint x: 657, startPoint y: 260, endPoint x: 503, endPoint y: 258, distance: 154.1
click at [484, 272] on div "[PERSON_NAME] Address 2" at bounding box center [698, 254] width 430 height 42
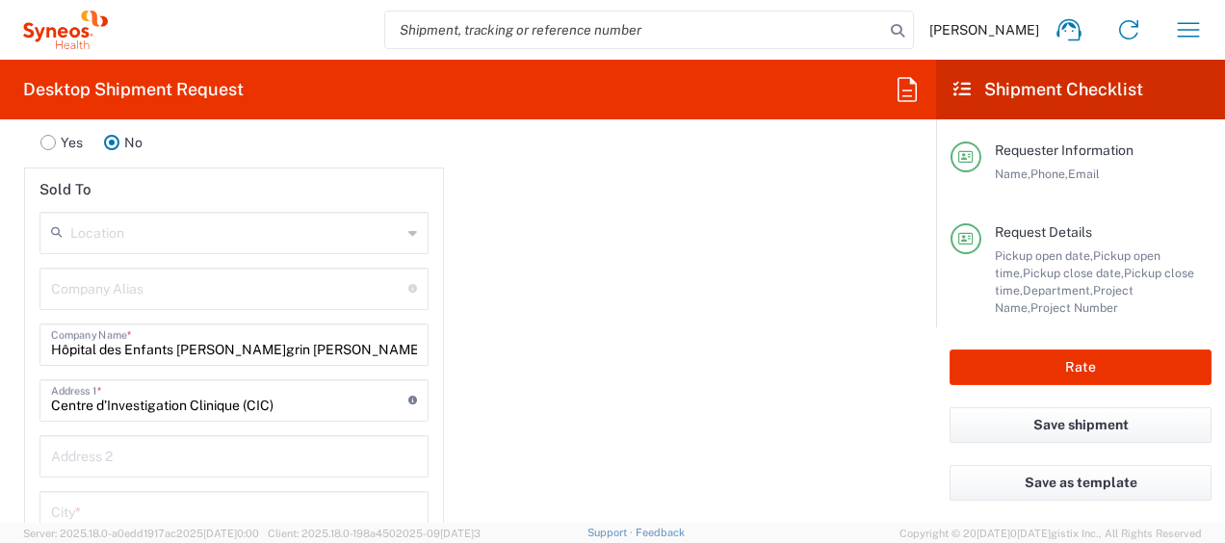
scroll to position [2793, 0]
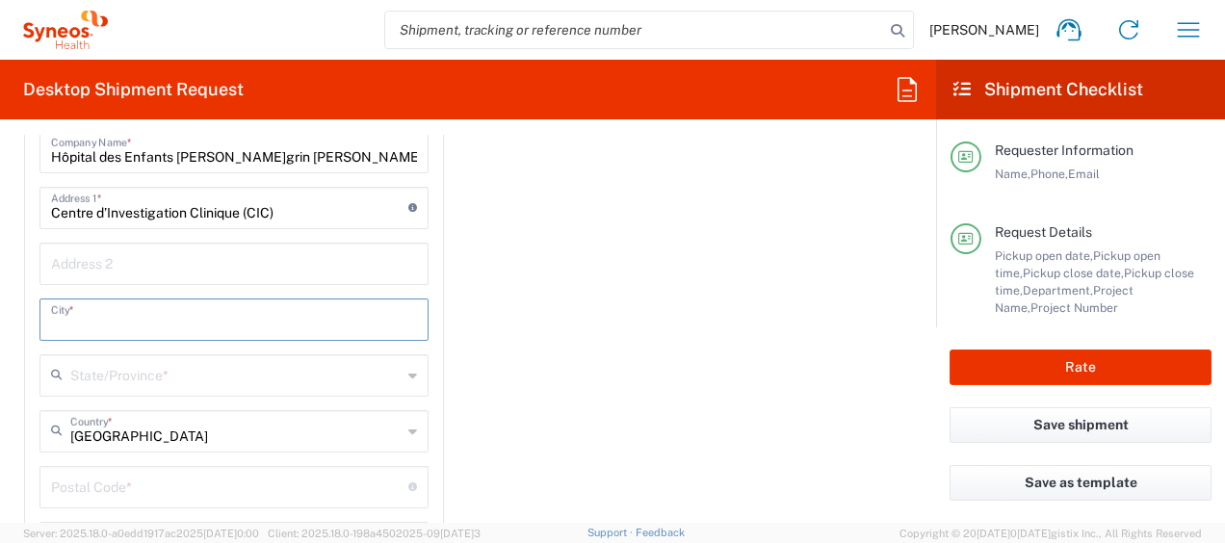
paste input "[PERSON_NAME]"
type input "[PERSON_NAME]"
paste input "[PERSON_NAME]"
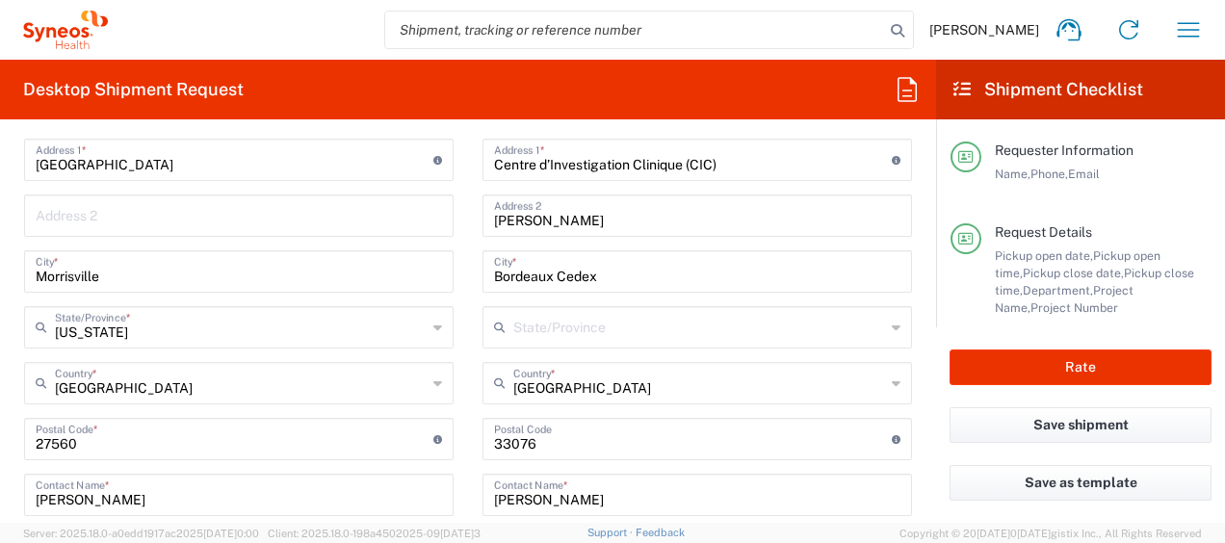
scroll to position [867, 0]
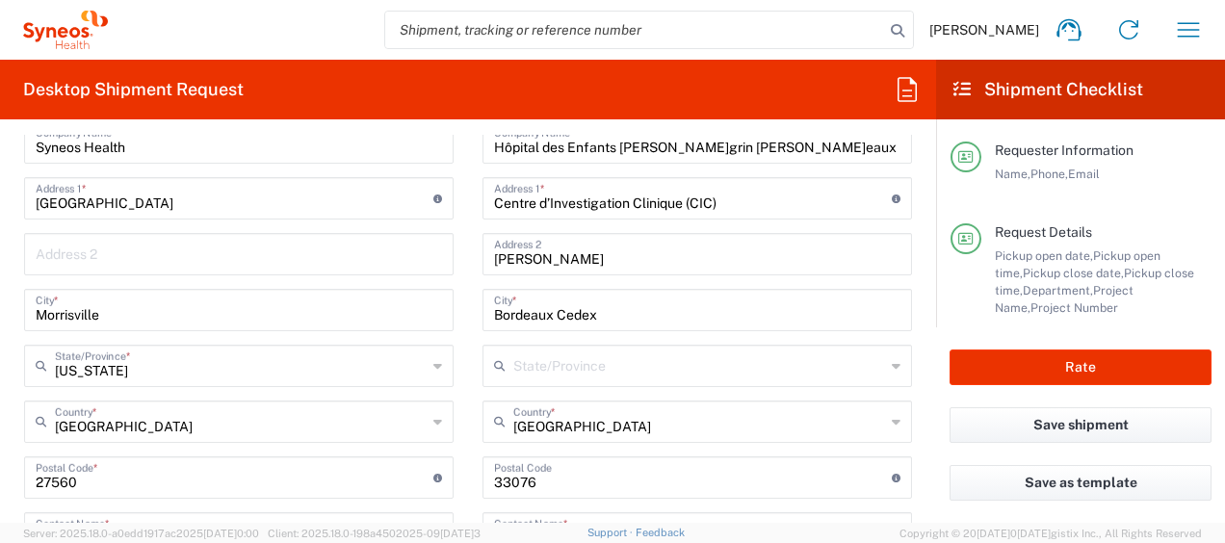
type input "[PERSON_NAME]"
drag, startPoint x: 591, startPoint y: 311, endPoint x: 466, endPoint y: 314, distance: 125.2
click at [468, 314] on main "L[PERSON_NAME]n Whitney LLC-[GEOGRAPHIC_DATA] [GEOGRAPHIC_DATA] [GEOGRAPHIC_DAT…" at bounding box center [697, 469] width 458 height 809
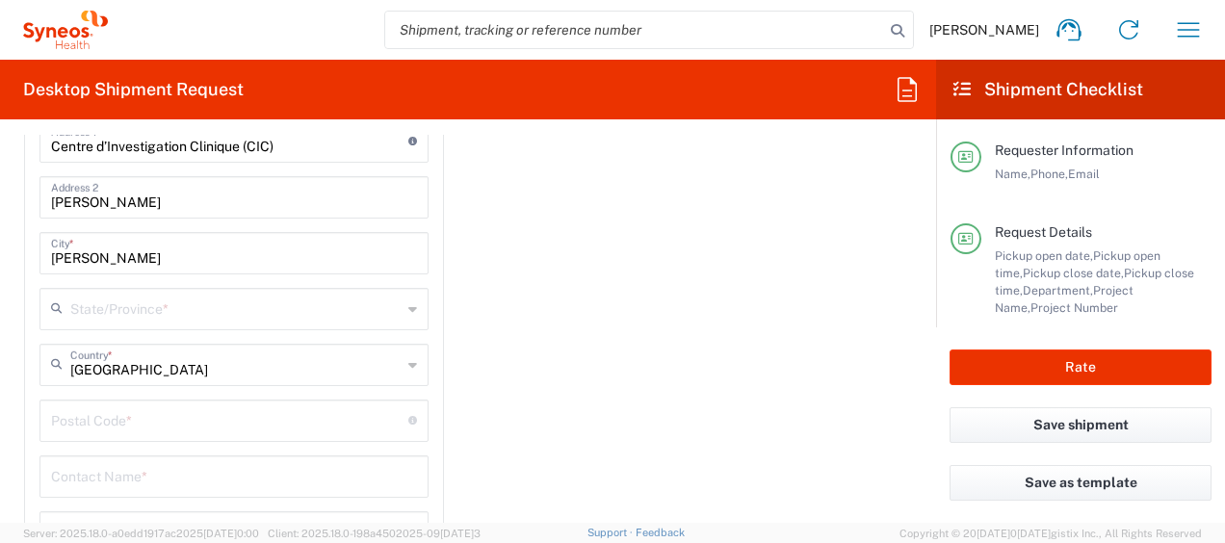
scroll to position [2890, 0]
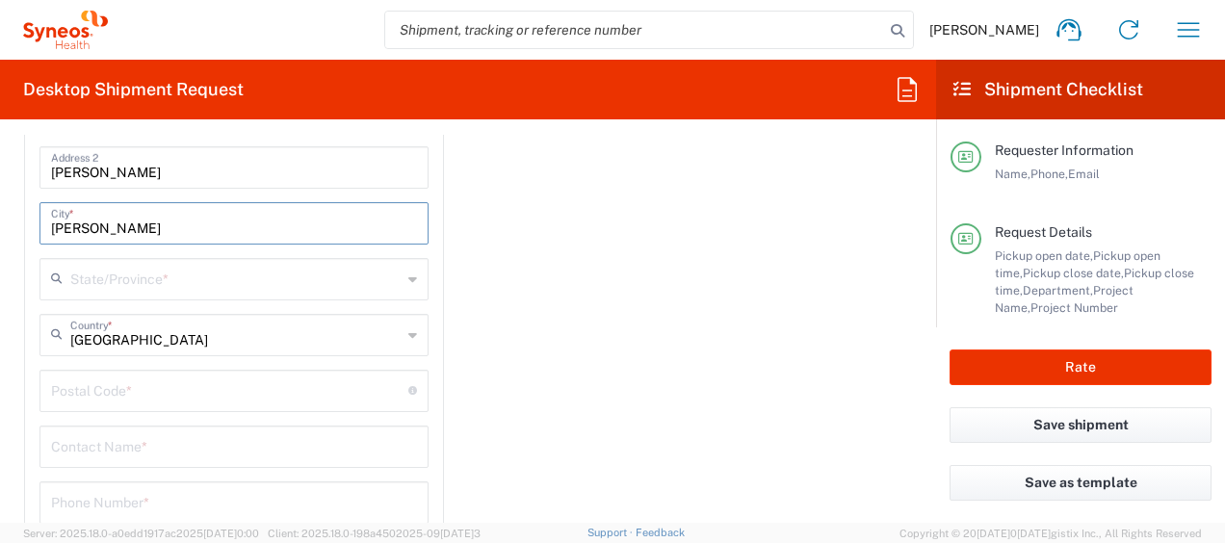
drag, startPoint x: 52, startPoint y: 221, endPoint x: 210, endPoint y: 239, distance: 159.0
click at [210, 239] on div "L[PERSON_NAME]n Whitney LLC-[GEOGRAPHIC_DATA] [GEOGRAPHIC_DATA] [GEOGRAPHIC_DAT…" at bounding box center [233, 284] width 389 height 722
paste input "Bordeaux Cedex"
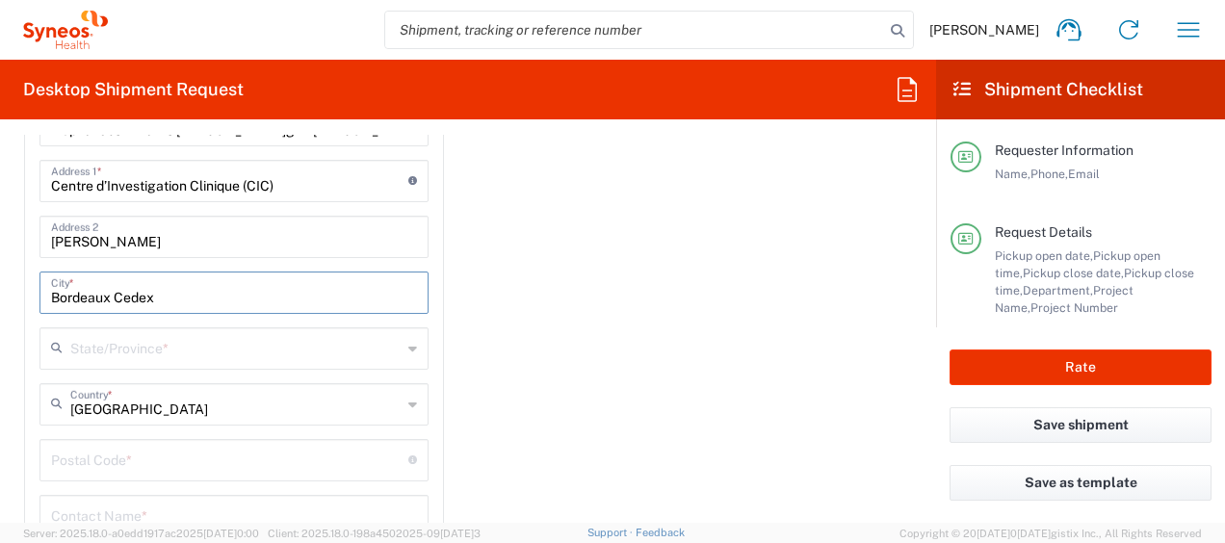
scroll to position [2793, 0]
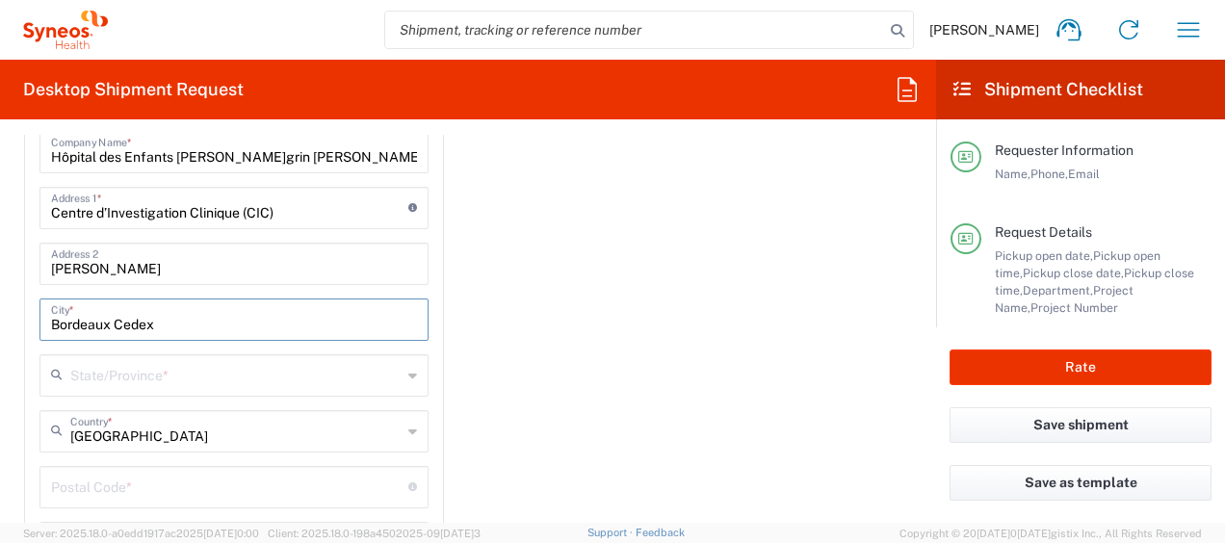
type input "Bordeaux Cedex"
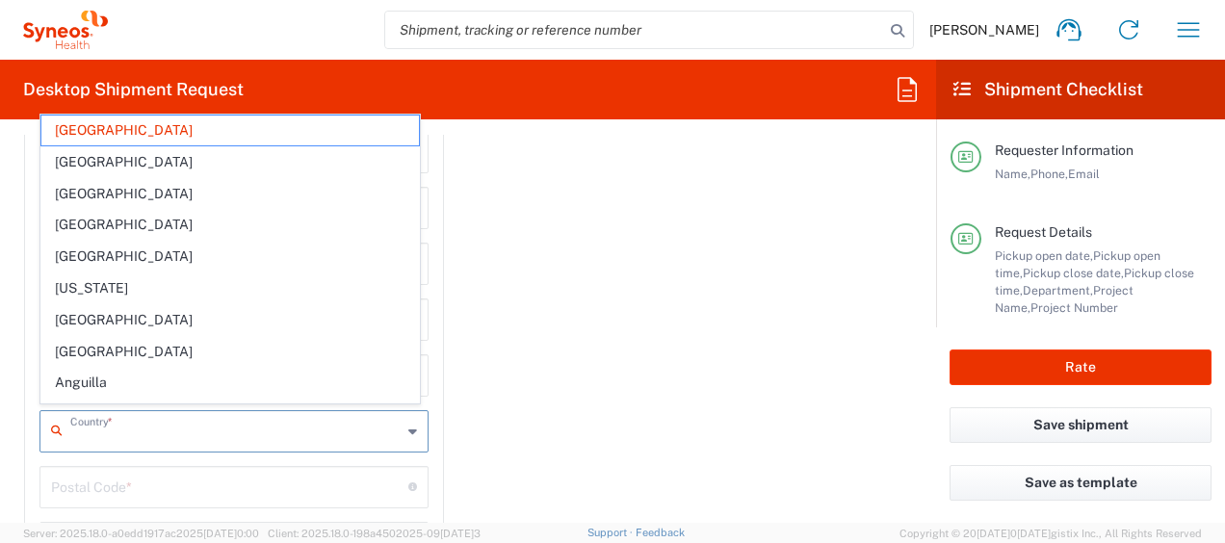
drag, startPoint x: 146, startPoint y: 435, endPoint x: 160, endPoint y: 416, distance: 23.5
click at [146, 435] on input "text" at bounding box center [235, 430] width 331 height 34
click at [285, 427] on input "text" at bounding box center [235, 430] width 331 height 34
click at [408, 430] on icon at bounding box center [412, 431] width 9 height 31
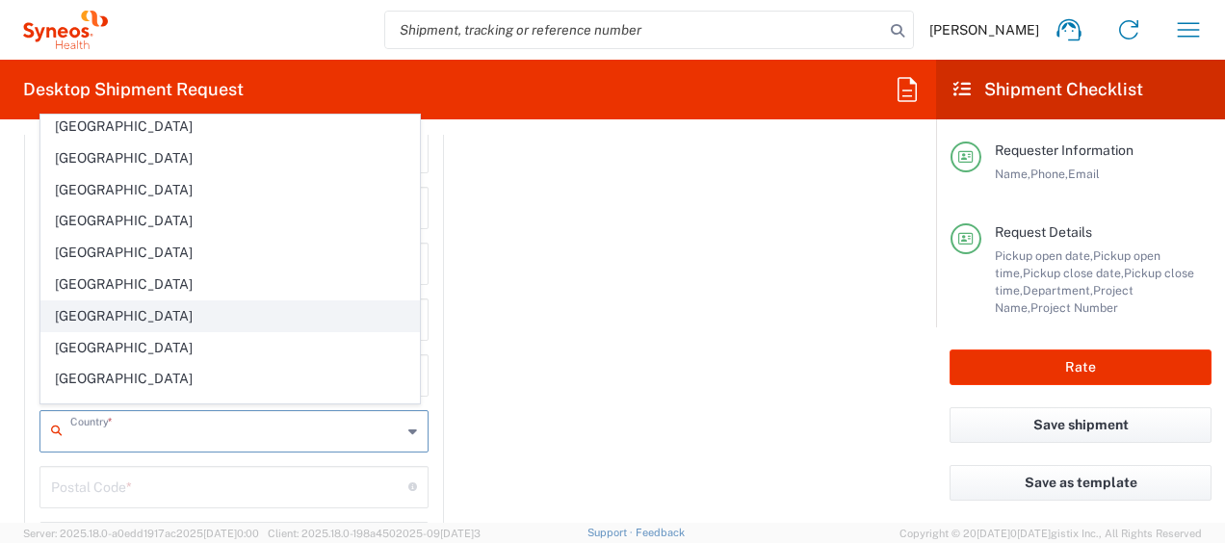
scroll to position [2312, 0]
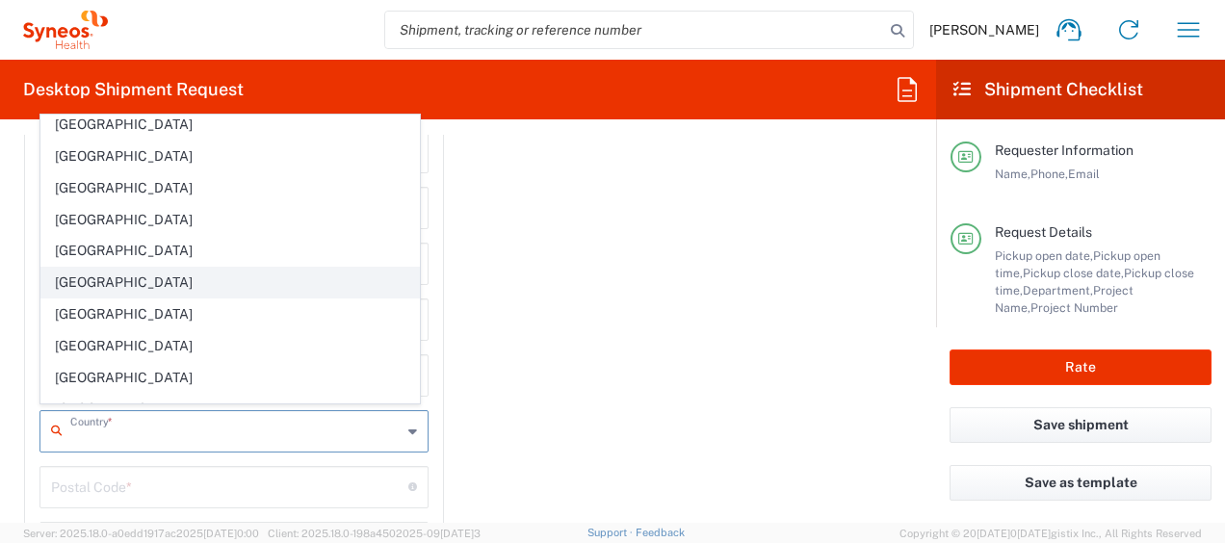
click at [87, 268] on span "[GEOGRAPHIC_DATA]" at bounding box center [230, 283] width 379 height 30
type input "[GEOGRAPHIC_DATA]"
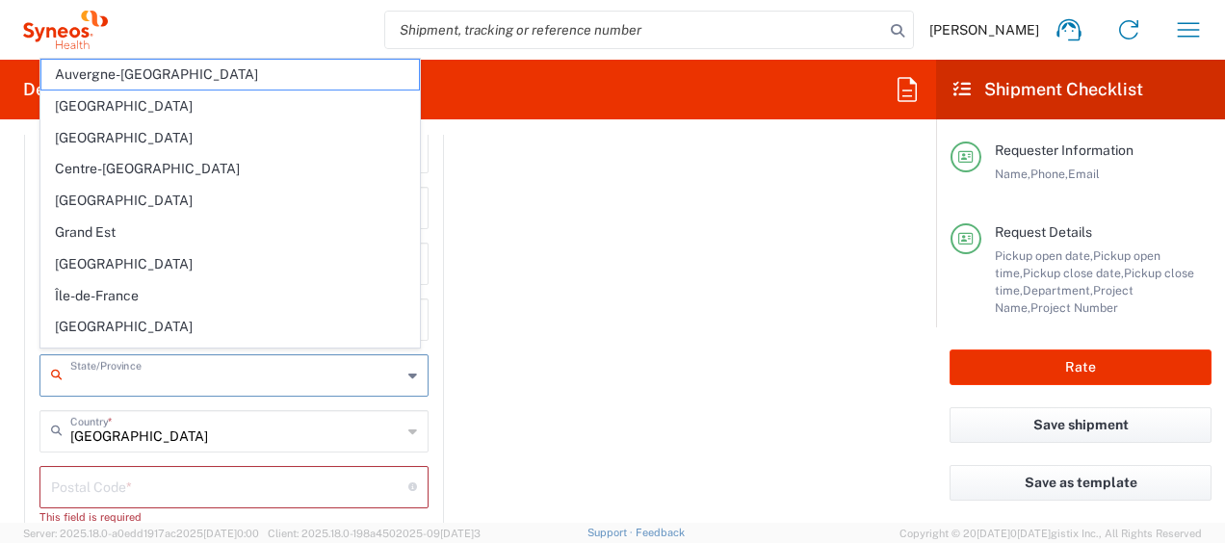
click at [81, 363] on input "text" at bounding box center [235, 374] width 331 height 34
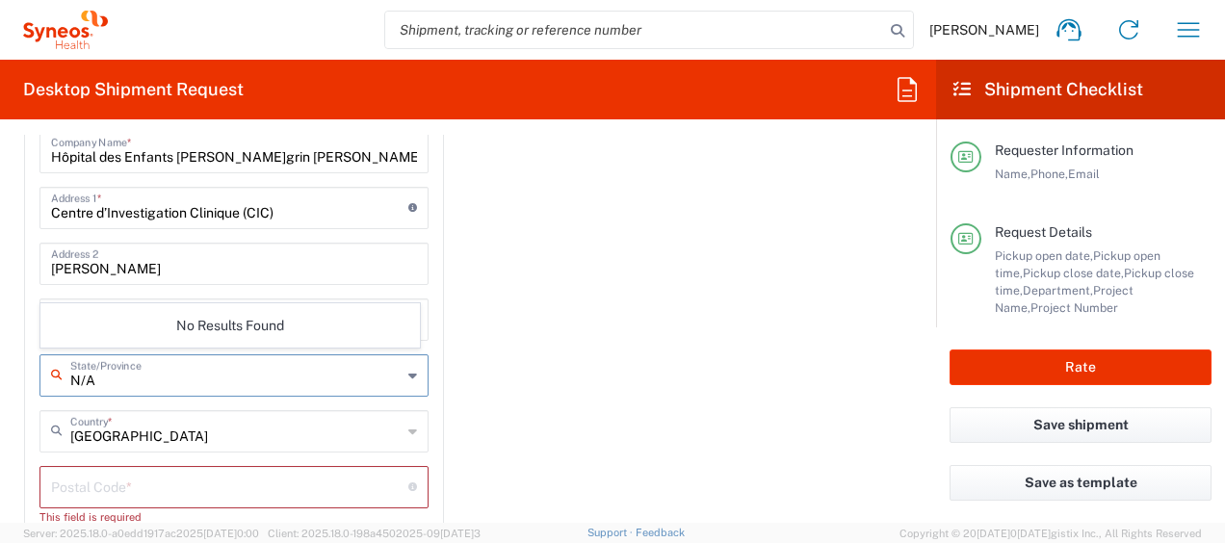
type input "N/A"
click at [755, 262] on div "Importer of record Is the importer-of-record (IOR) the same entity as receiver?…" at bounding box center [468, 319] width 937 height 910
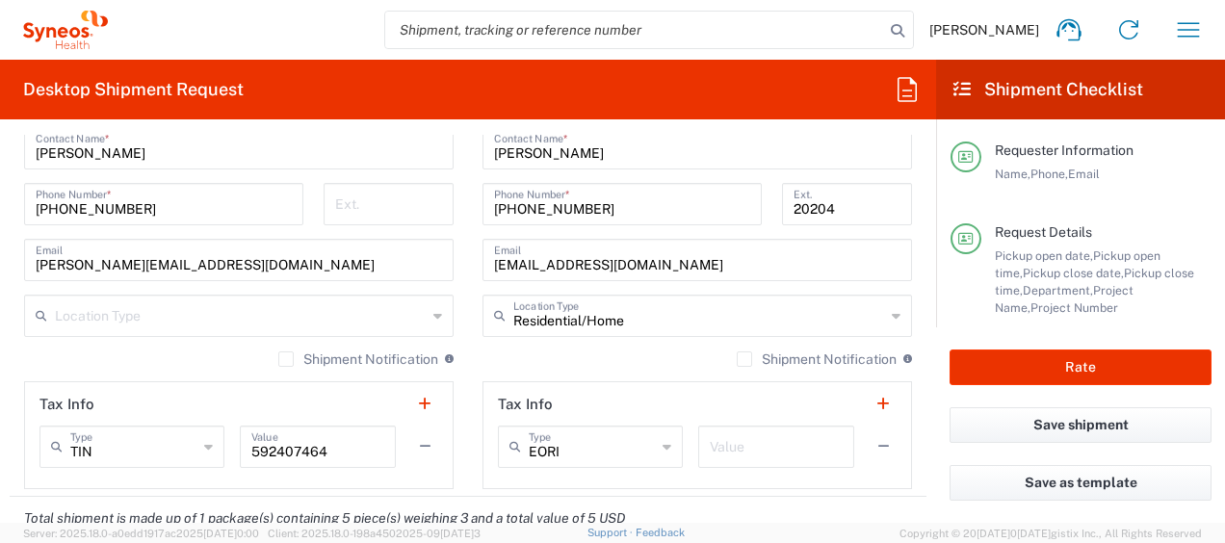
scroll to position [1156, 0]
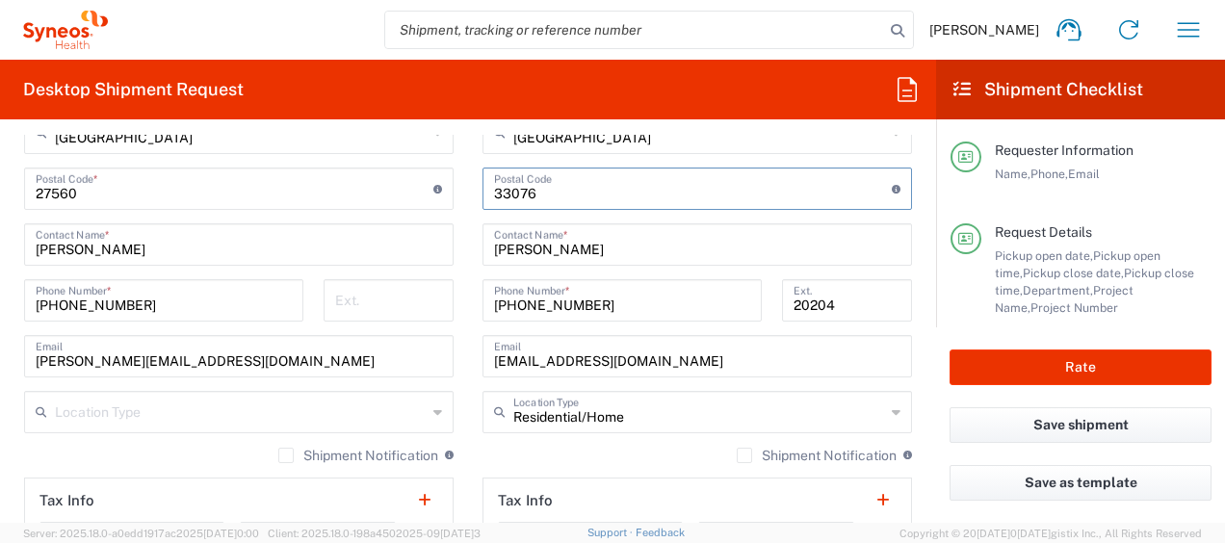
drag, startPoint x: 526, startPoint y: 196, endPoint x: 485, endPoint y: 196, distance: 40.5
click at [494, 196] on input "undefined" at bounding box center [693, 187] width 398 height 34
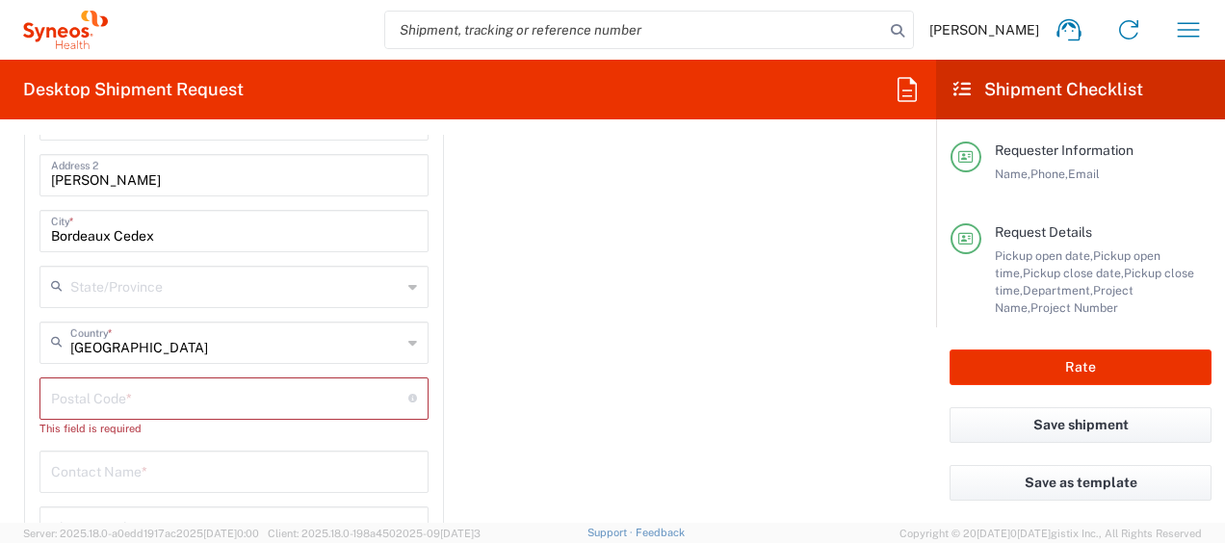
scroll to position [2890, 0]
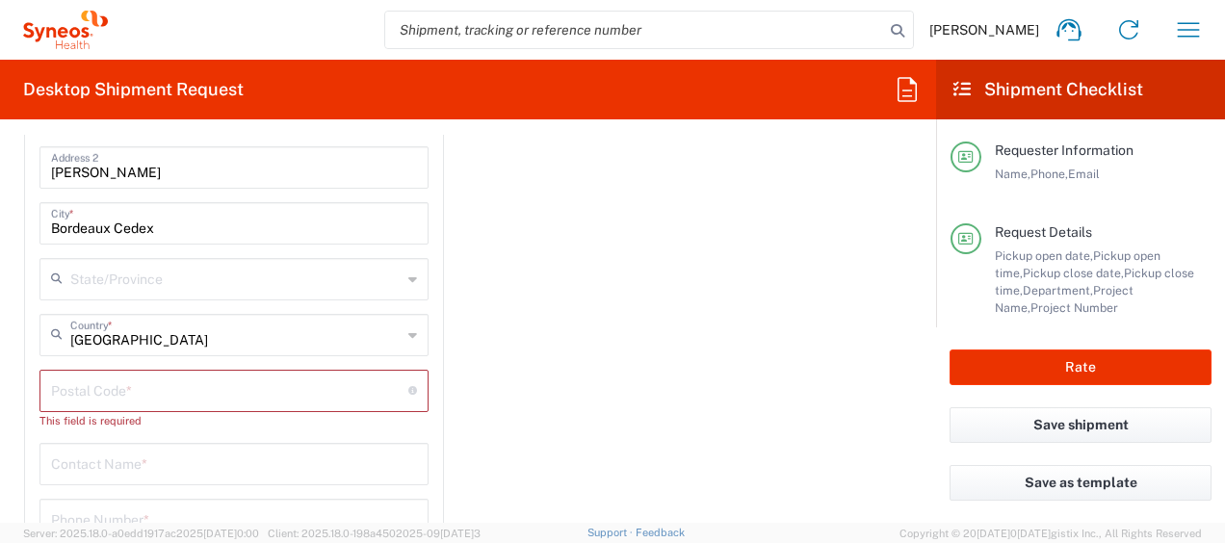
drag, startPoint x: 57, startPoint y: 383, endPoint x: 87, endPoint y: 321, distance: 69.4
click at [57, 383] on input "undefined" at bounding box center [229, 390] width 357 height 34
paste input "33076"
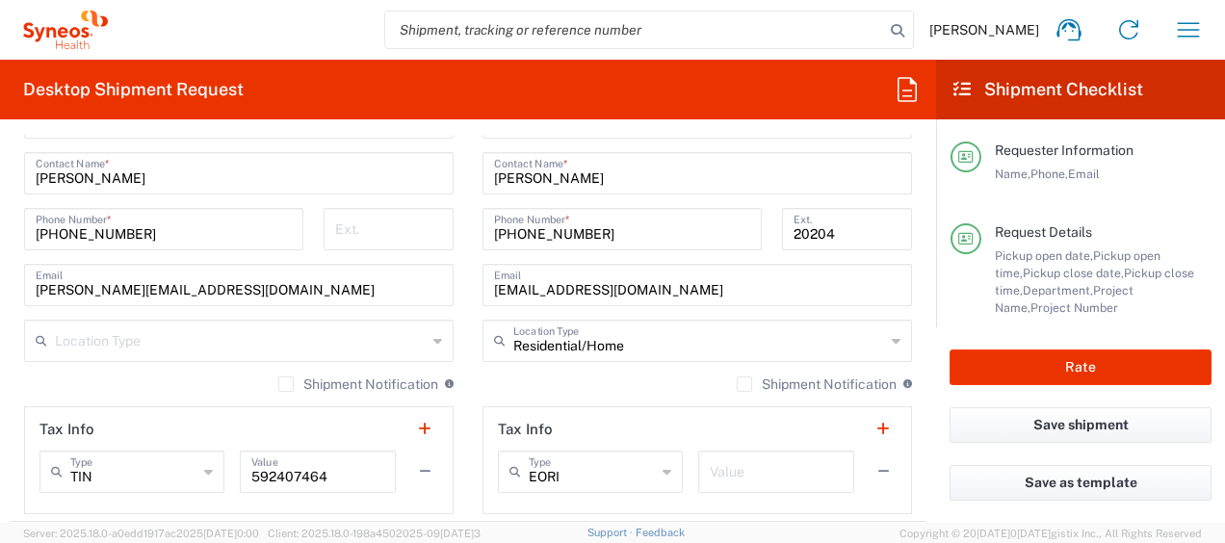
scroll to position [1156, 0]
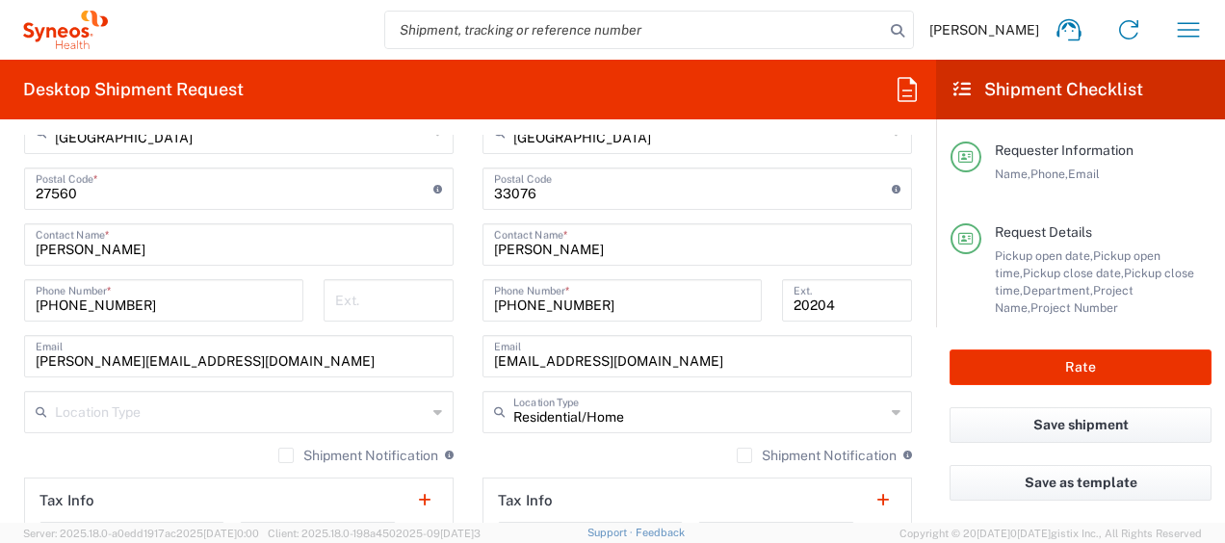
type input "33076"
drag, startPoint x: 614, startPoint y: 245, endPoint x: 538, endPoint y: 241, distance: 75.2
click at [453, 253] on div "Ship From Syneos Health, LLC-[GEOGRAPHIC_DATA] [GEOGRAPHIC_DATA] [GEOGRAPHIC_DA…" at bounding box center [468, 163] width 917 height 860
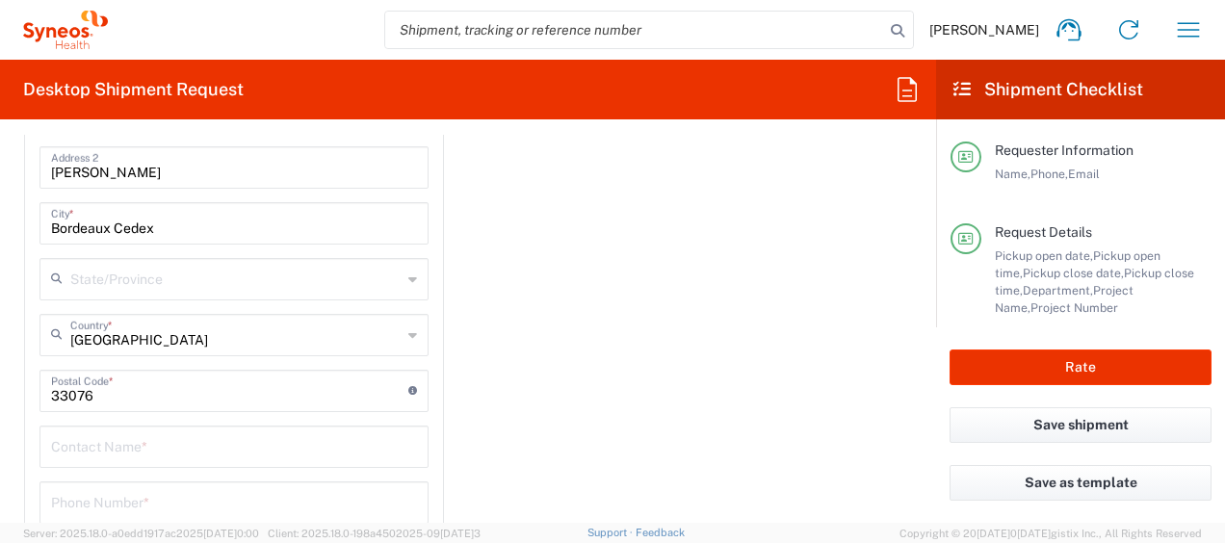
scroll to position [2986, 0]
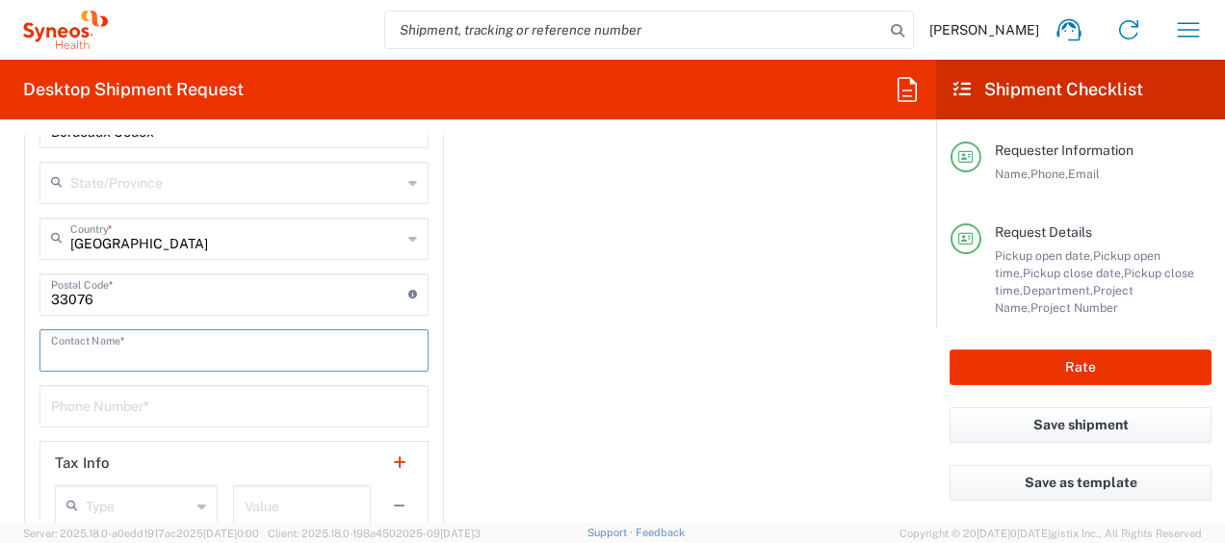
paste input "[PERSON_NAME]"
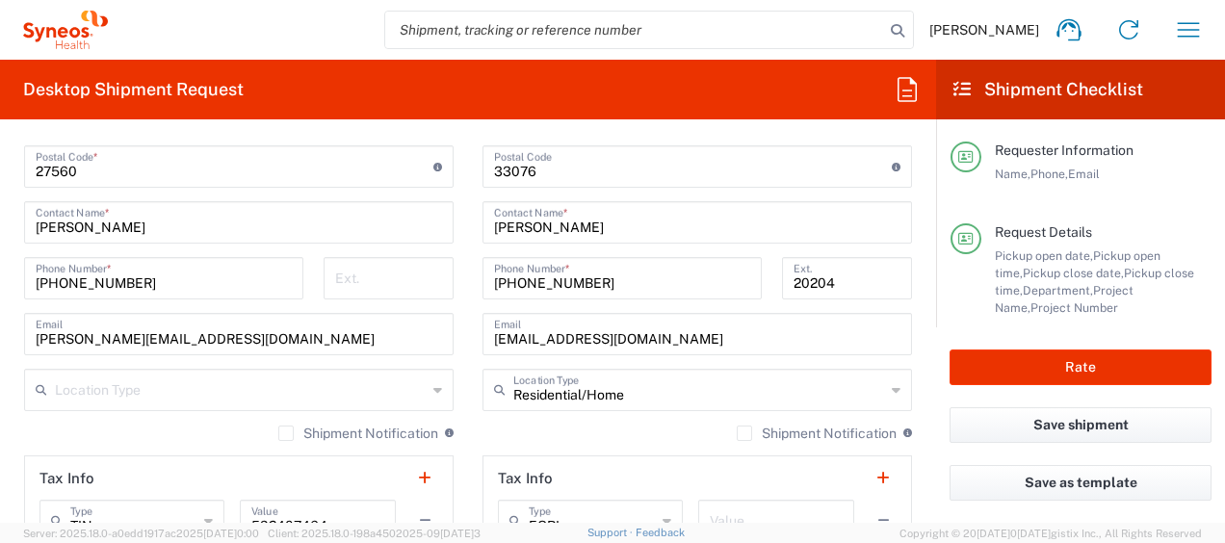
scroll to position [1156, 0]
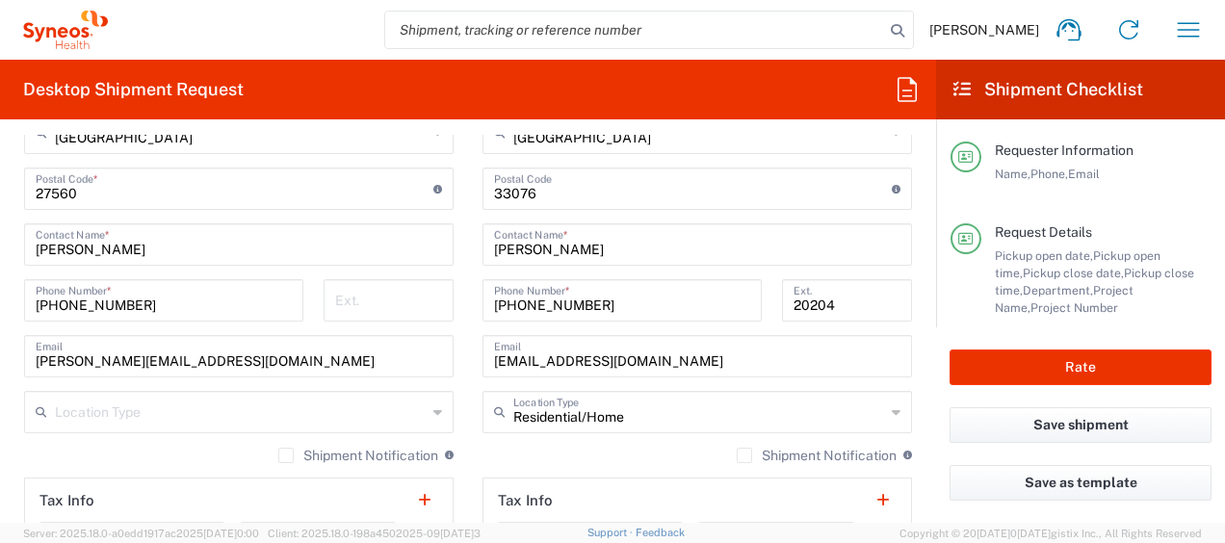
type input "[PERSON_NAME]"
drag, startPoint x: 613, startPoint y: 306, endPoint x: 468, endPoint y: 304, distance: 144.5
click at [473, 304] on div "[PHONE_NUMBER] Phone Number *" at bounding box center [623, 307] width 300 height 56
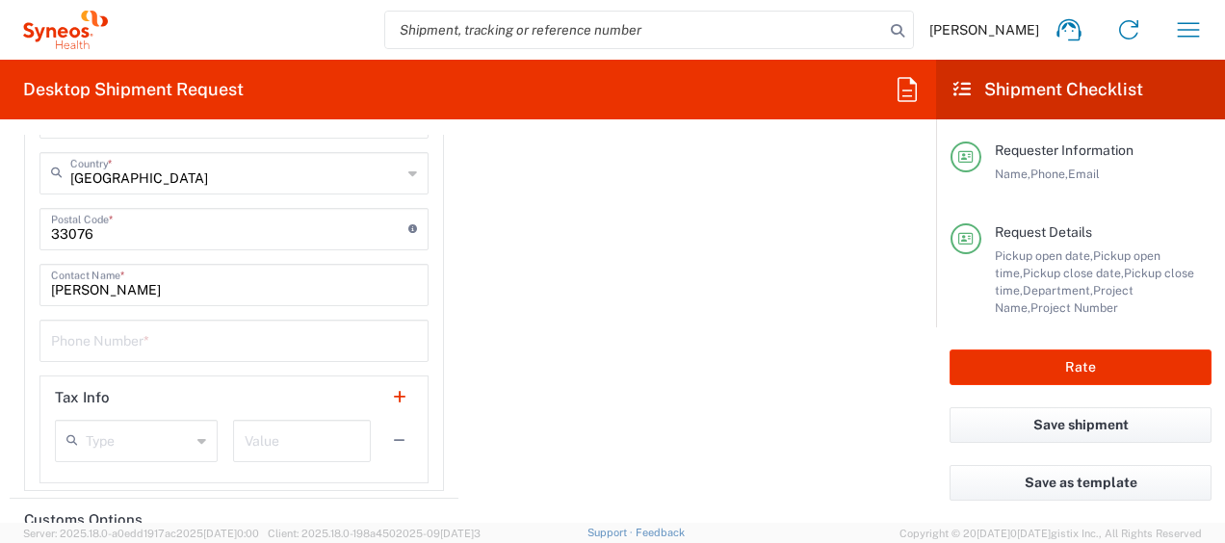
scroll to position [3082, 0]
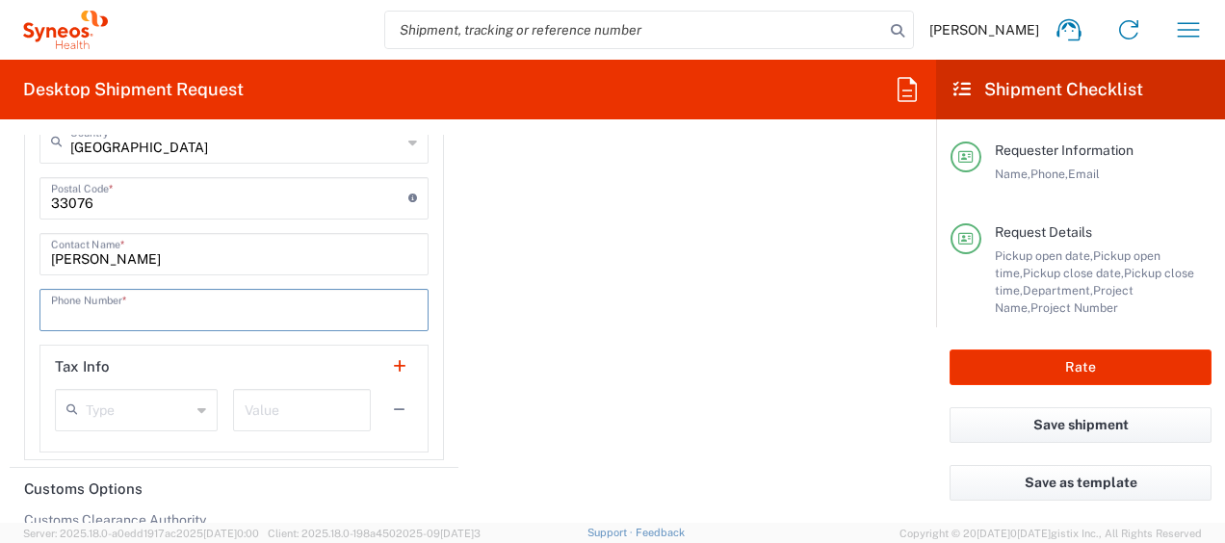
paste input "[PHONE_NUMBER]"
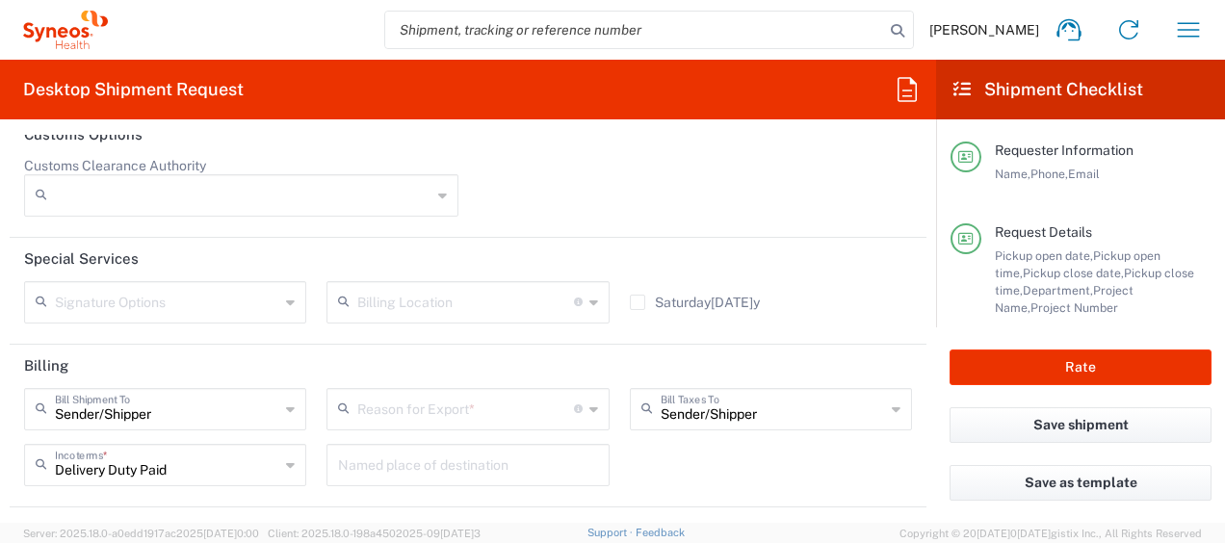
scroll to position [3467, 0]
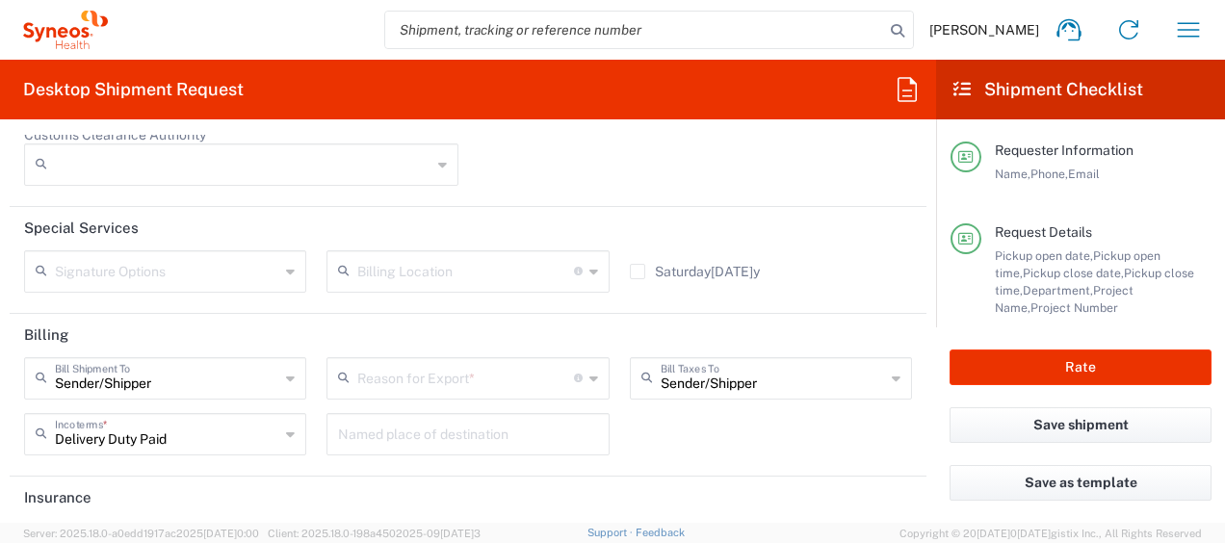
type input "[PHONE_NUMBER]"
click at [286, 262] on icon at bounding box center [290, 271] width 9 height 31
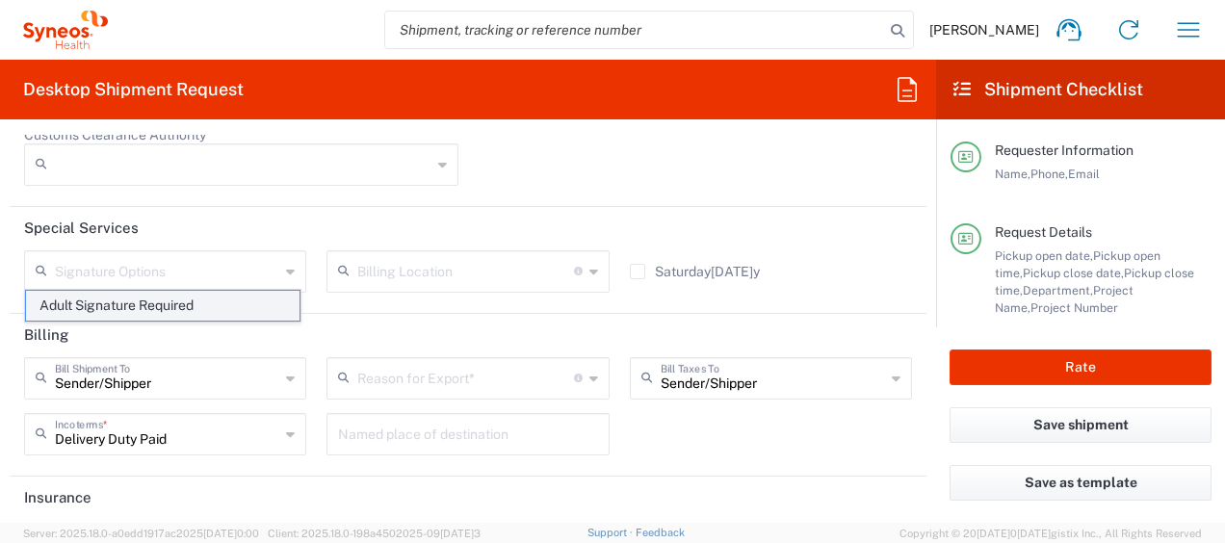
click at [177, 301] on span "Adult Signature Required" at bounding box center [163, 306] width 274 height 30
type input "Adult Signature Required"
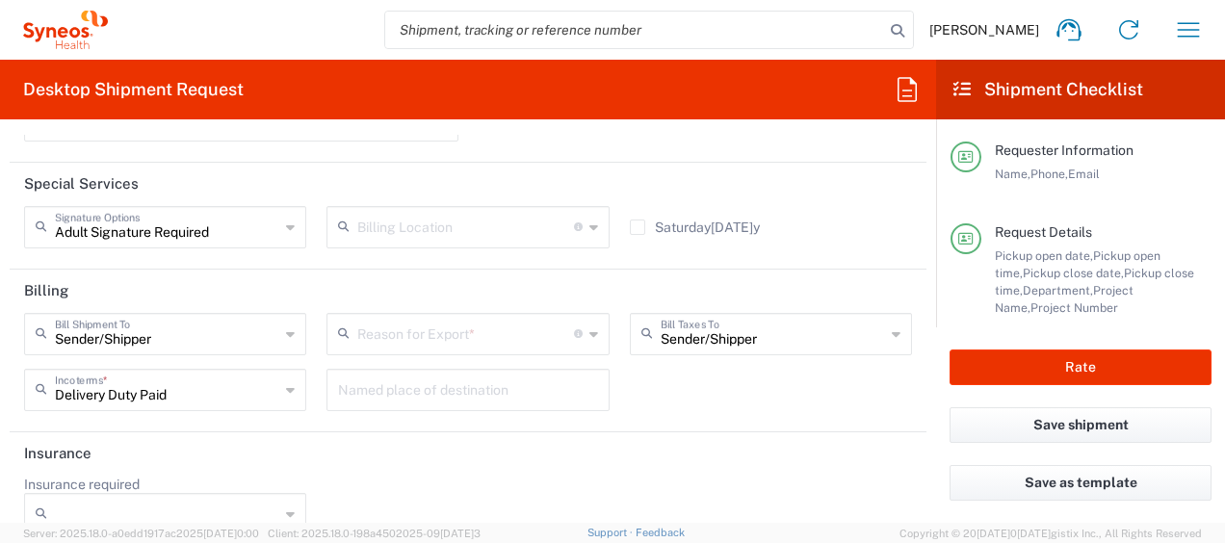
scroll to position [3537, 0]
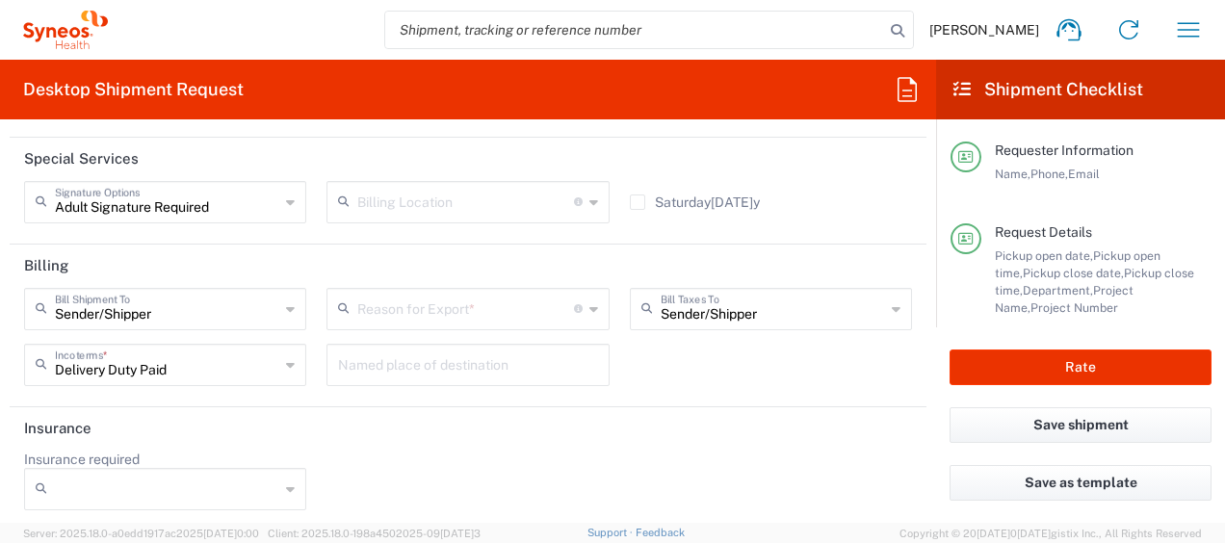
click at [589, 302] on icon at bounding box center [593, 309] width 9 height 31
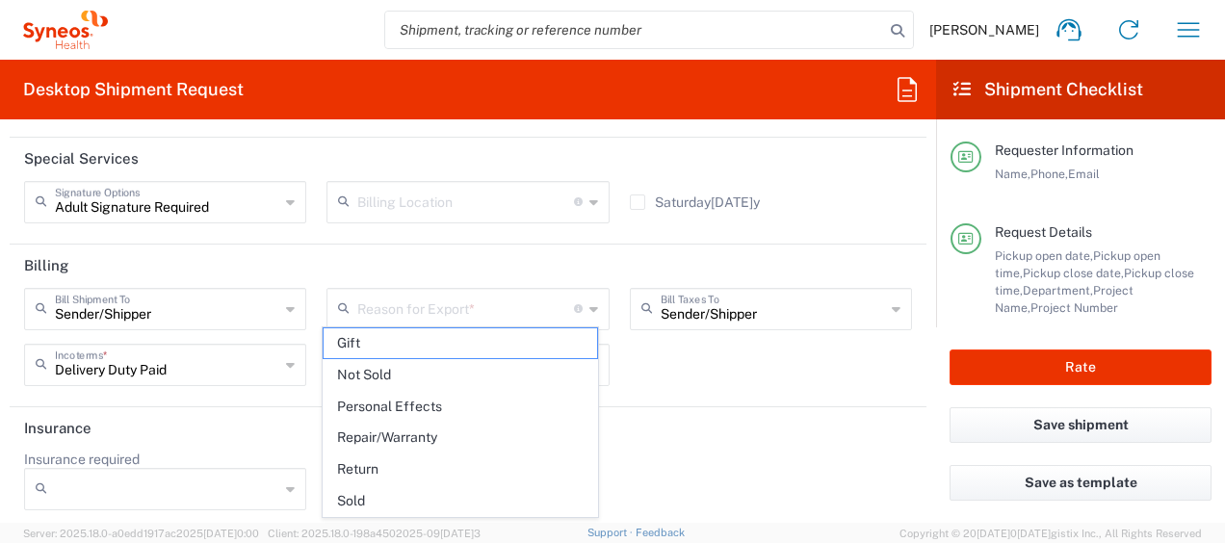
drag, startPoint x: 408, startPoint y: 500, endPoint x: 705, endPoint y: 408, distance: 310.5
click at [412, 500] on span "Sold" at bounding box center [461, 501] width 274 height 30
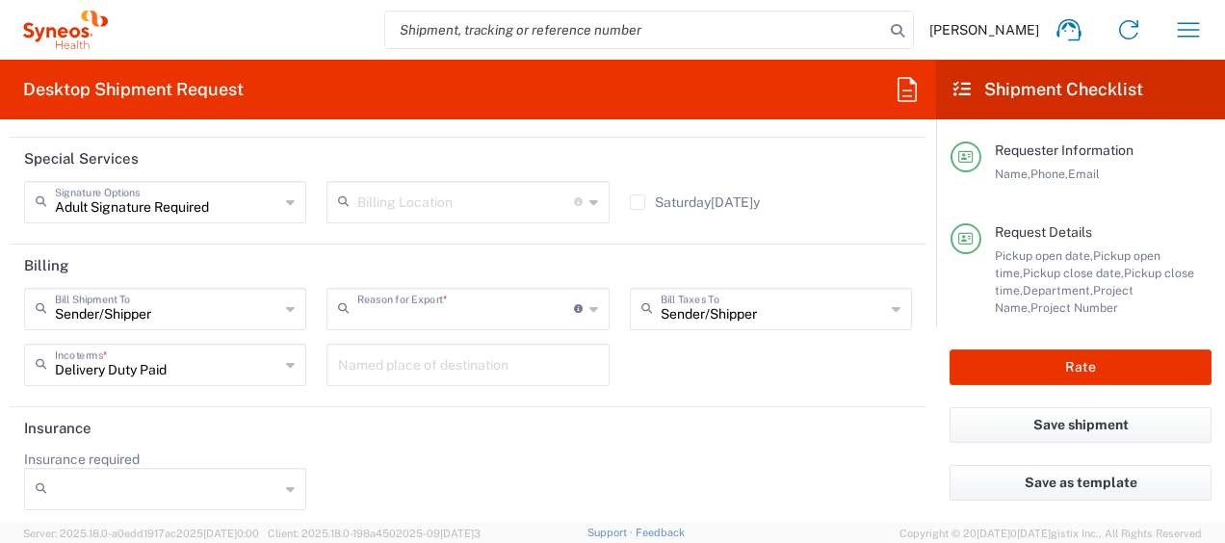
type input "Sold"
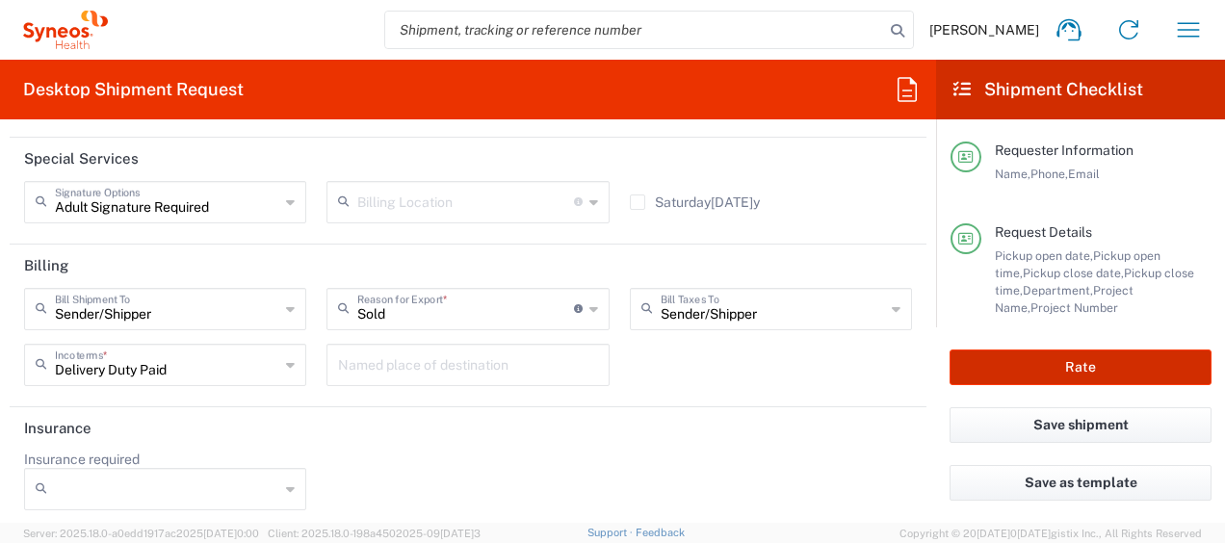
click at [1063, 368] on button "Rate" at bounding box center [1081, 368] width 262 height 36
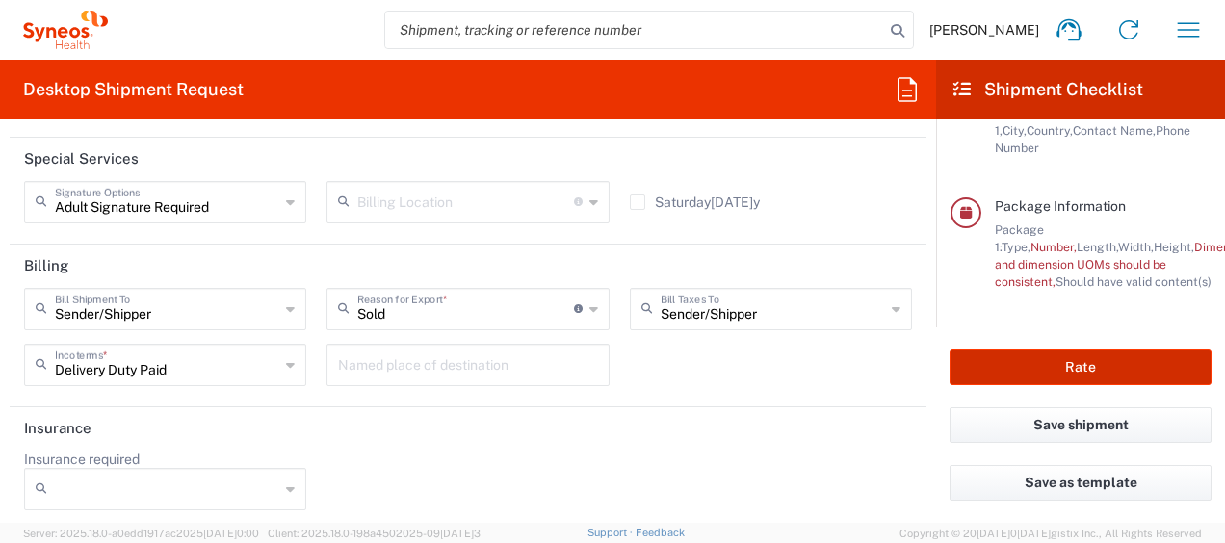
scroll to position [421, 0]
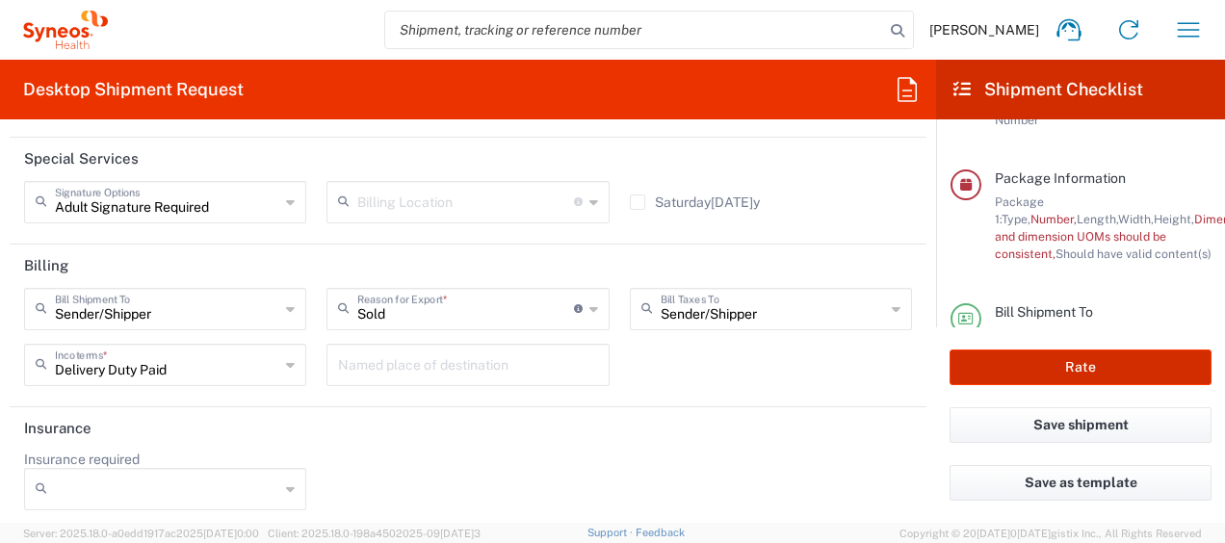
type input "7036980"
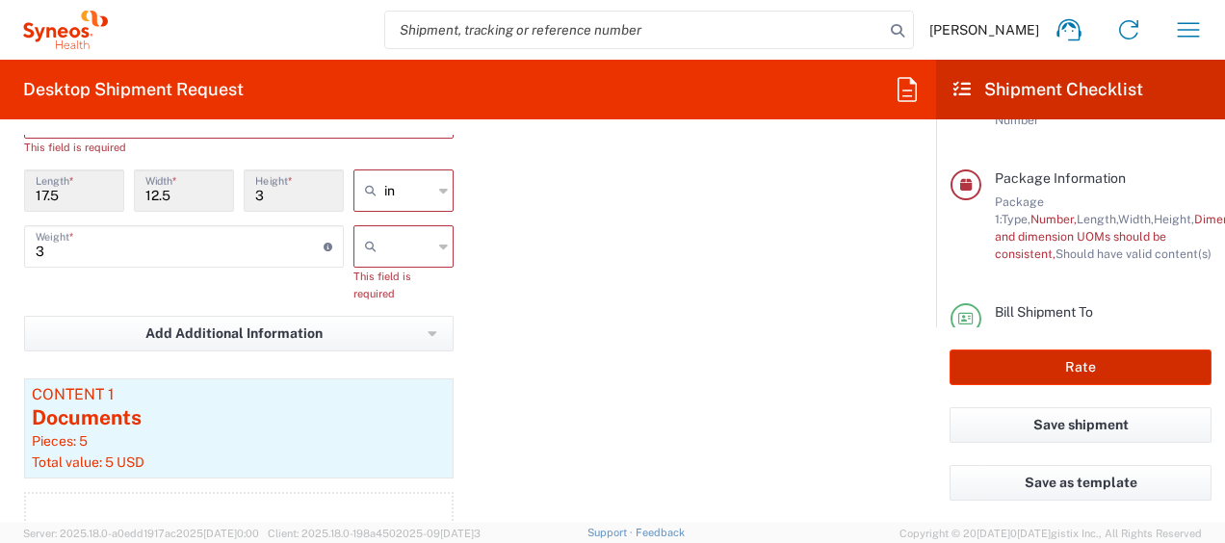
scroll to position [1759, 0]
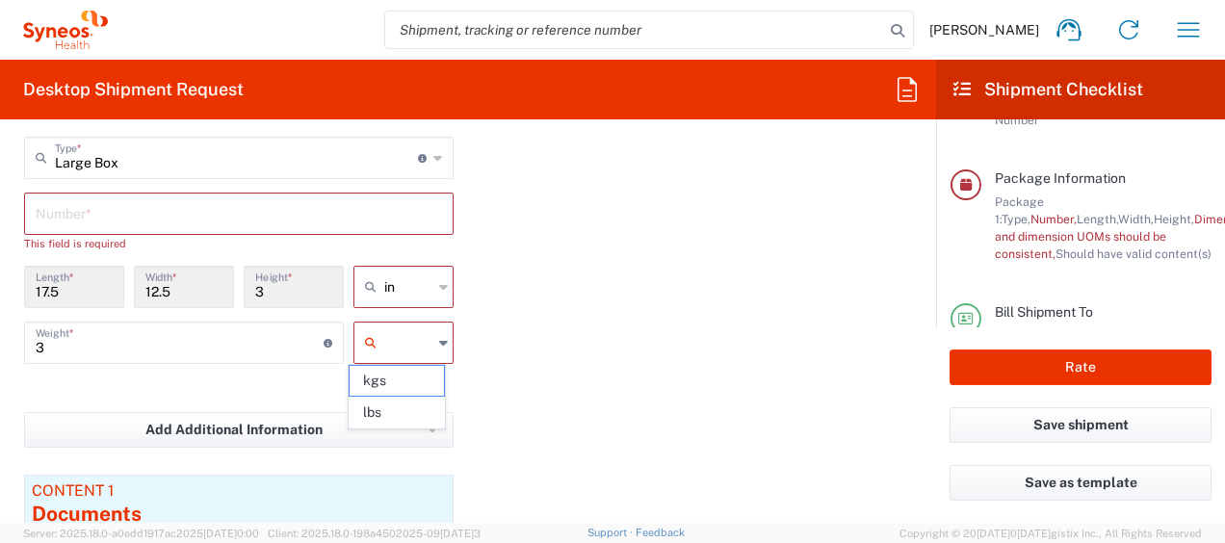
click at [384, 340] on input "text" at bounding box center [408, 342] width 48 height 31
drag, startPoint x: 385, startPoint y: 408, endPoint x: 603, endPoint y: 337, distance: 229.1
click at [386, 408] on span "lbs" at bounding box center [397, 413] width 94 height 30
type input "lbs"
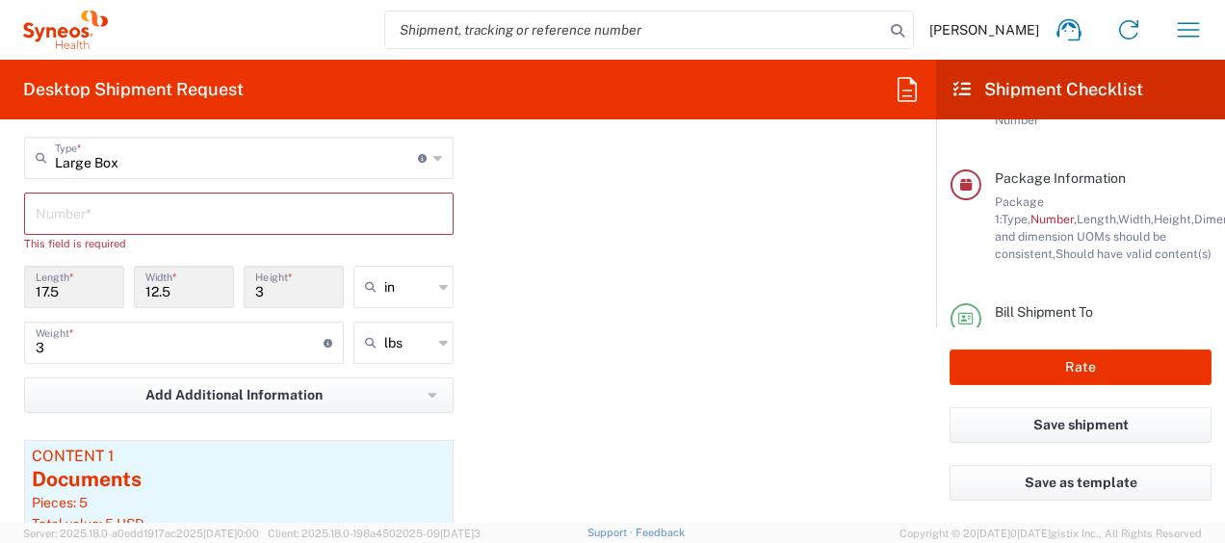
scroll to position [1662, 0]
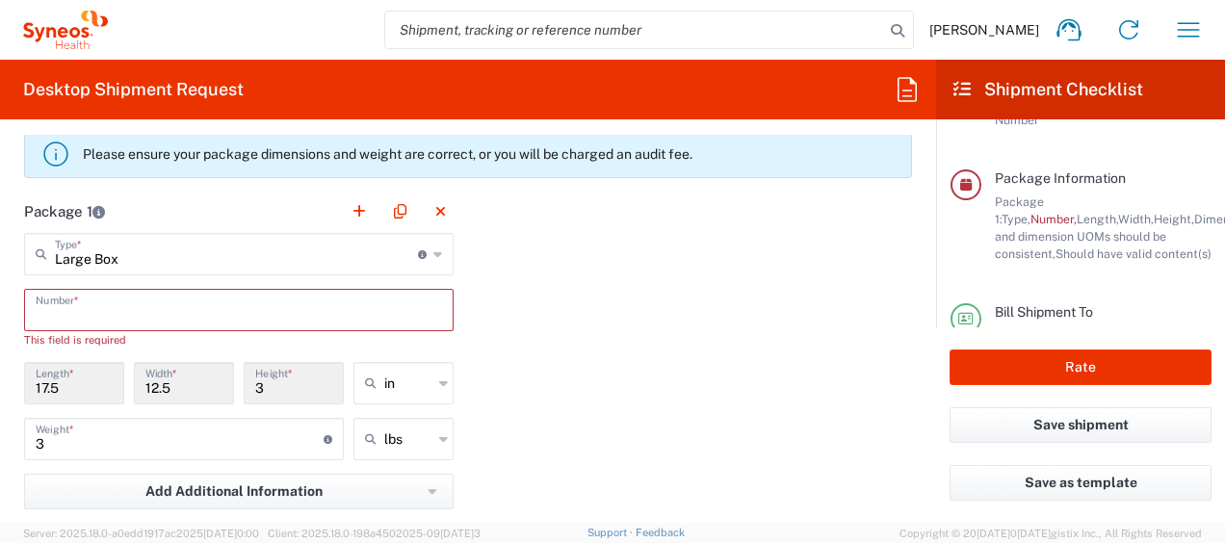
click at [95, 302] on input "text" at bounding box center [239, 309] width 406 height 34
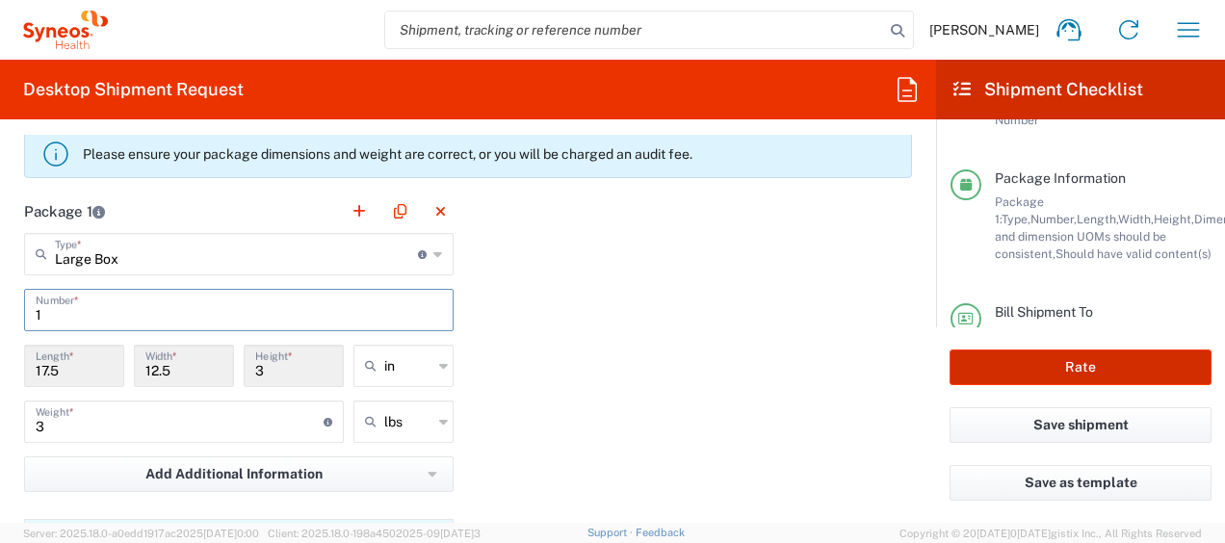
type input "1"
click at [1076, 370] on button "Rate" at bounding box center [1081, 368] width 262 height 36
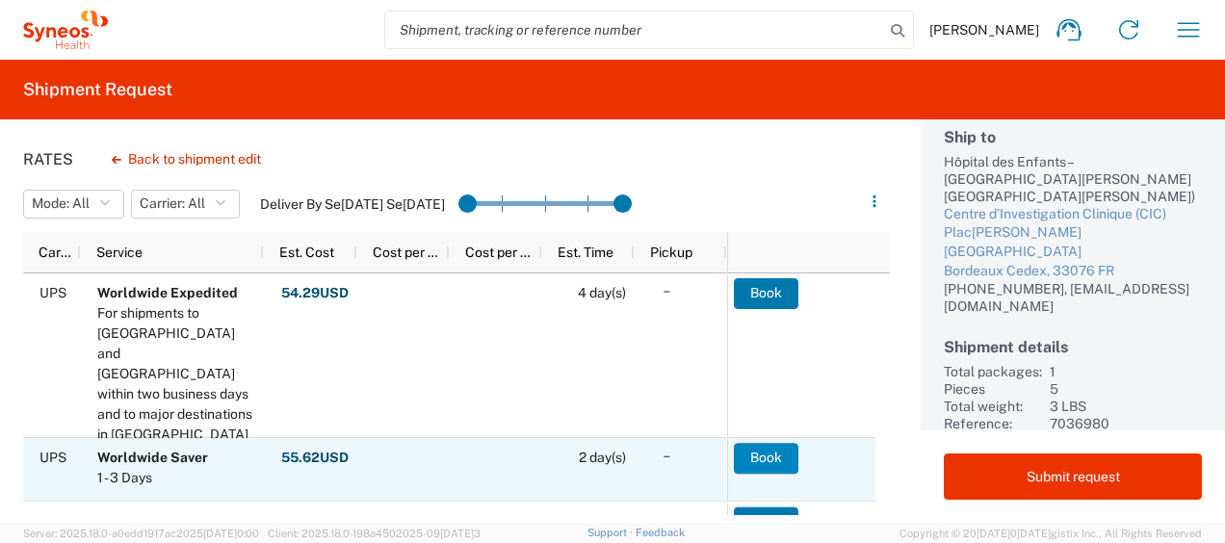
click at [763, 457] on button "Book" at bounding box center [766, 458] width 65 height 31
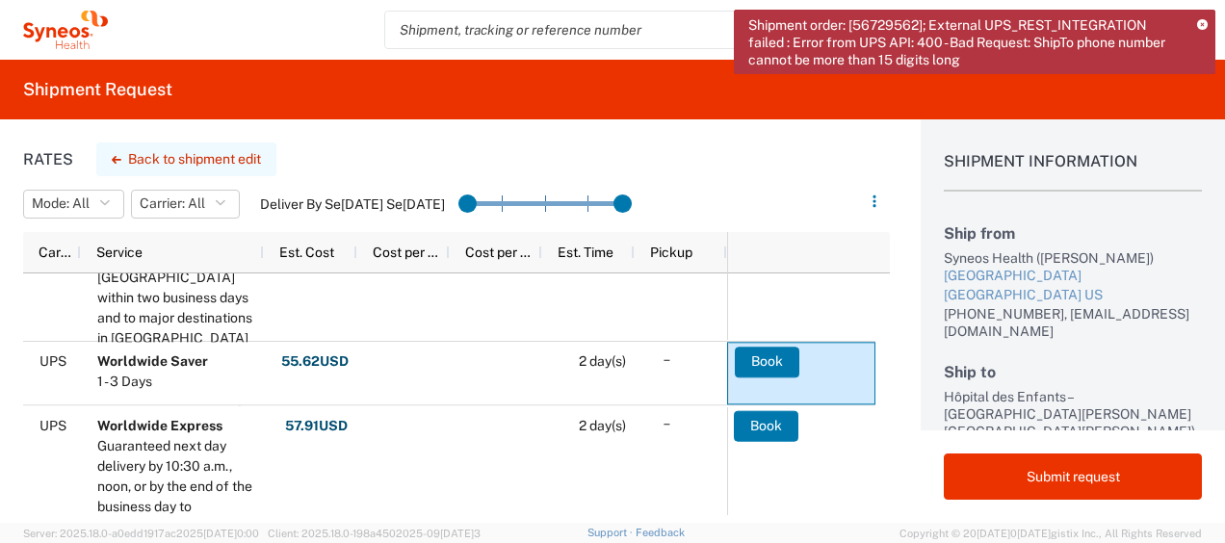
click at [152, 152] on button "Back to shipment edit" at bounding box center [186, 160] width 180 height 34
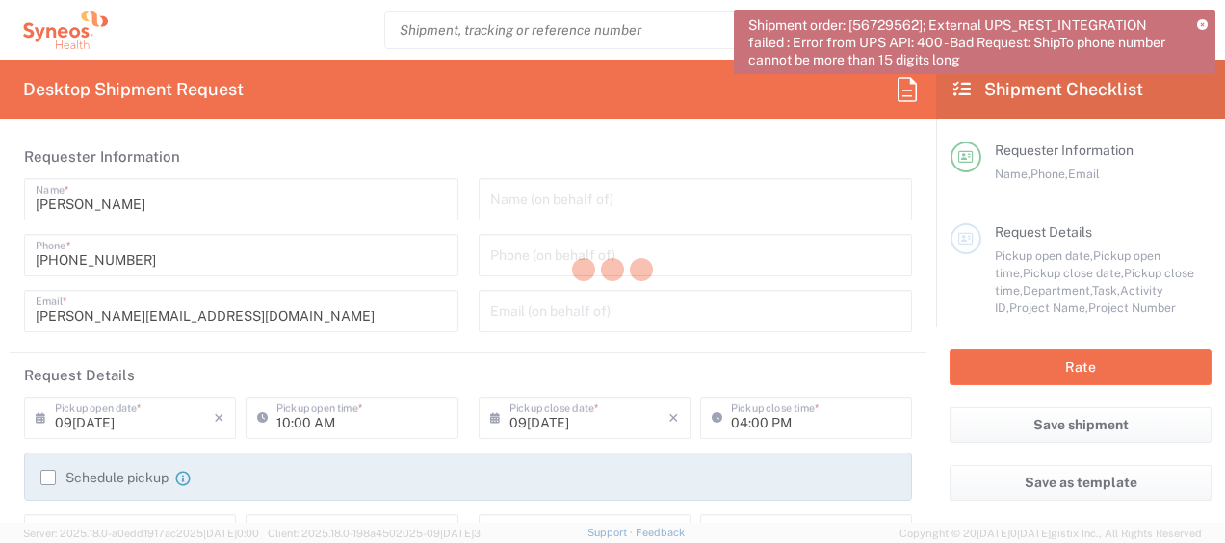
type input "4000"
type input "7036980"
type input "Alexion 7036980"
type input "[US_STATE]"
type input "Large Box"
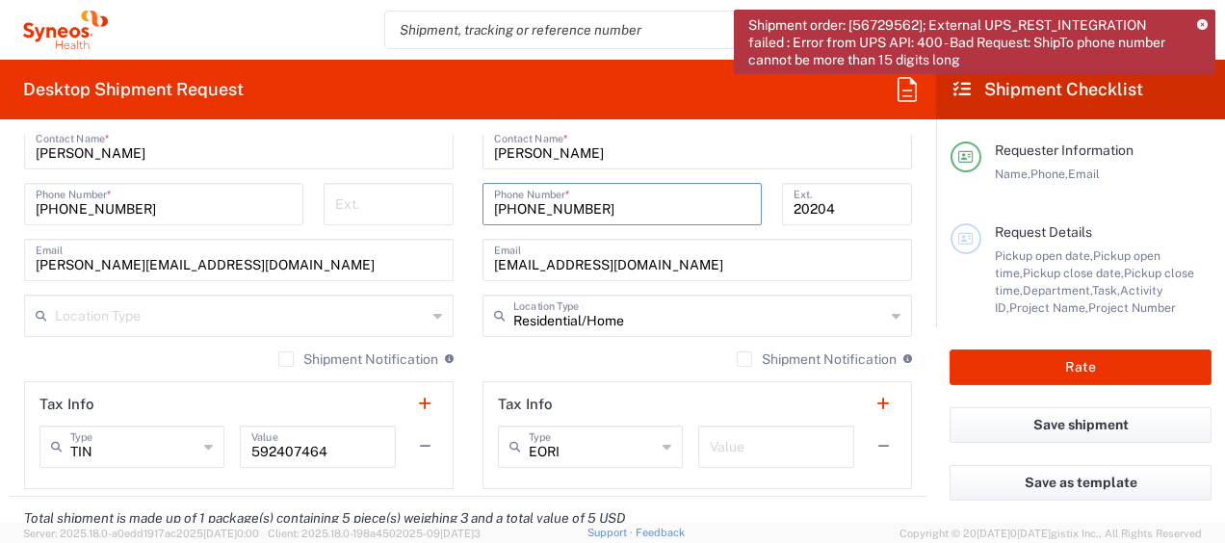
click at [501, 209] on input "[PHONE_NUMBER]" at bounding box center [622, 203] width 256 height 34
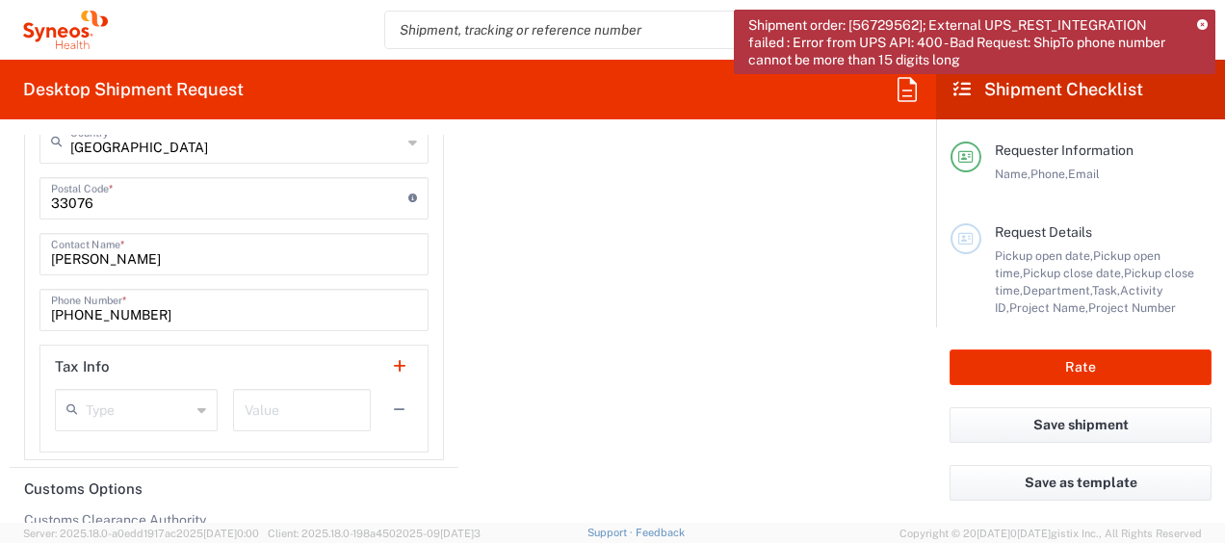
type input "[PHONE_NUMBER]"
click at [65, 308] on input "[PHONE_NUMBER]" at bounding box center [234, 309] width 366 height 34
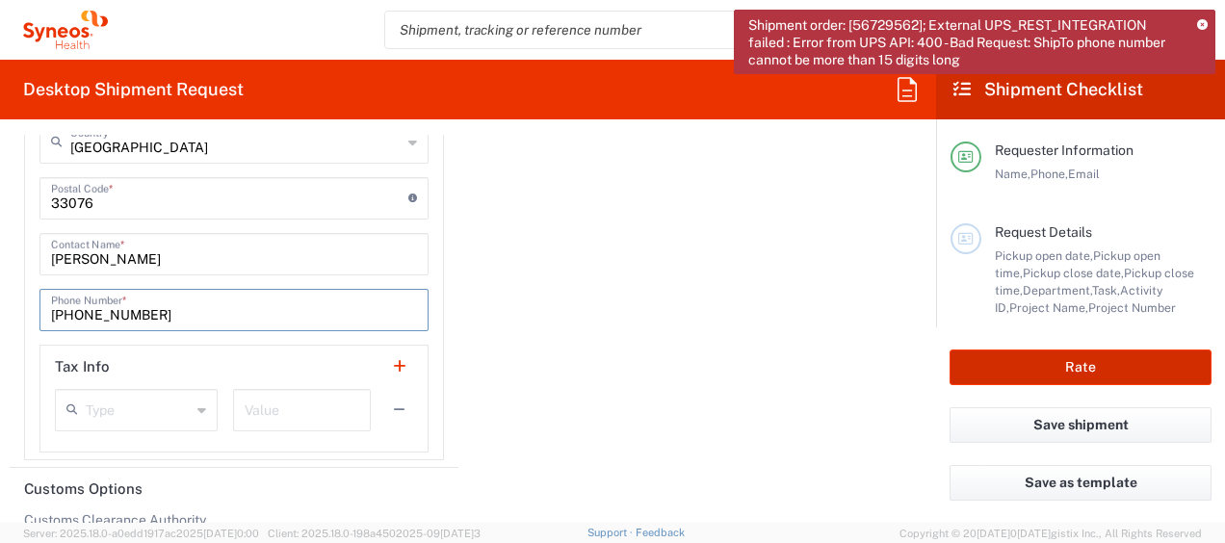
type input "[PHONE_NUMBER]"
click at [1078, 363] on button "Rate" at bounding box center [1081, 368] width 262 height 36
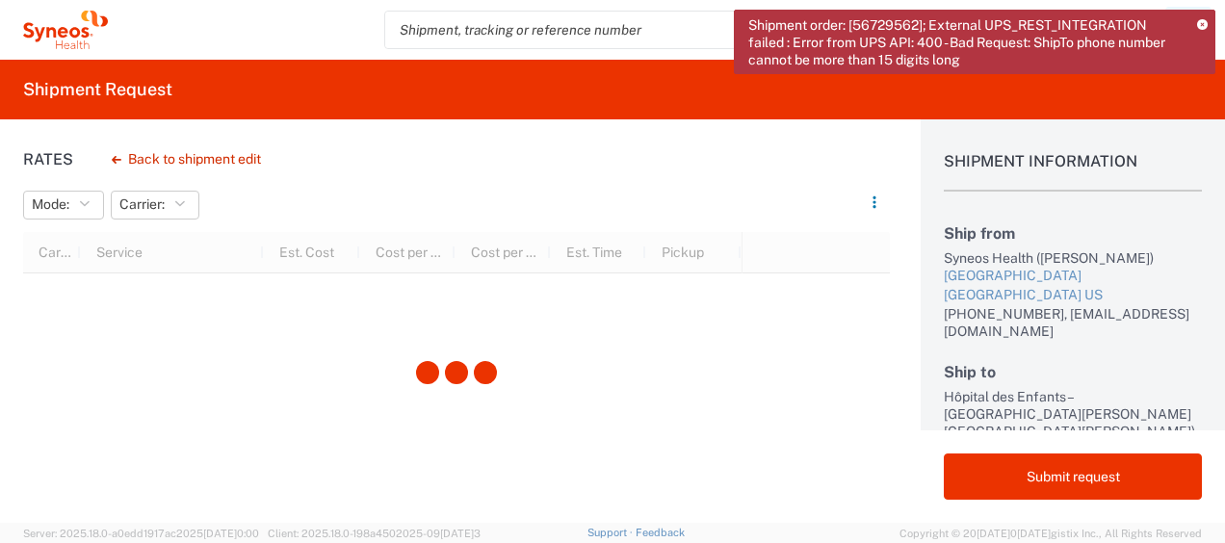
click at [1203, 23] on icon at bounding box center [1202, 25] width 11 height 11
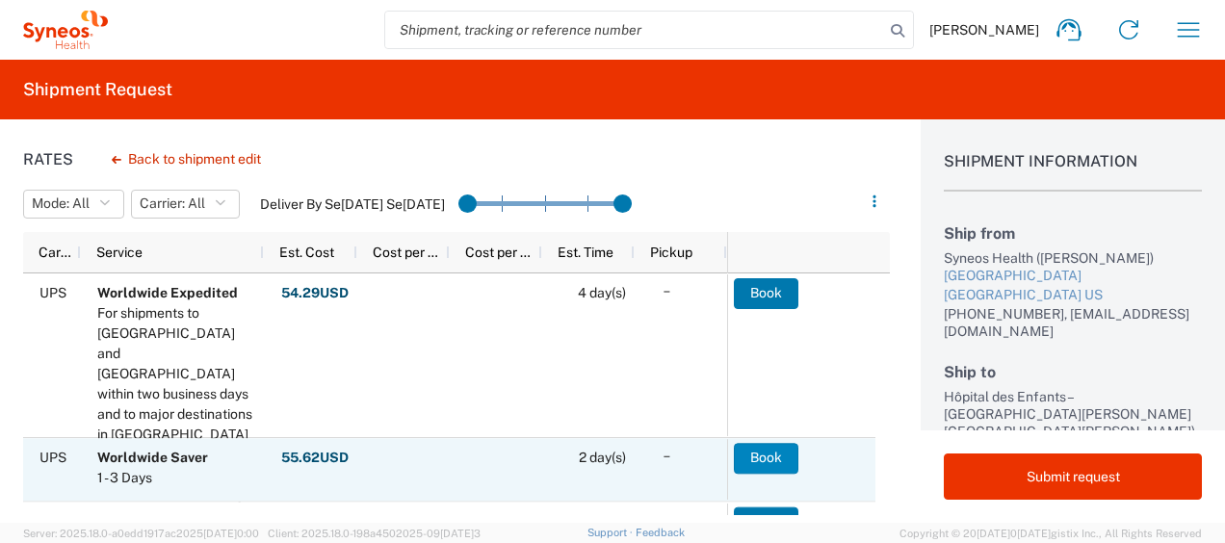
click at [761, 456] on button "Book" at bounding box center [766, 458] width 65 height 31
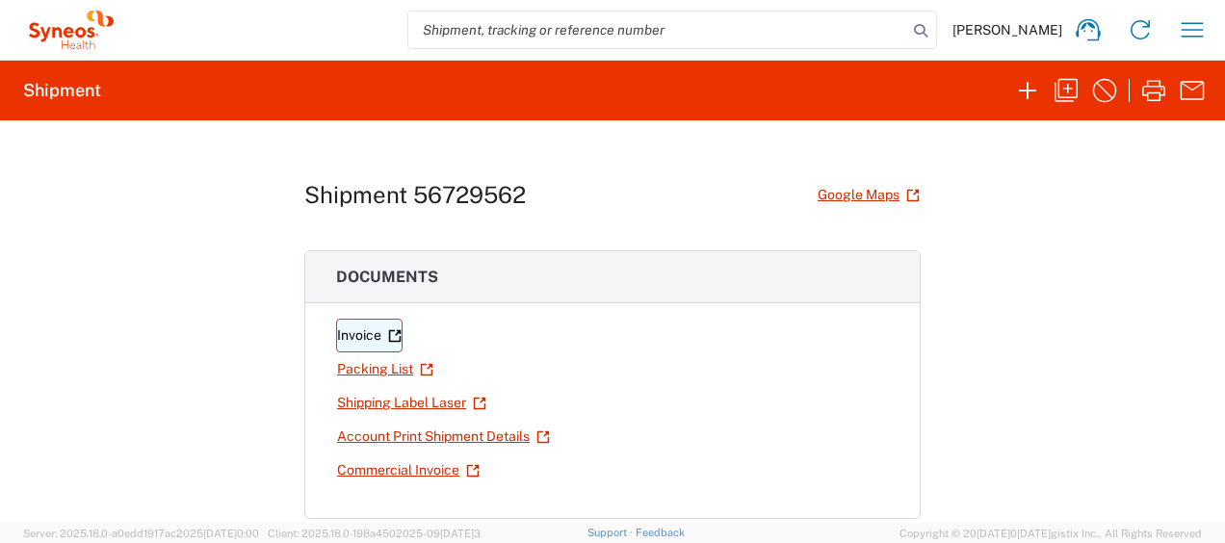
click at [357, 331] on link "Invoice" at bounding box center [369, 336] width 66 height 34
click at [380, 364] on link "Packing List" at bounding box center [385, 370] width 98 height 34
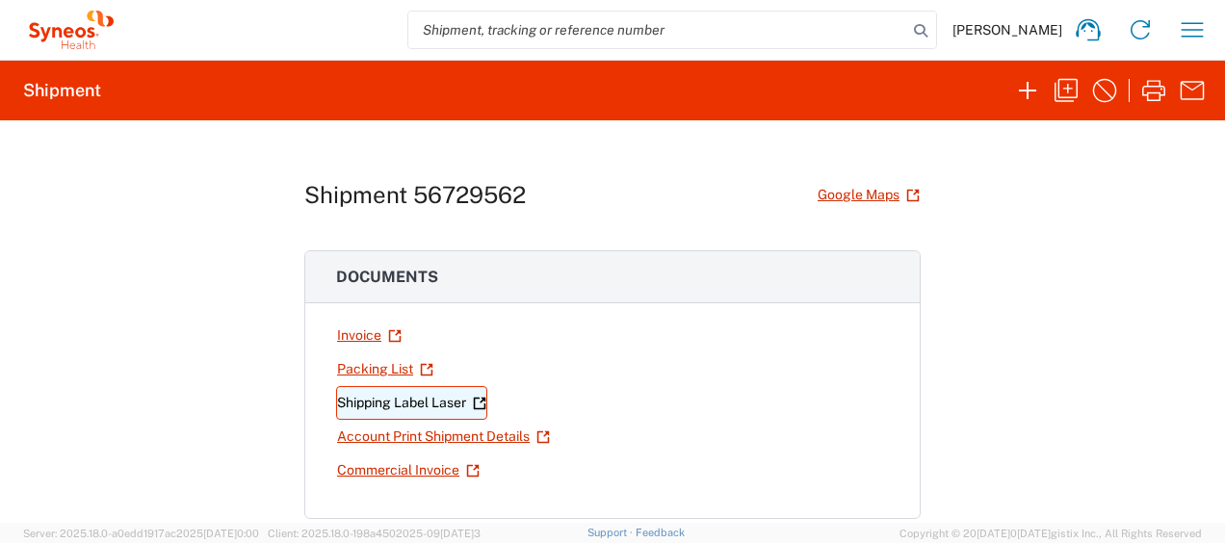
click at [415, 401] on link "Shipping Label Laser" at bounding box center [411, 403] width 151 height 34
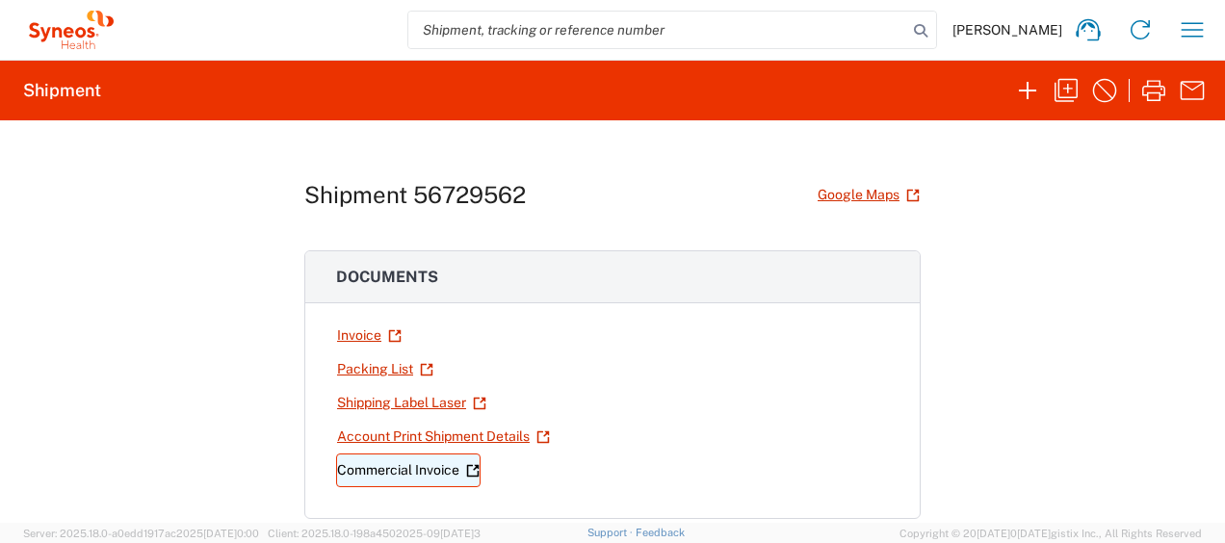
click at [398, 464] on link "Commercial Invoice" at bounding box center [408, 471] width 144 height 34
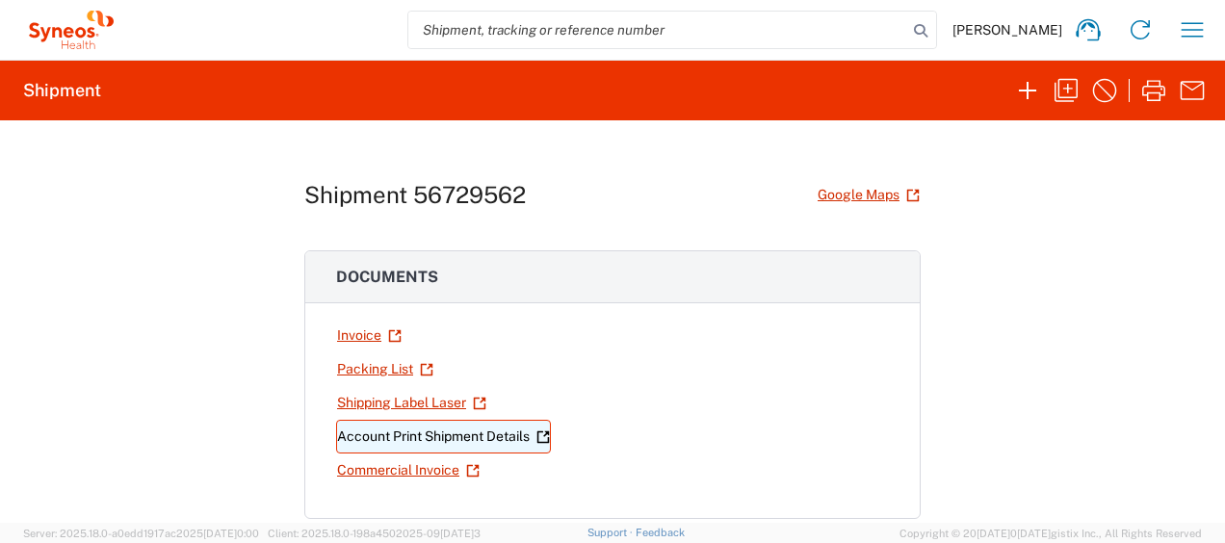
click at [408, 432] on link "Account Print Shipment Details" at bounding box center [443, 437] width 215 height 34
